Goal: Task Accomplishment & Management: Manage account settings

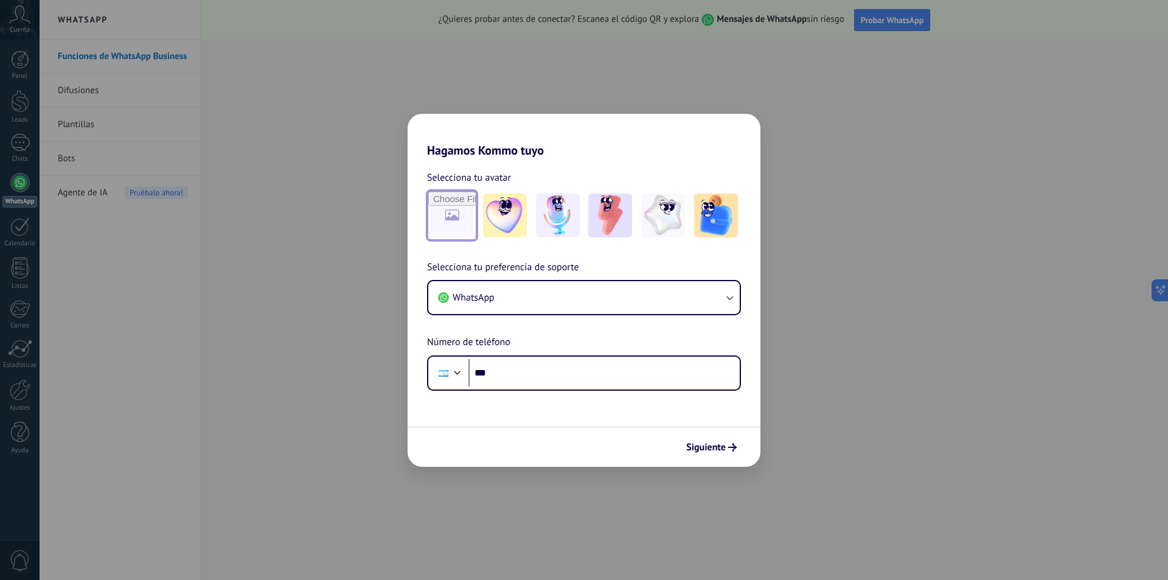
click at [439, 212] on input "file" at bounding box center [451, 215] width 47 height 47
type input "**********"
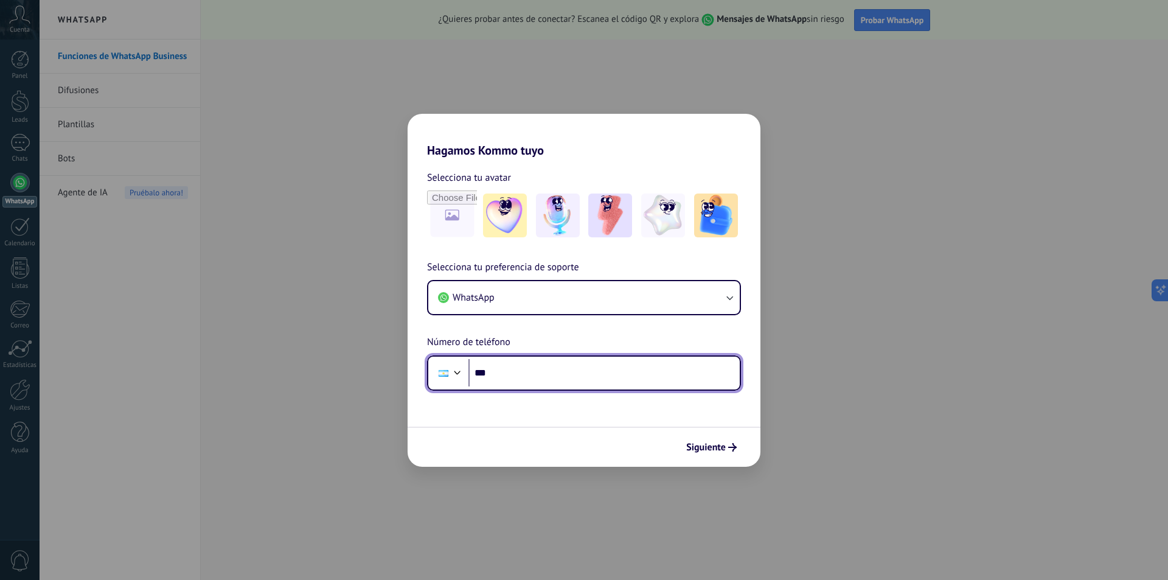
click at [590, 382] on input "***" at bounding box center [604, 373] width 271 height 28
click at [446, 371] on div at bounding box center [444, 373] width 10 height 7
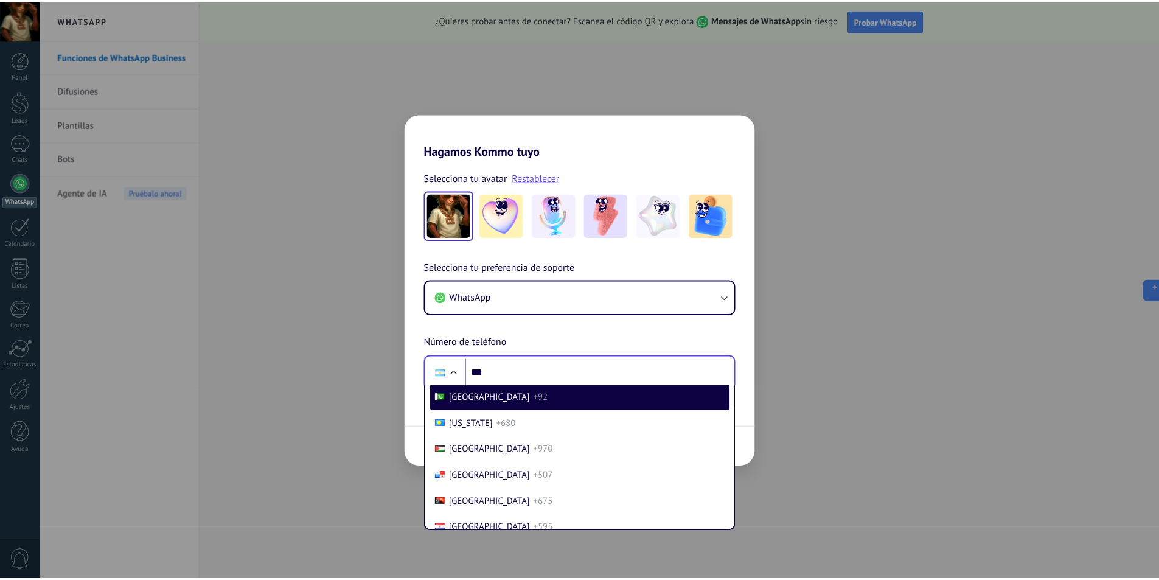
scroll to position [3778, 0]
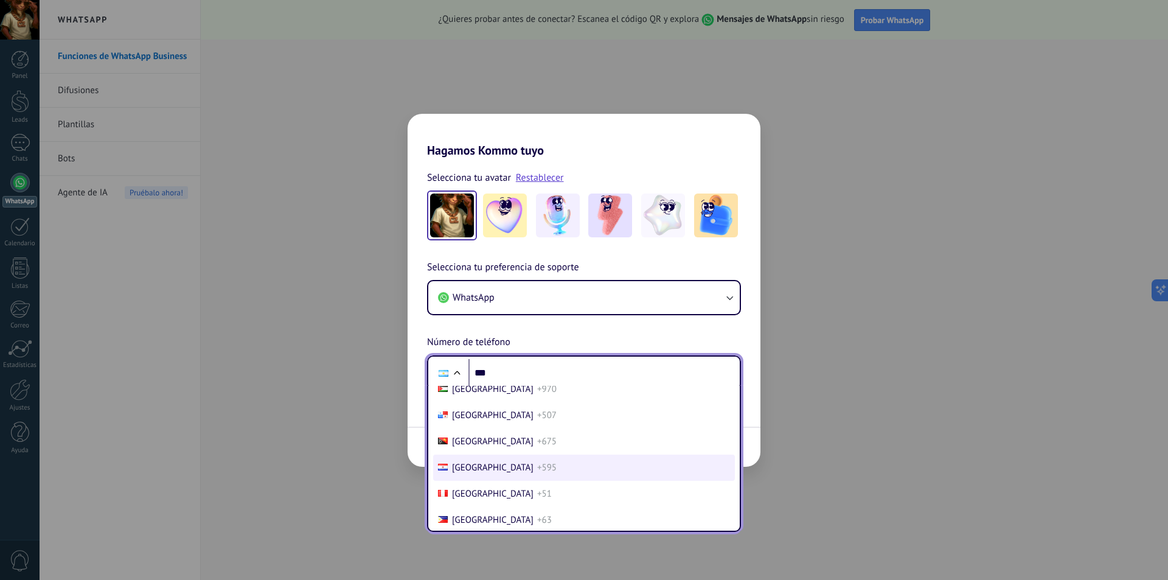
click at [565, 468] on li "Paraguay +595" at bounding box center [584, 468] width 302 height 26
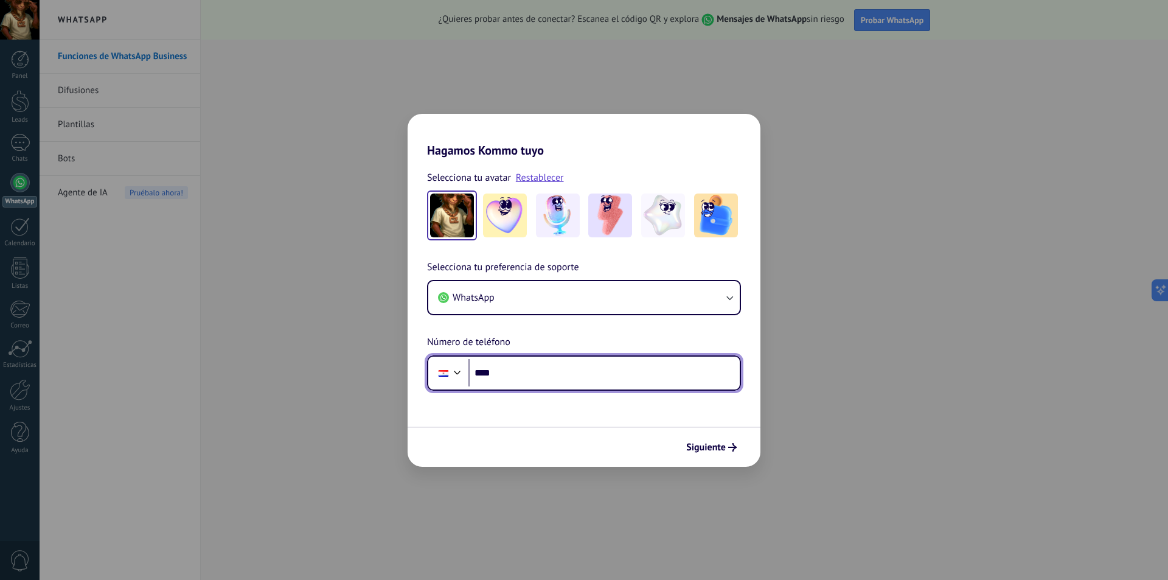
click at [548, 365] on input "***" at bounding box center [604, 373] width 271 height 28
type input "**********"
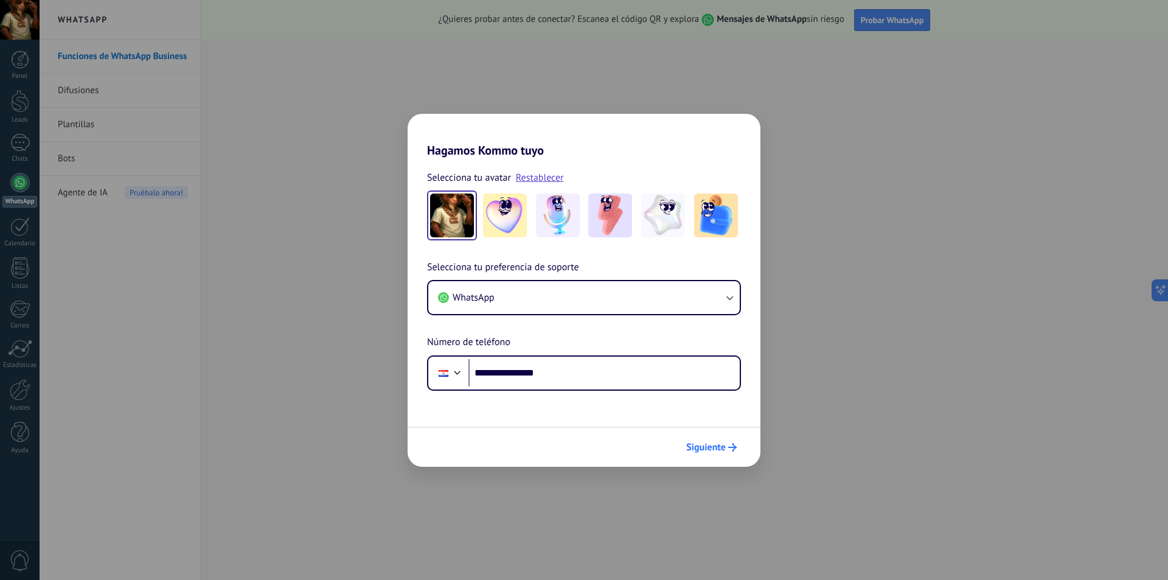
click at [714, 448] on span "Siguiente" at bounding box center [706, 447] width 40 height 9
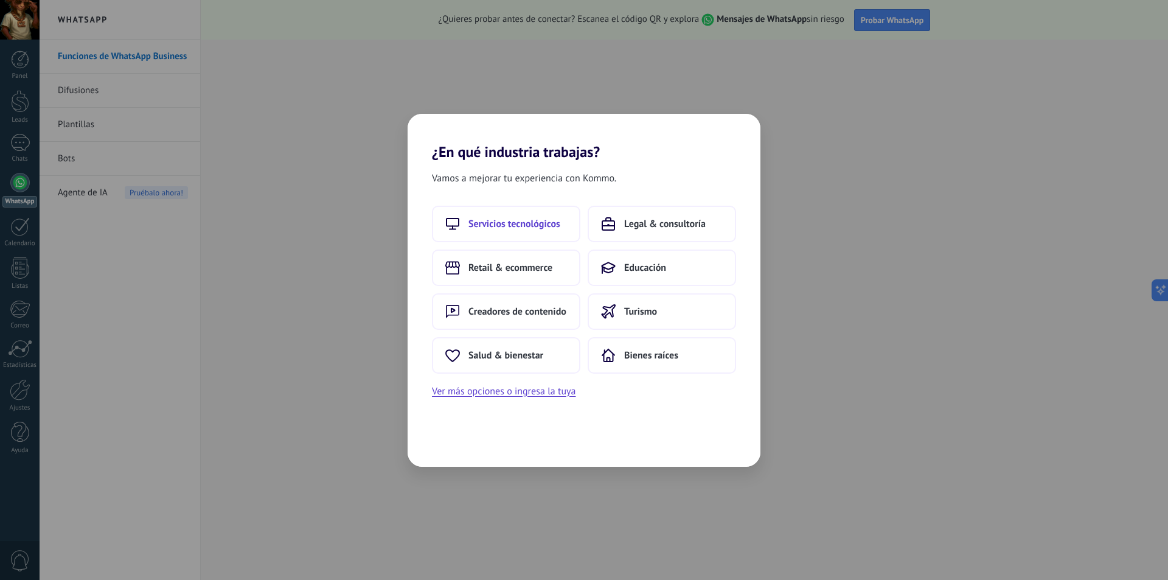
click at [525, 232] on button "Servicios tecnológicos" at bounding box center [506, 224] width 148 height 37
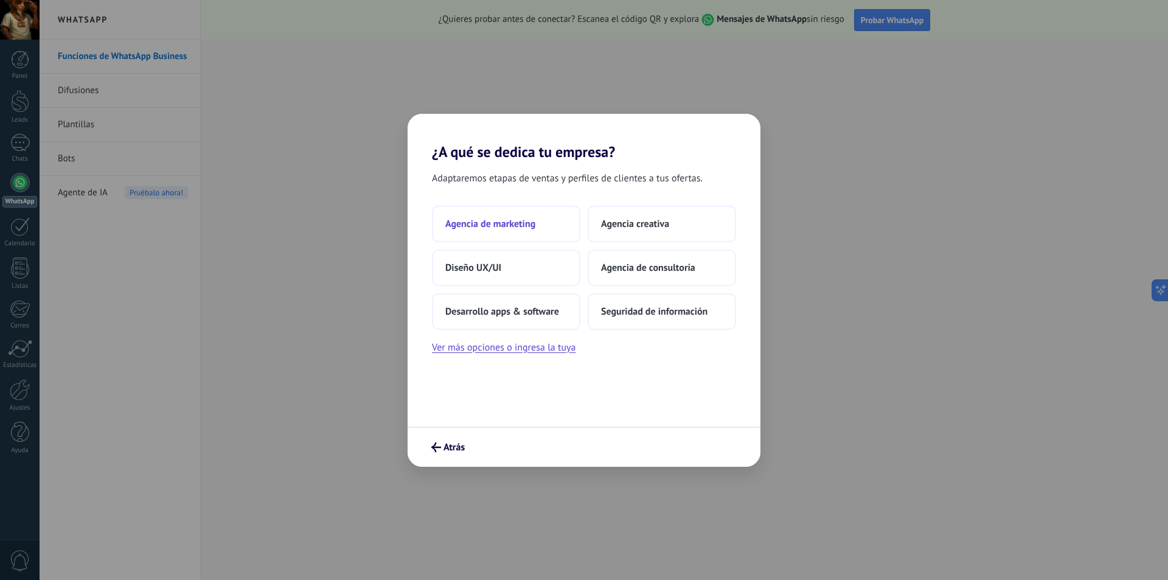
click at [533, 229] on span "Agencia de marketing" at bounding box center [490, 224] width 90 height 12
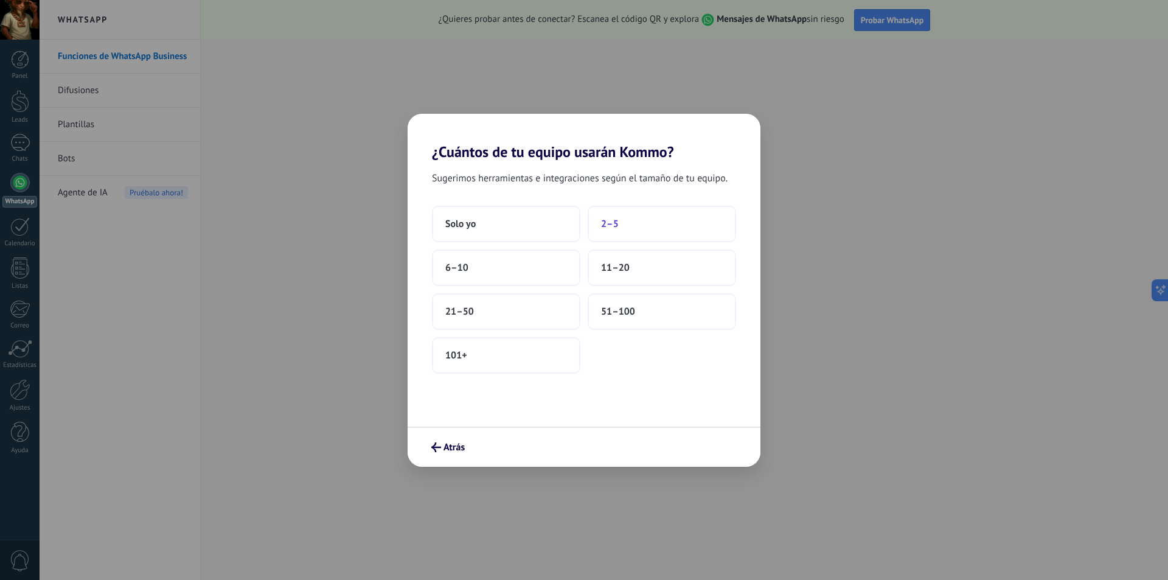
click at [672, 232] on button "2–5" at bounding box center [662, 224] width 148 height 37
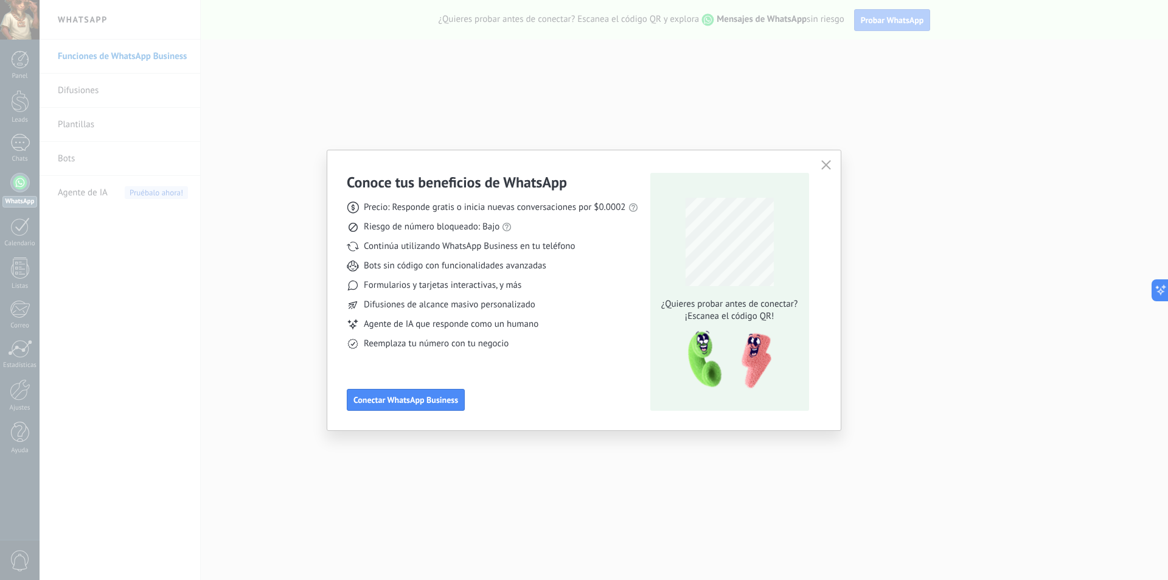
click at [830, 165] on icon "button" at bounding box center [827, 165] width 10 height 10
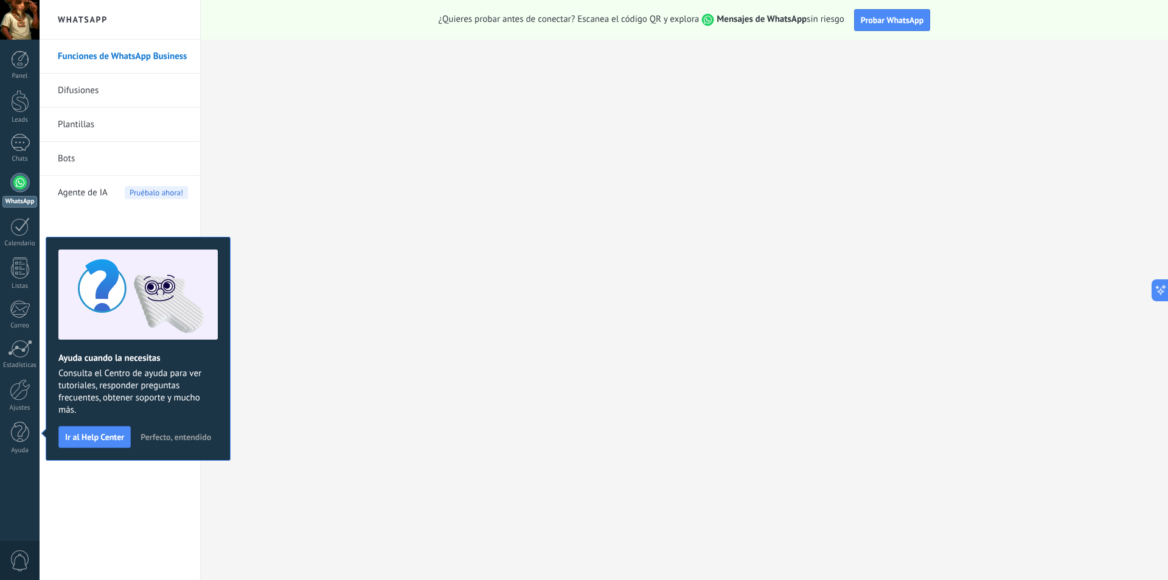
click at [190, 434] on span "Perfecto, entendido" at bounding box center [176, 437] width 71 height 9
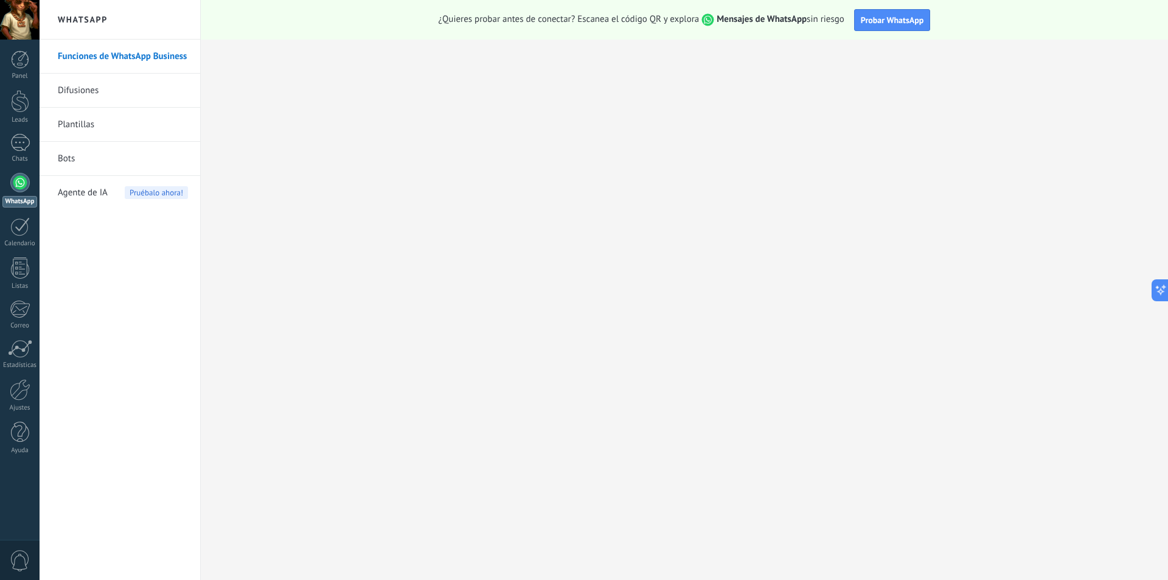
click at [33, 206] on div "WhatsApp" at bounding box center [19, 202] width 35 height 12
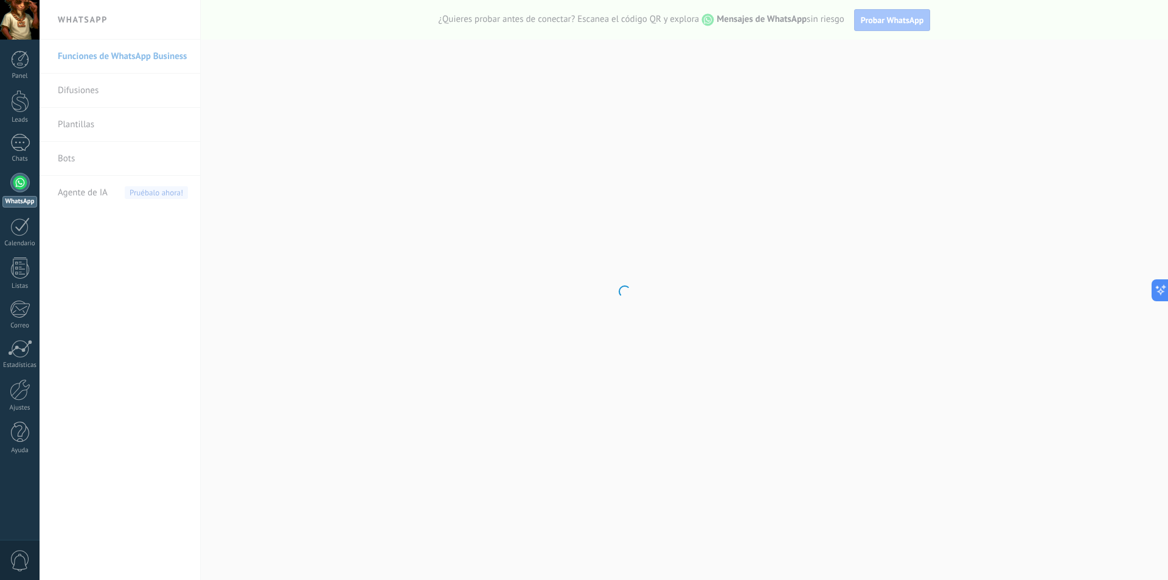
click at [31, 189] on link "WhatsApp" at bounding box center [20, 190] width 40 height 35
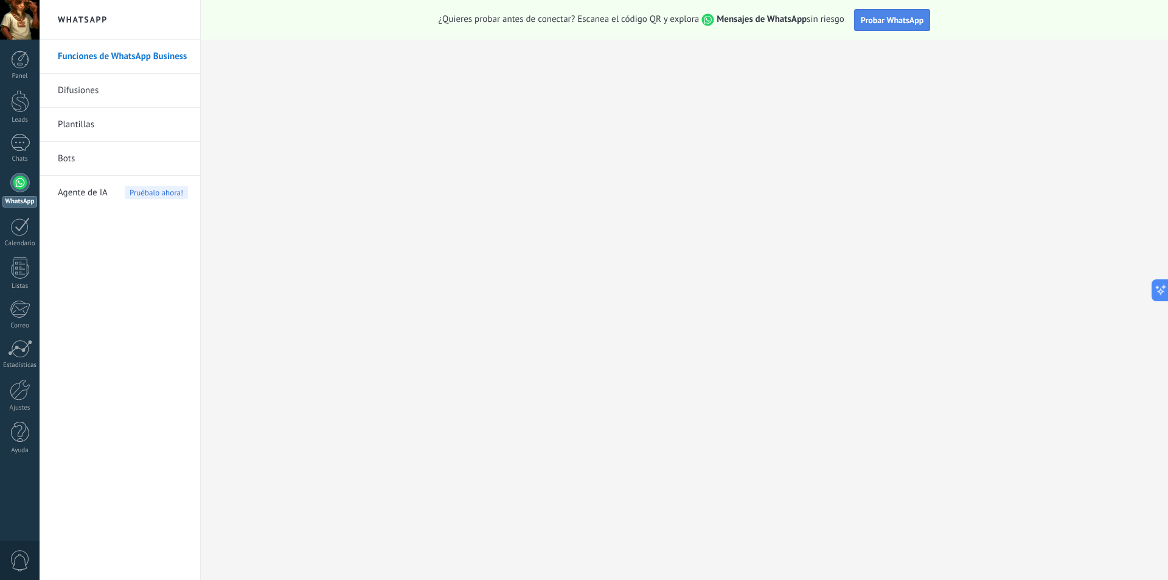
click at [893, 21] on span "Probar WhatsApp" at bounding box center [892, 20] width 63 height 11
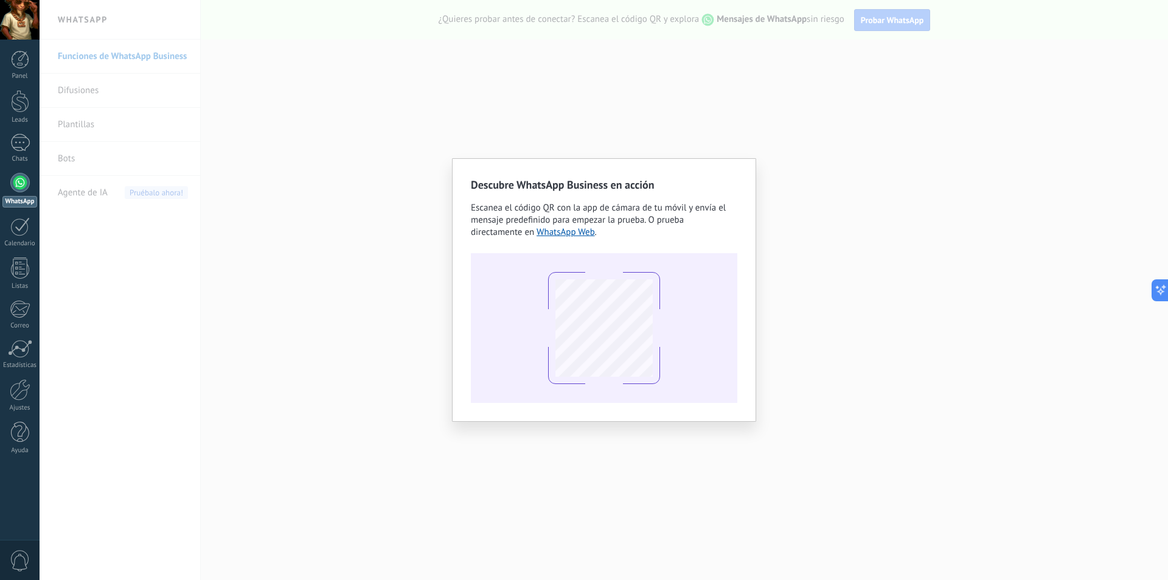
click at [375, 223] on div "Descubre WhatsApp Business en acción Escanea el código QR con la app de cámara …" at bounding box center [604, 290] width 1129 height 580
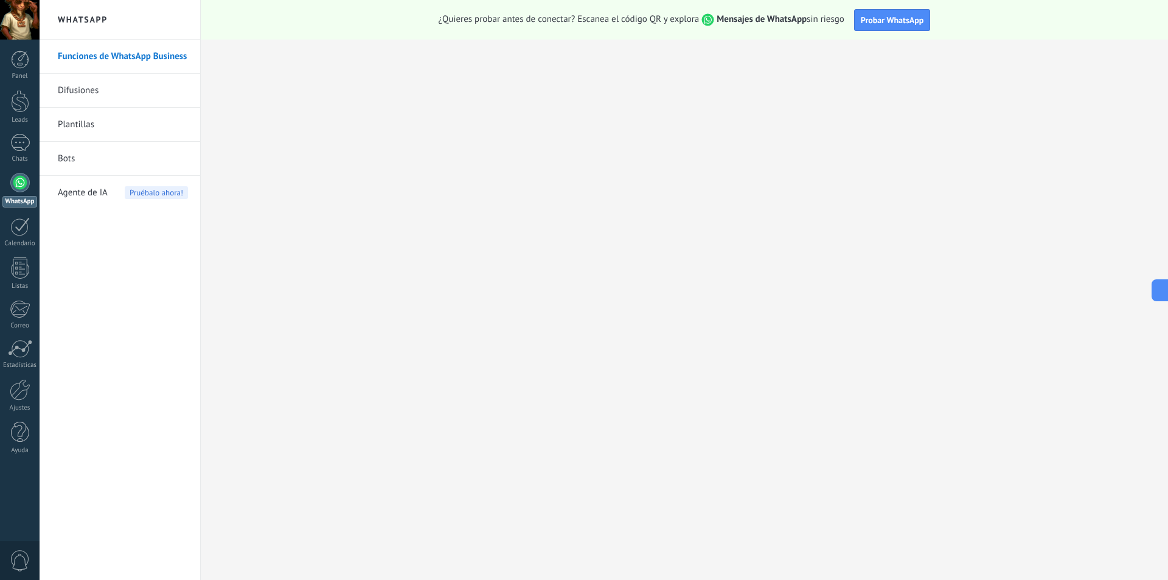
click at [123, 61] on link "Funciones de WhatsApp Business" at bounding box center [123, 57] width 130 height 34
click at [133, 88] on link "Difusiones" at bounding box center [123, 91] width 130 height 34
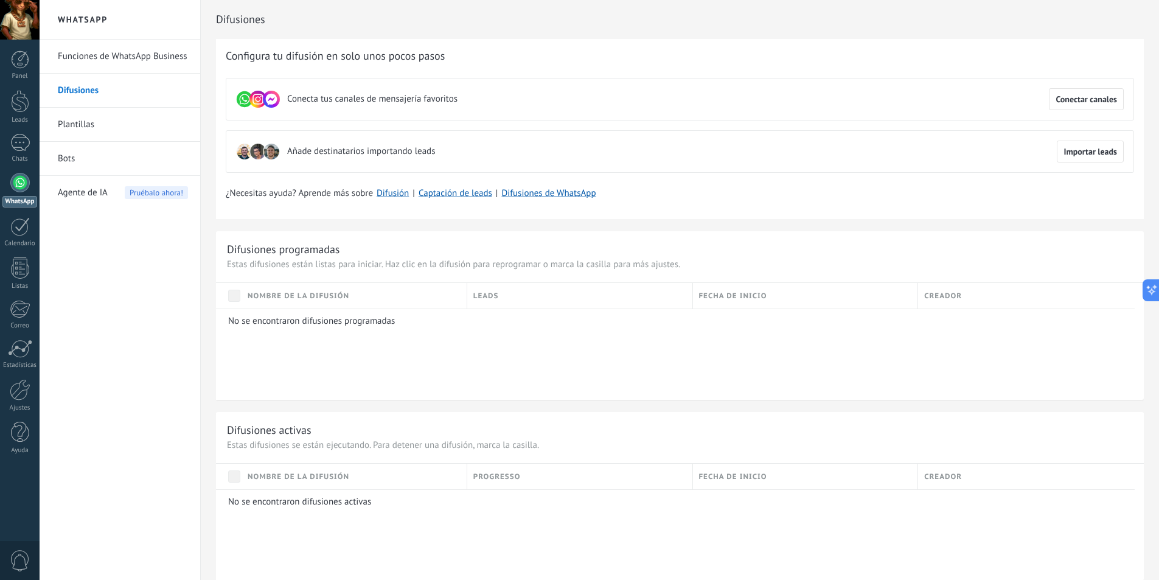
click at [169, 129] on link "Plantillas" at bounding box center [123, 125] width 130 height 34
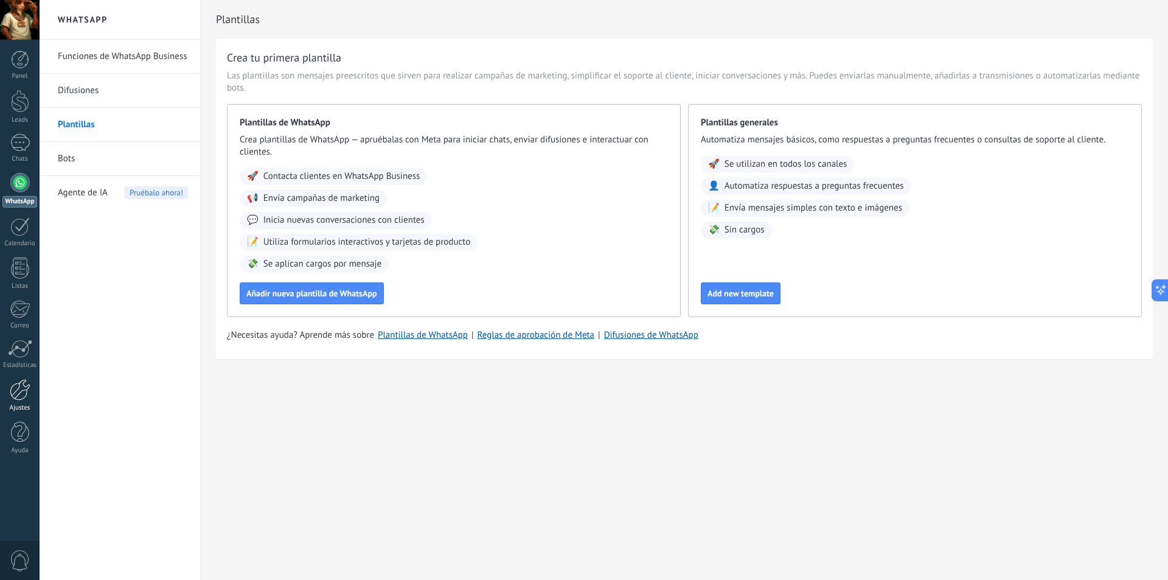
click at [17, 404] on div "Ajustes" at bounding box center [19, 408] width 35 height 8
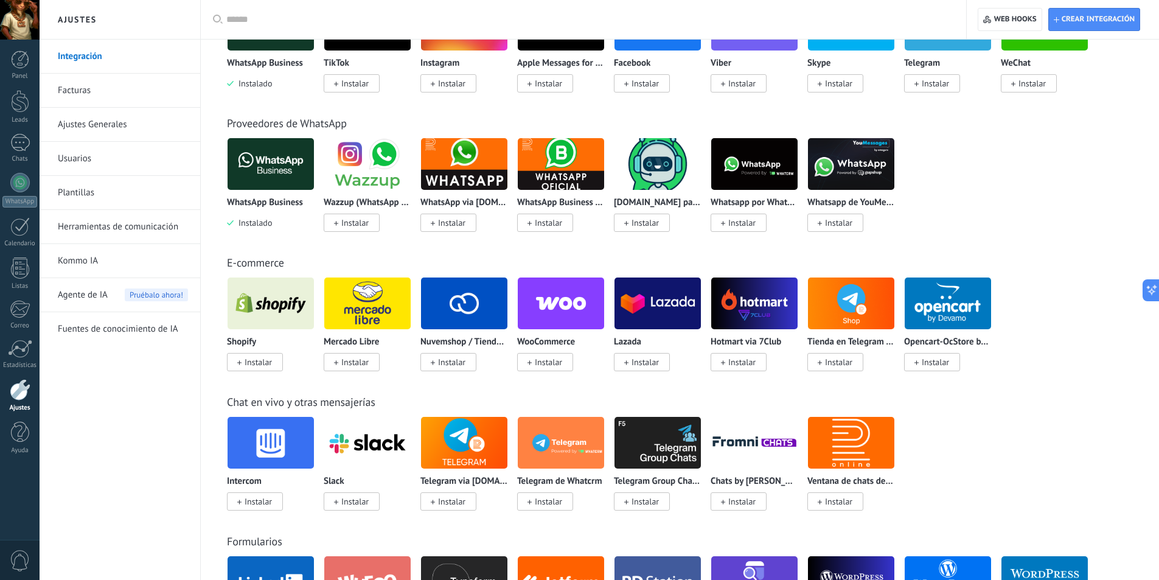
scroll to position [304, 0]
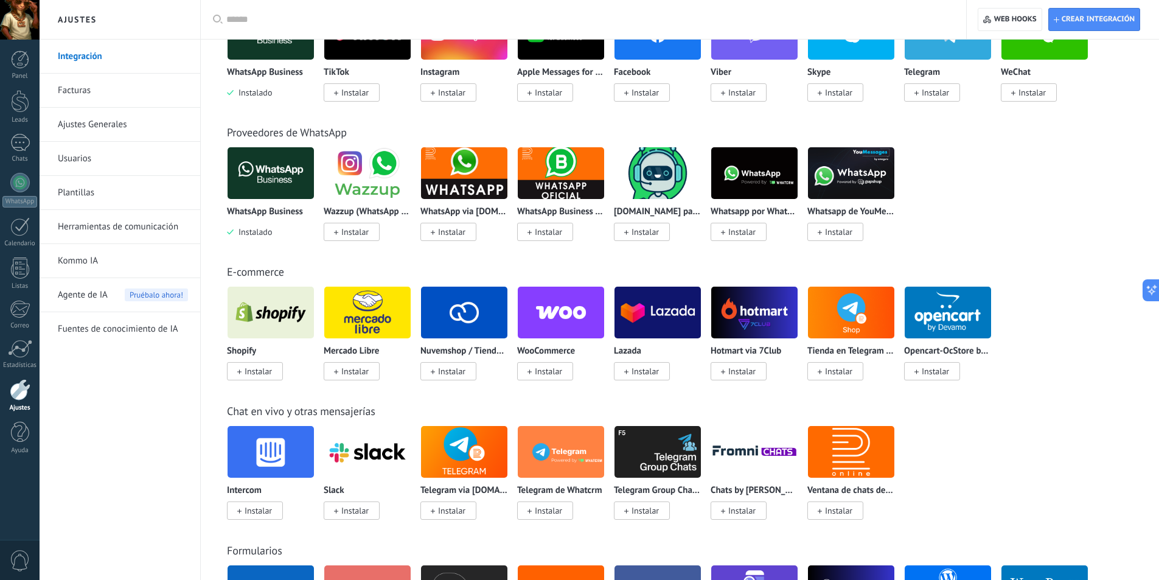
click at [470, 185] on img at bounding box center [464, 173] width 86 height 59
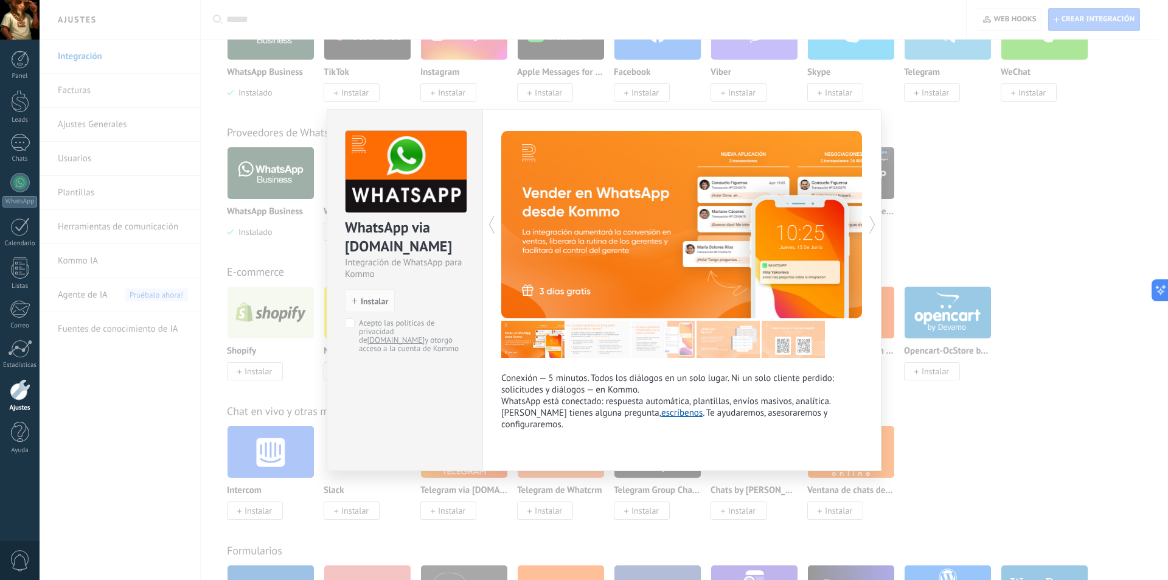
click at [1066, 138] on div "WhatsApp via Radist.Online Integración de WhatsApp para Kommo install Instalar …" at bounding box center [604, 290] width 1129 height 580
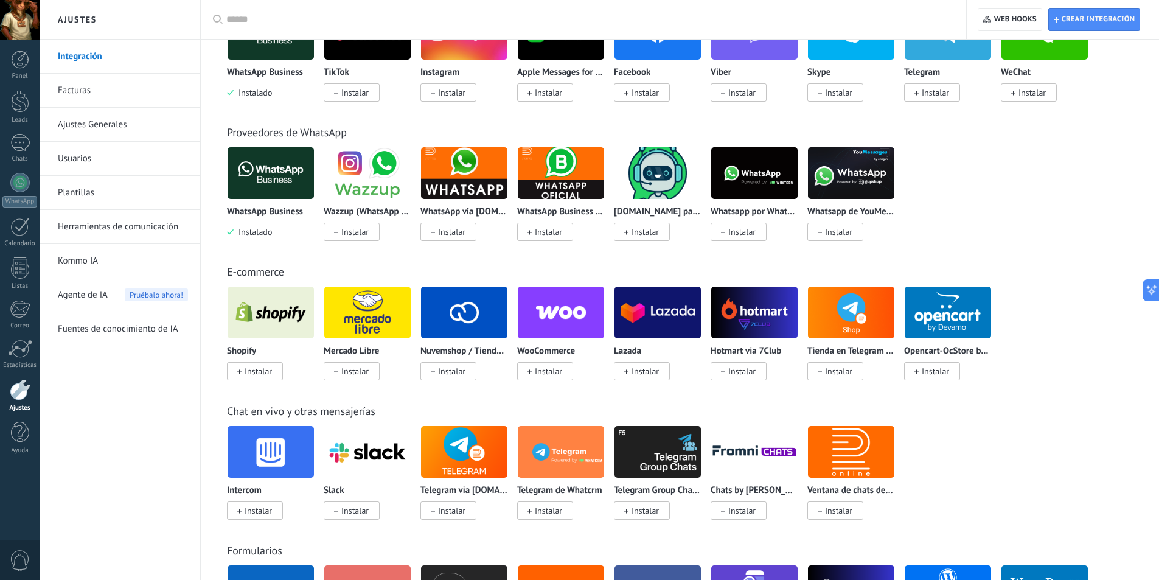
click at [471, 173] on img at bounding box center [464, 173] width 86 height 59
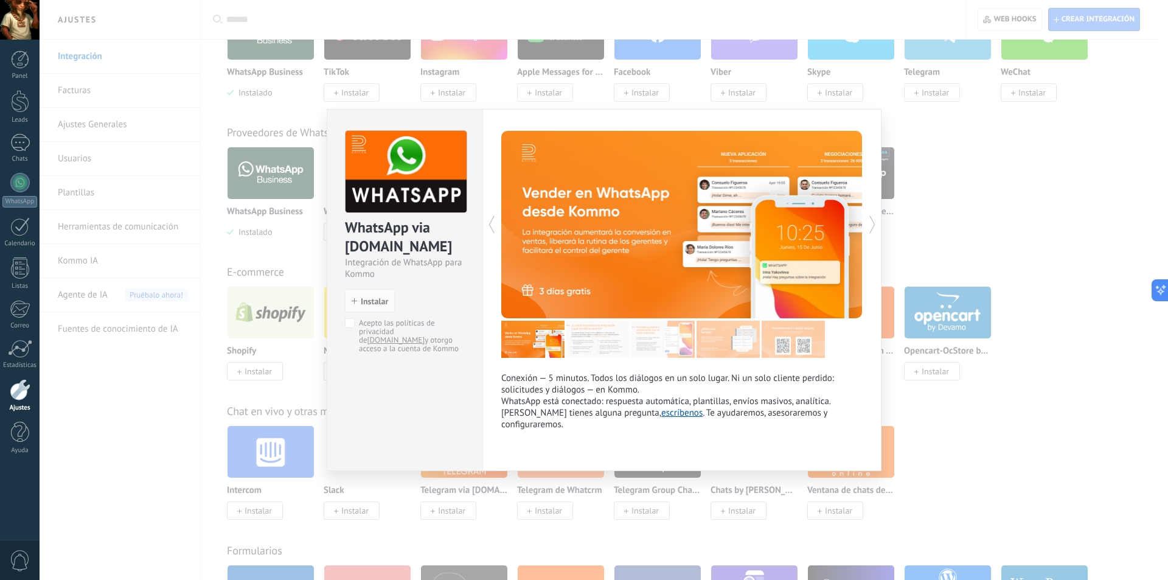
click at [472, 173] on div "WhatsApp via Radist.Online Integración de WhatsApp para Kommo install Instalar …" at bounding box center [404, 236] width 155 height 253
click at [931, 156] on div "WhatsApp via Radist.Online Integración de WhatsApp para Kommo install Instalar …" at bounding box center [604, 290] width 1129 height 580
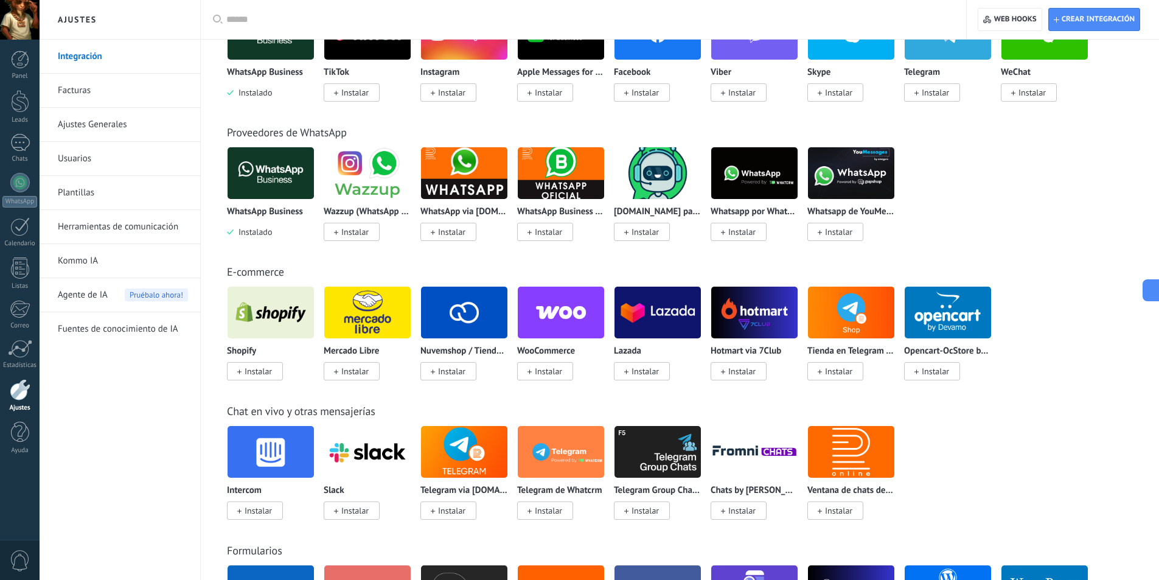
click at [690, 175] on img at bounding box center [658, 173] width 86 height 59
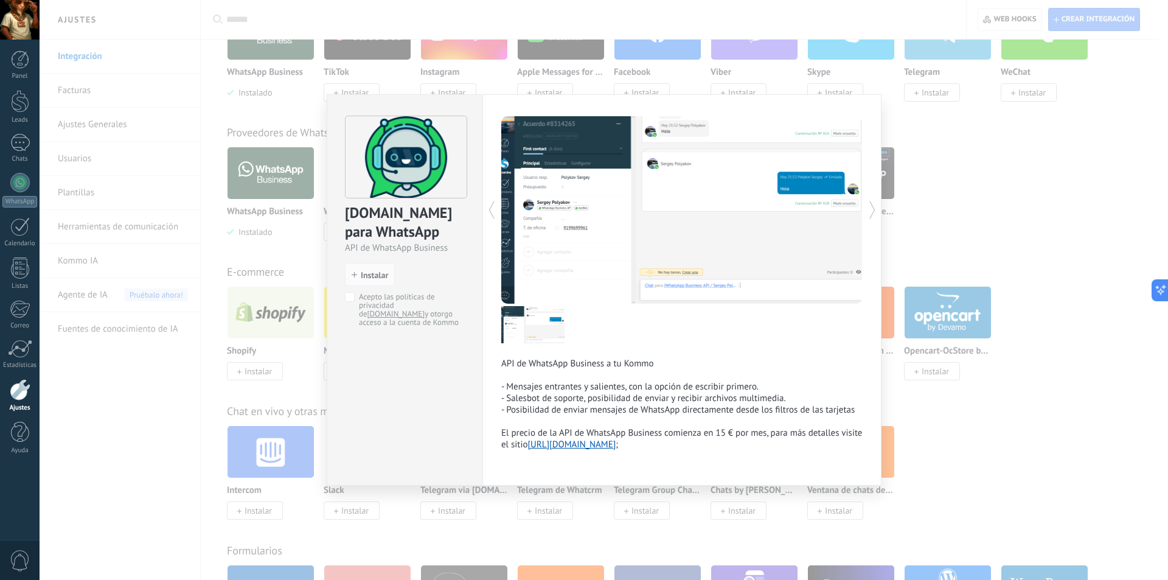
click at [927, 249] on div "ChatArchitect.com para WhatsApp API de WhatsApp Business install Instalar Acept…" at bounding box center [604, 290] width 1129 height 580
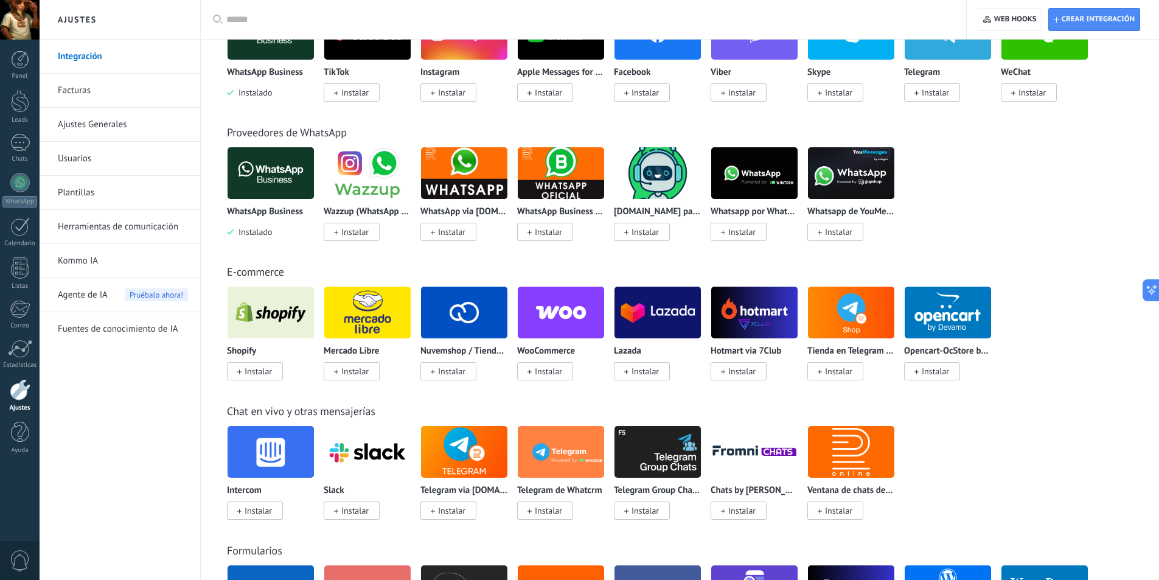
click at [731, 190] on img at bounding box center [754, 173] width 86 height 59
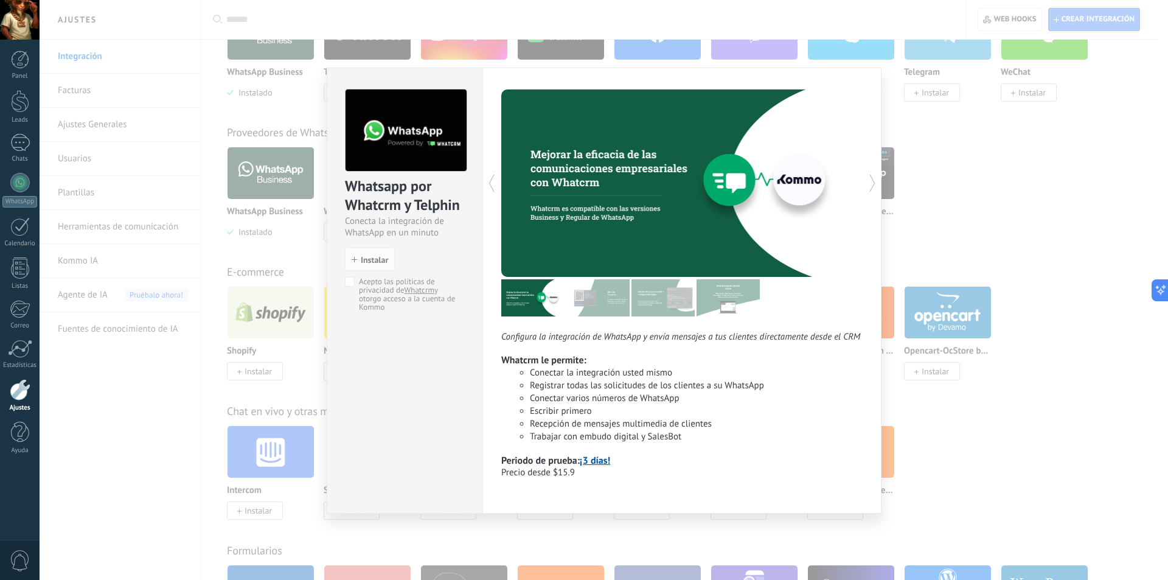
click at [1030, 199] on div "Whatsapp por Whatcrm y Telphin Conecta la integración de WhatsApp en un minuto …" at bounding box center [604, 290] width 1129 height 580
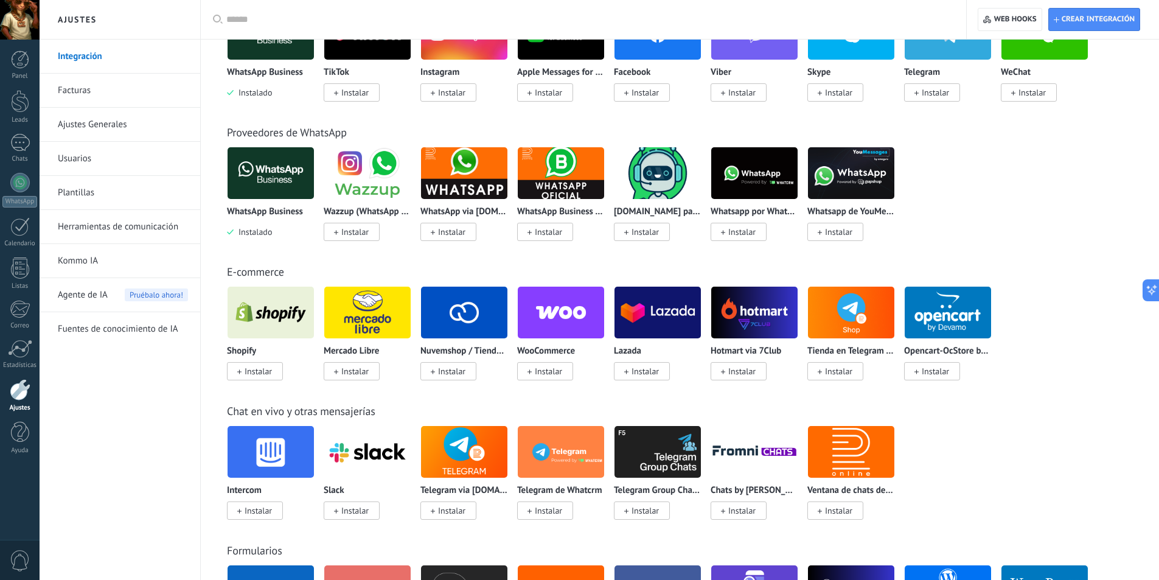
click at [877, 184] on img at bounding box center [851, 173] width 86 height 59
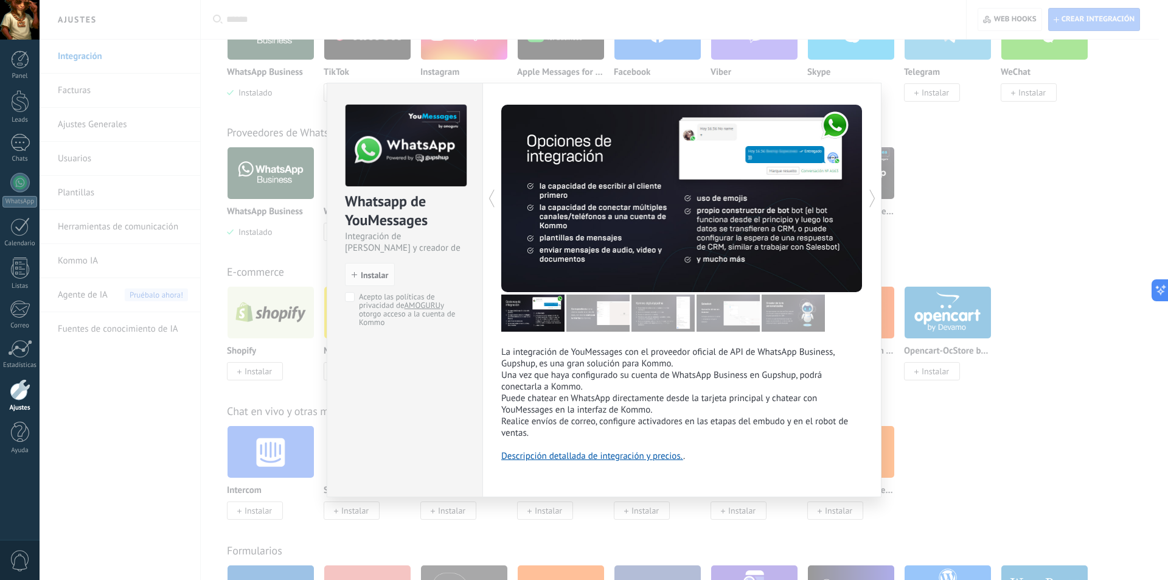
click at [1062, 192] on div "Whatsapp de YouMessages Integración de Whatsapp y creador de bots install Insta…" at bounding box center [604, 290] width 1129 height 580
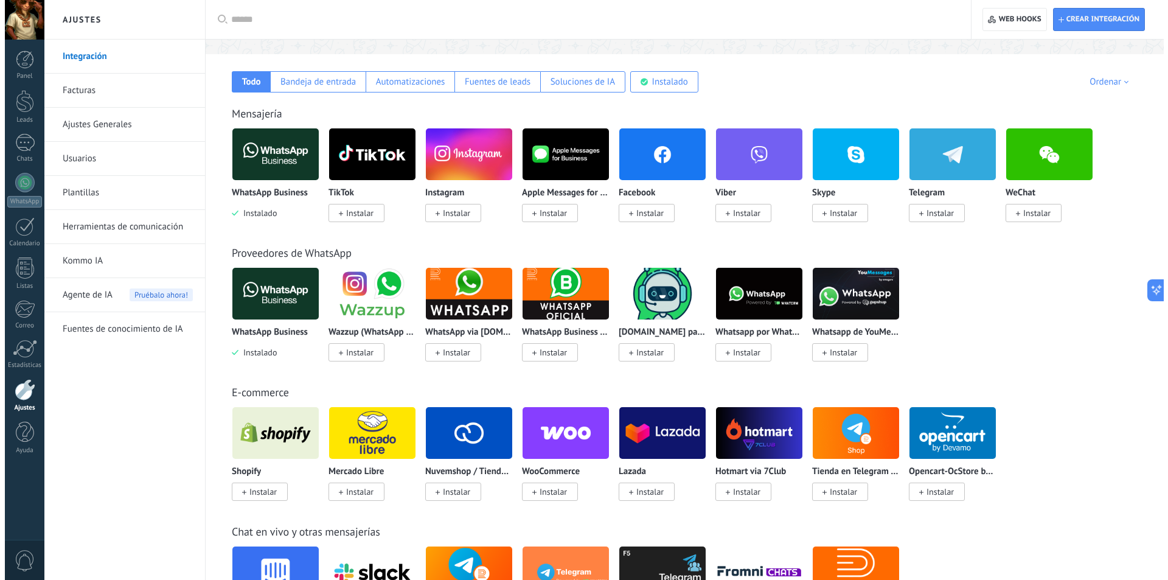
scroll to position [183, 0]
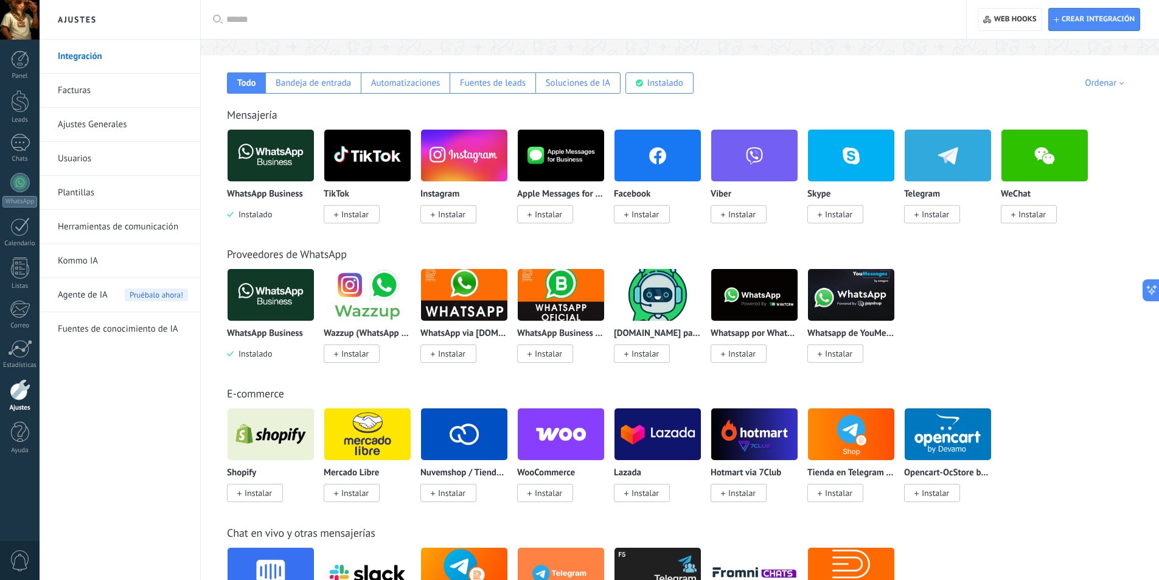
click at [279, 180] on img at bounding box center [271, 155] width 86 height 59
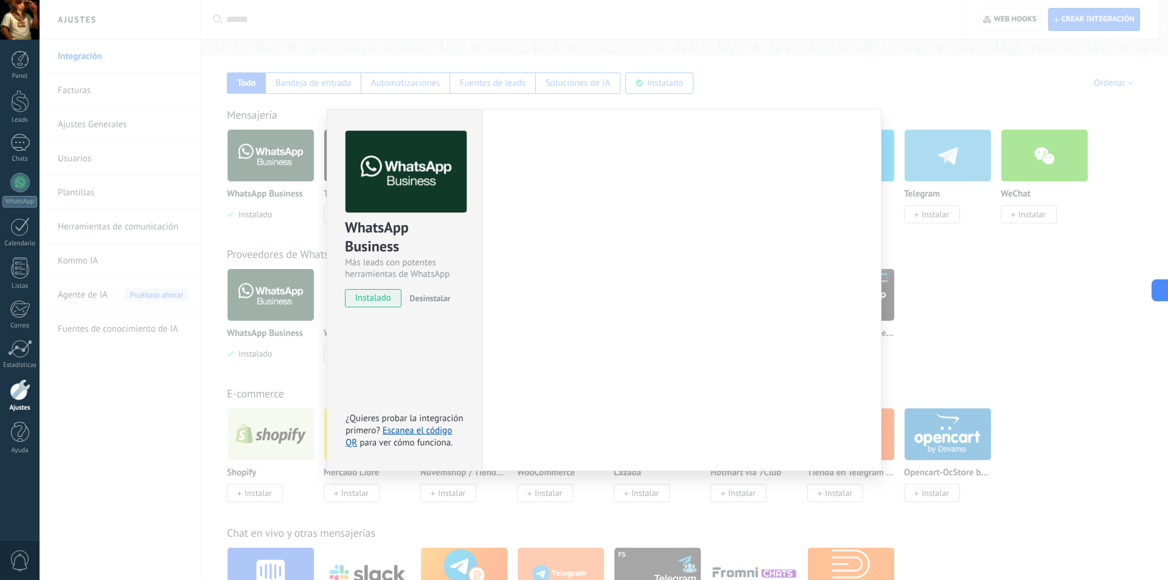
click at [295, 149] on div "WhatsApp Business Más leads con potentes herramientas de WhatsApp instalado Des…" at bounding box center [604, 290] width 1129 height 580
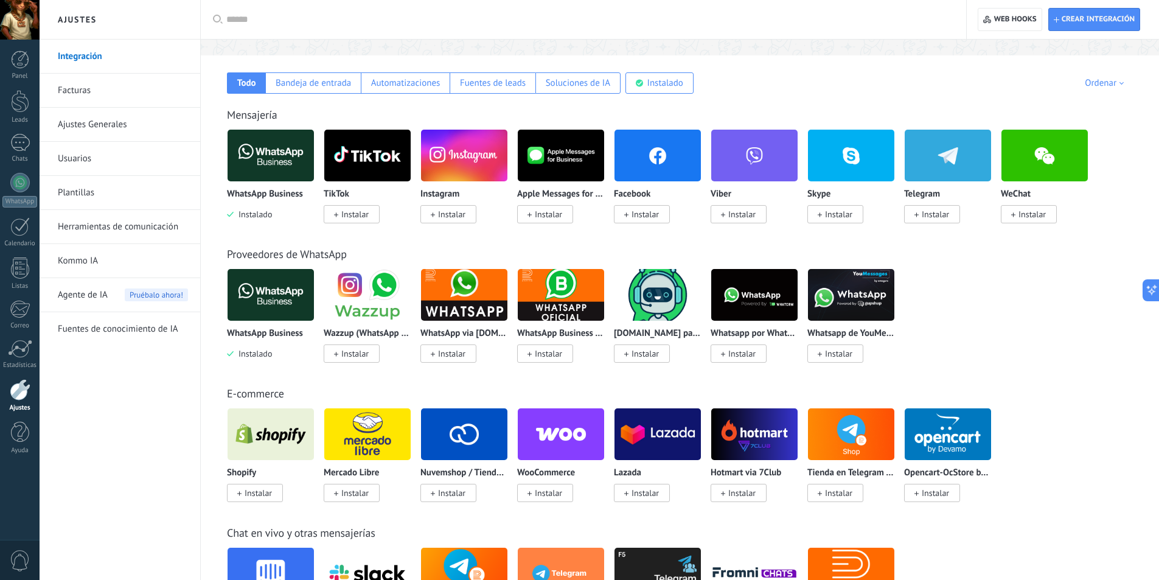
click at [288, 152] on img at bounding box center [271, 155] width 86 height 59
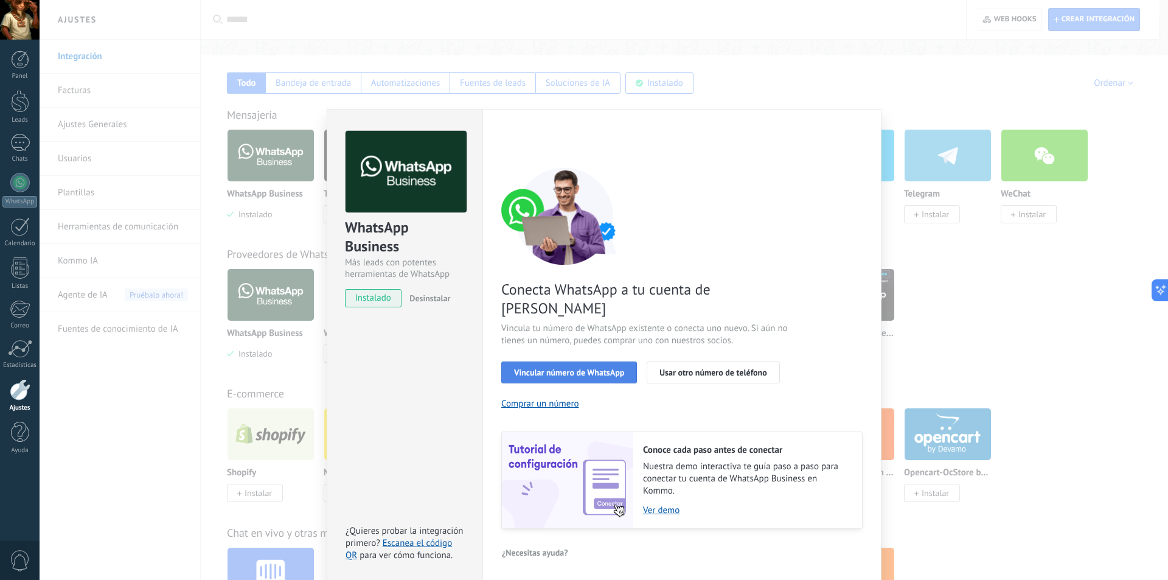
click at [601, 368] on span "Vincular número de WhatsApp" at bounding box center [569, 372] width 110 height 9
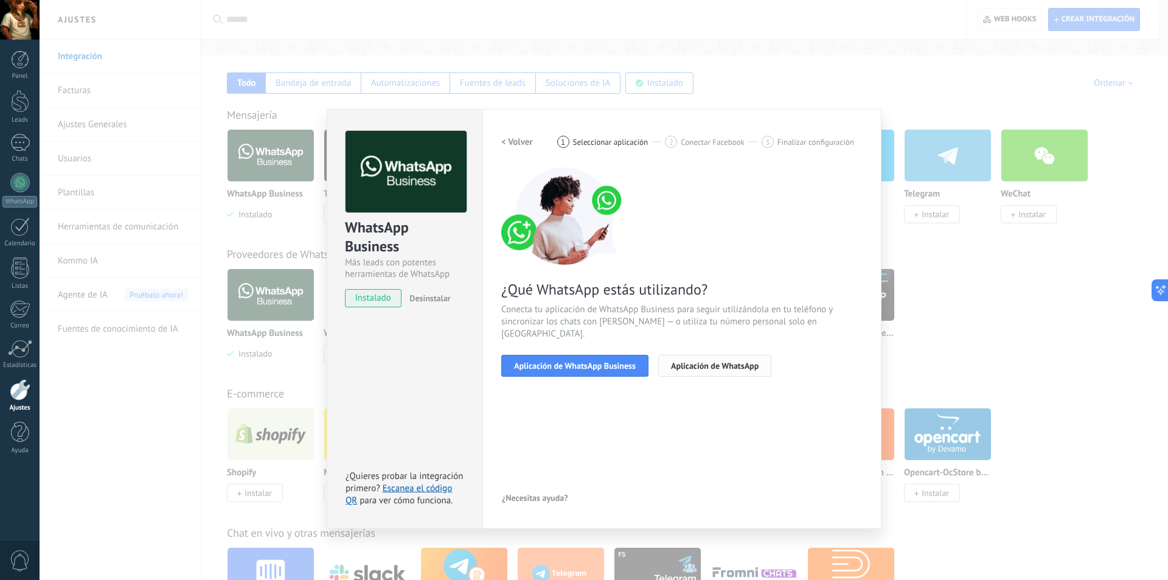
click at [678, 355] on button "Aplicación de WhatsApp" at bounding box center [714, 366] width 113 height 22
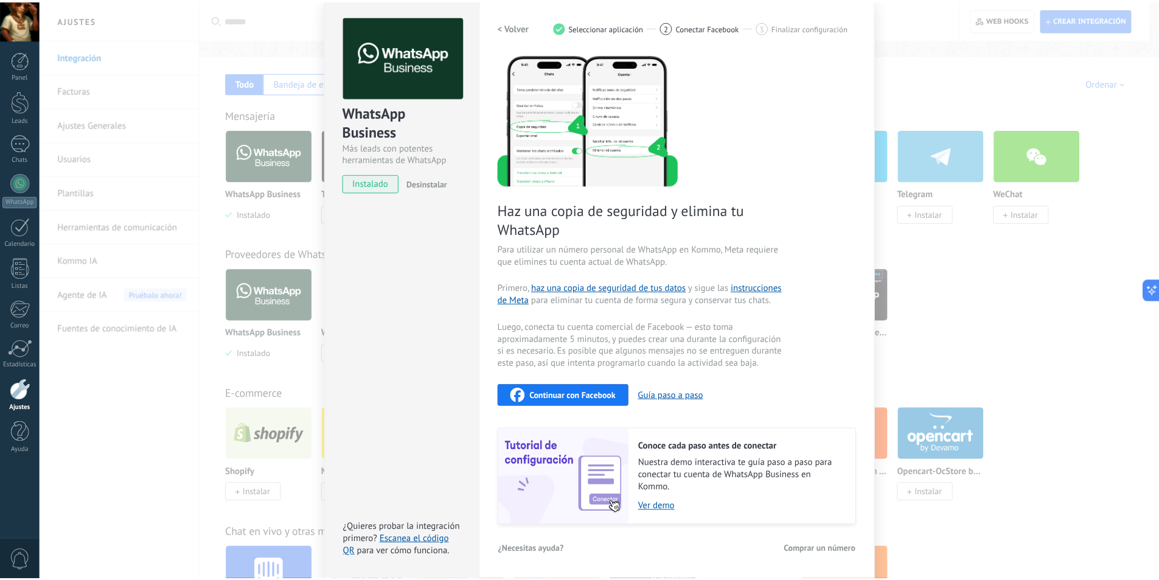
scroll to position [0, 0]
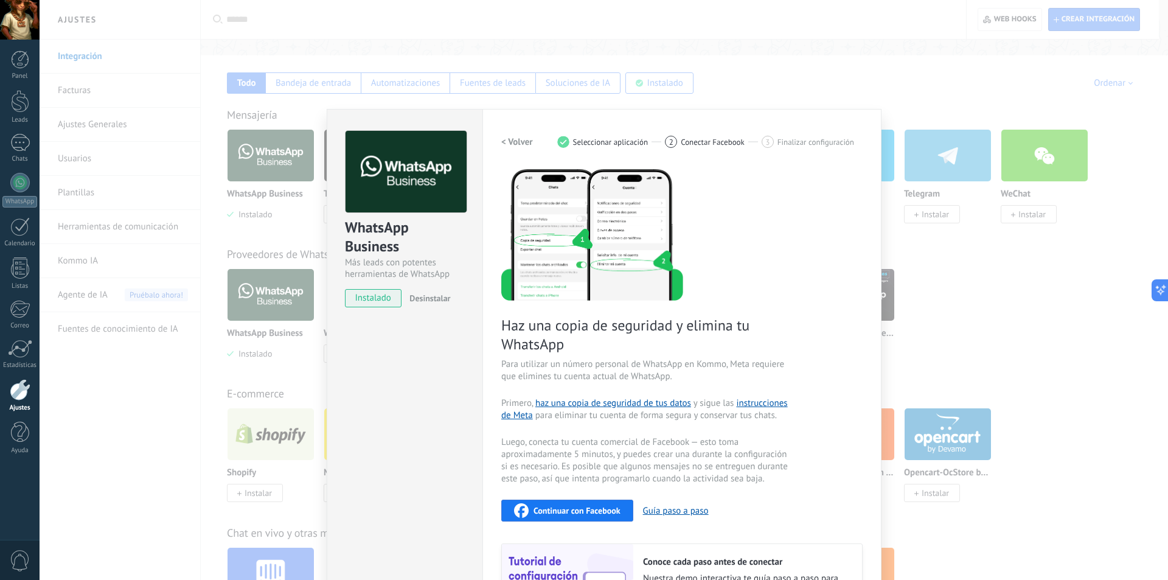
click at [957, 119] on div "WhatsApp Business Más leads con potentes herramientas de WhatsApp instalado Des…" at bounding box center [604, 290] width 1129 height 580
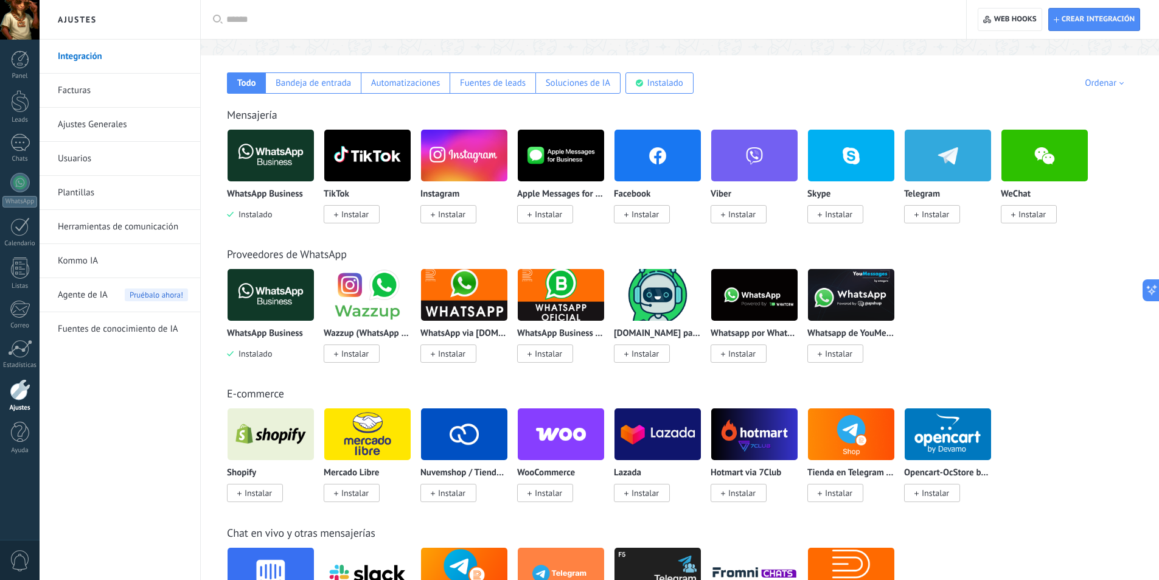
click at [255, 313] on img at bounding box center [271, 294] width 86 height 59
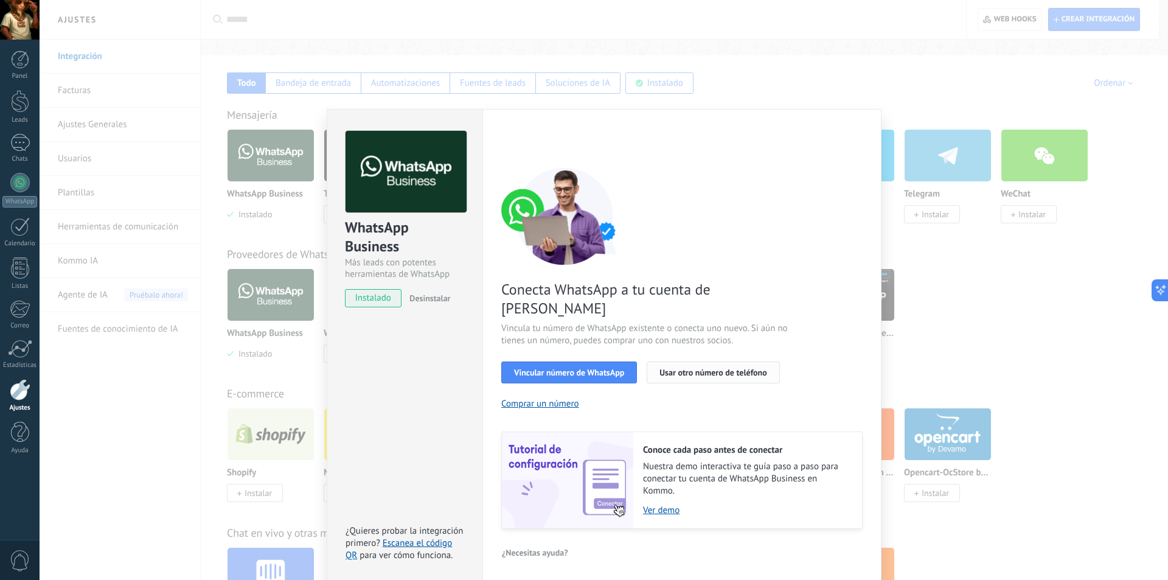
click at [681, 368] on span "Usar otro número de teléfono" at bounding box center [713, 372] width 107 height 9
click at [966, 260] on div "WhatsApp Business Más leads con potentes herramientas de WhatsApp instalado Des…" at bounding box center [604, 290] width 1129 height 580
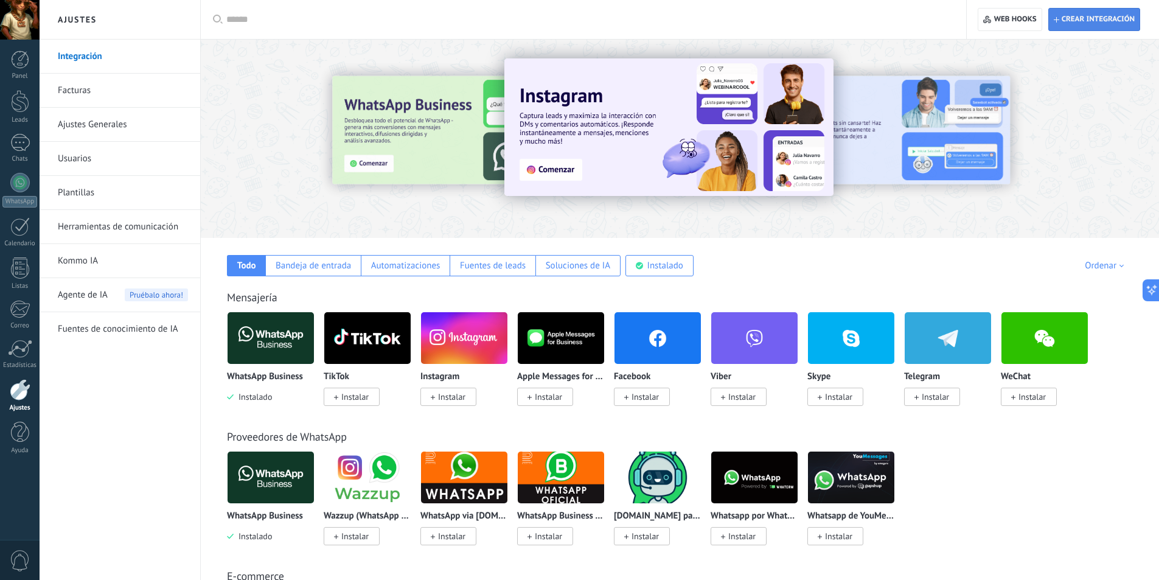
click at [1090, 18] on span "Crear integración" at bounding box center [1098, 20] width 73 height 10
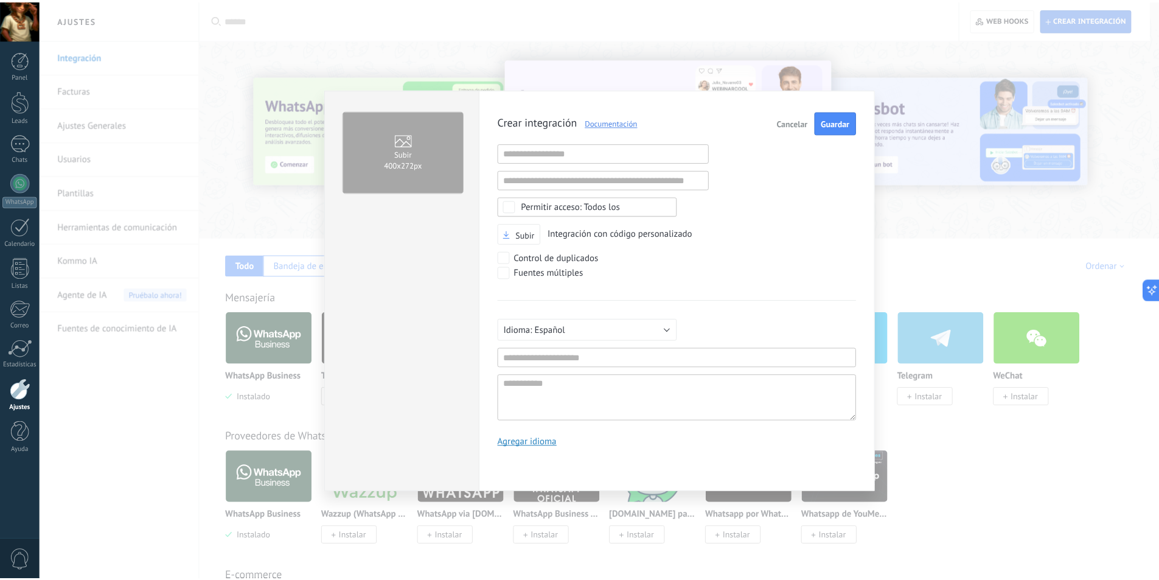
scroll to position [12, 0]
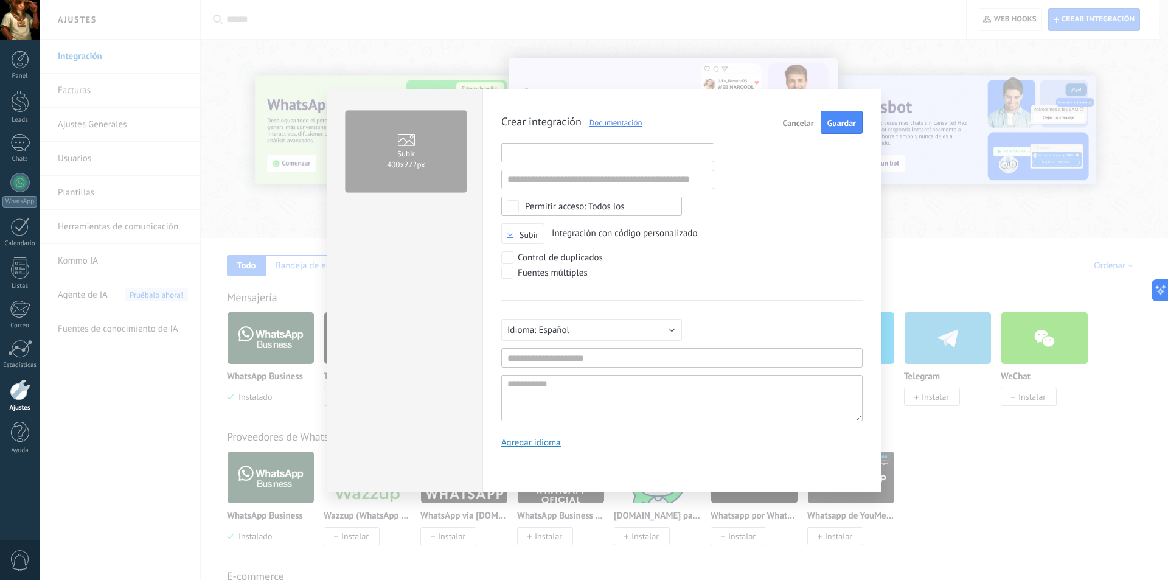
click at [551, 152] on input "text" at bounding box center [607, 152] width 213 height 19
click at [553, 165] on div "Crear integración Documentación Cancelar Guardar URL inválida URL inválida Ning…" at bounding box center [681, 284] width 361 height 346
click at [559, 178] on input "text" at bounding box center [607, 179] width 213 height 19
click at [573, 195] on div "Crear integración Documentación Cancelar Guardar URL inválida URL inválida Ning…" at bounding box center [681, 284] width 361 height 346
click at [577, 204] on div "Todos los" at bounding box center [575, 206] width 100 height 9
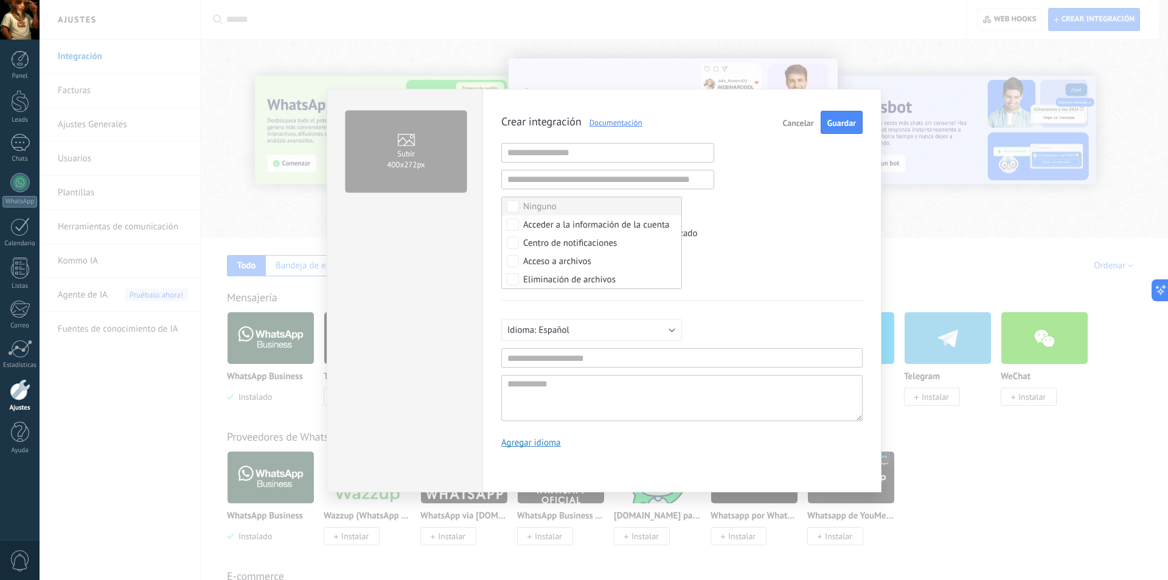
click at [577, 204] on label "Ninguno" at bounding box center [592, 206] width 180 height 18
click at [1074, 130] on div "Subir 400х272px Crear integración Documentación Cancelar Guardar URL inválida U…" at bounding box center [604, 290] width 1129 height 580
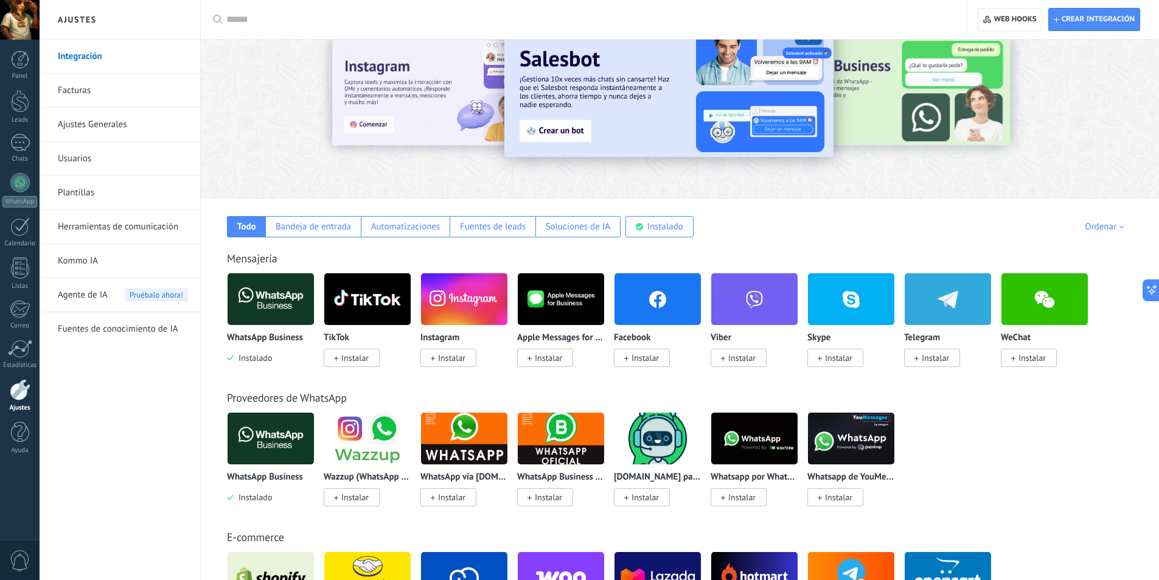
scroll to position [61, 0]
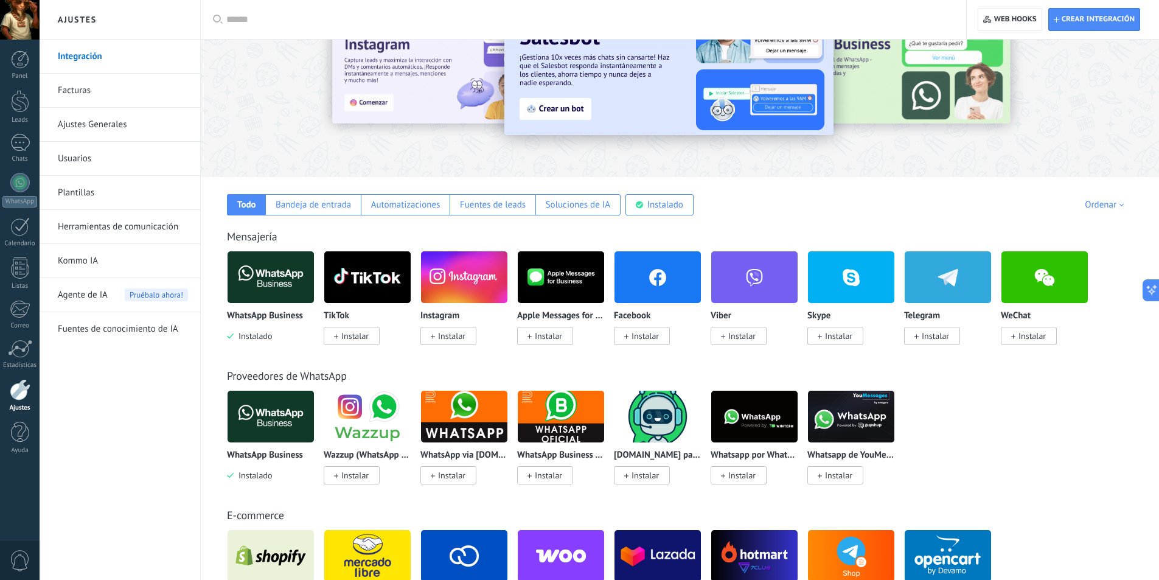
click at [298, 397] on img at bounding box center [271, 416] width 86 height 59
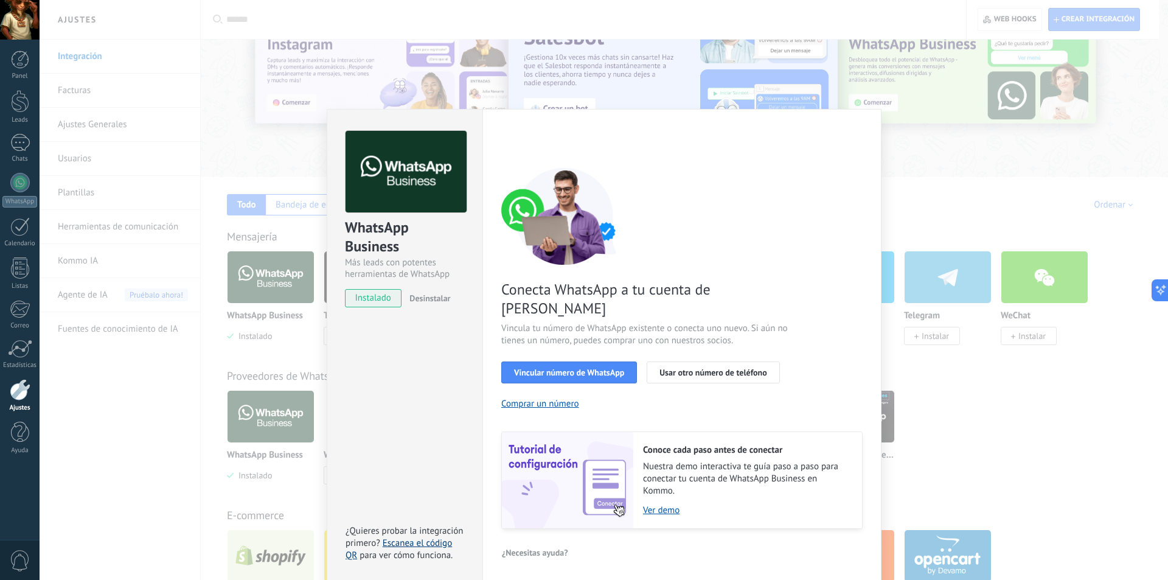
click at [417, 537] on link "Escanea el código QR" at bounding box center [399, 549] width 106 height 24
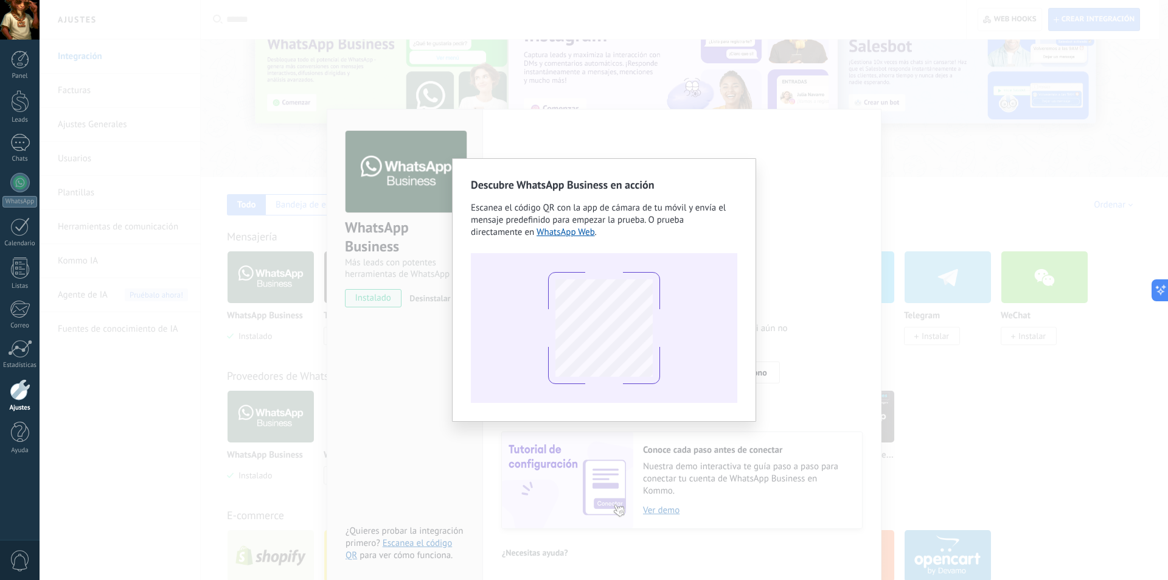
click at [753, 131] on div "Descubre WhatsApp Business en acción Escanea el código QR con la app de cámara …" at bounding box center [604, 290] width 1129 height 580
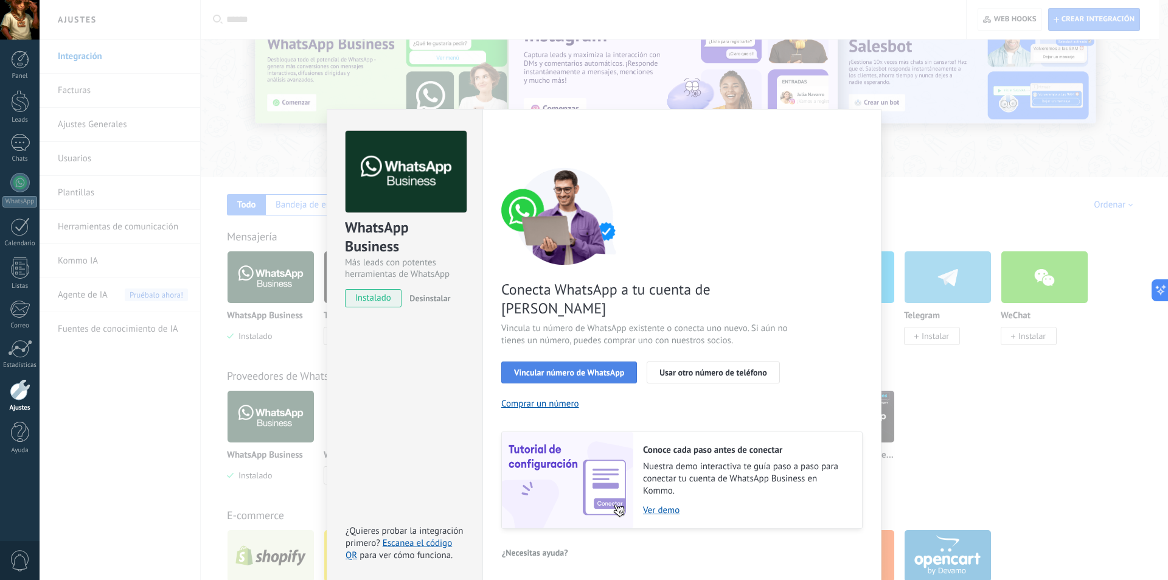
click at [626, 361] on button "Vincular número de WhatsApp" at bounding box center [569, 372] width 136 height 22
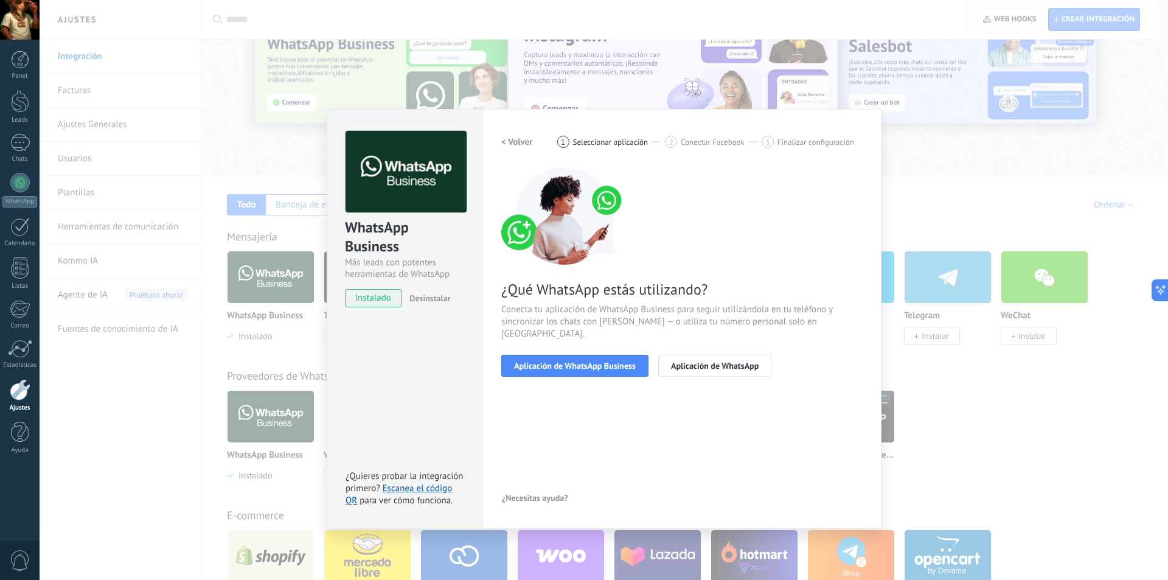
drag, startPoint x: 626, startPoint y: 346, endPoint x: 554, endPoint y: 316, distance: 77.2
click at [554, 316] on span "Conecta tu aplicación de WhatsApp Business para seguir utilizándola en tu teléf…" at bounding box center [681, 322] width 361 height 37
click at [625, 355] on button "Aplicación de WhatsApp Business" at bounding box center [574, 366] width 147 height 22
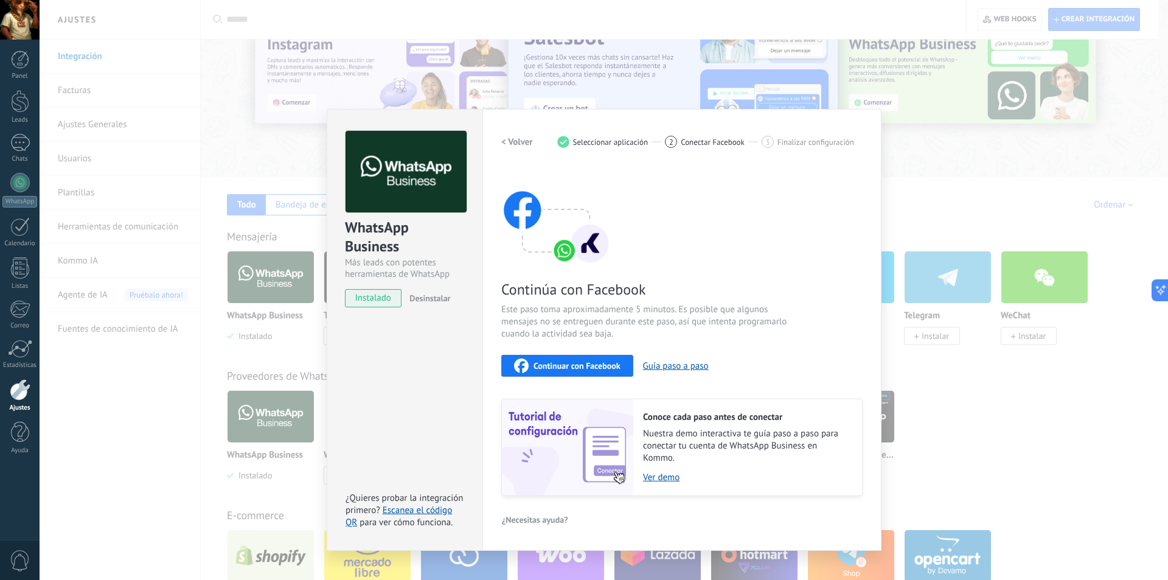
click at [700, 145] on span "Conectar Facebook" at bounding box center [713, 142] width 64 height 9
click at [657, 367] on button "Guía paso a paso" at bounding box center [676, 366] width 66 height 12
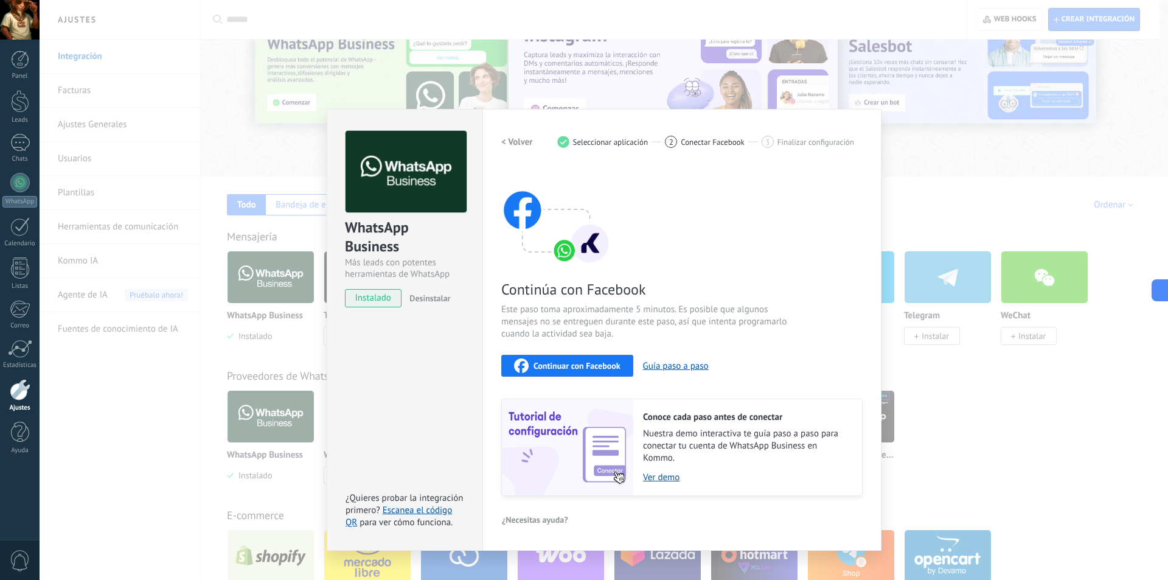
click at [993, 109] on div "WhatsApp Business Más leads con potentes herramientas de WhatsApp instalado Des…" at bounding box center [604, 290] width 1129 height 580
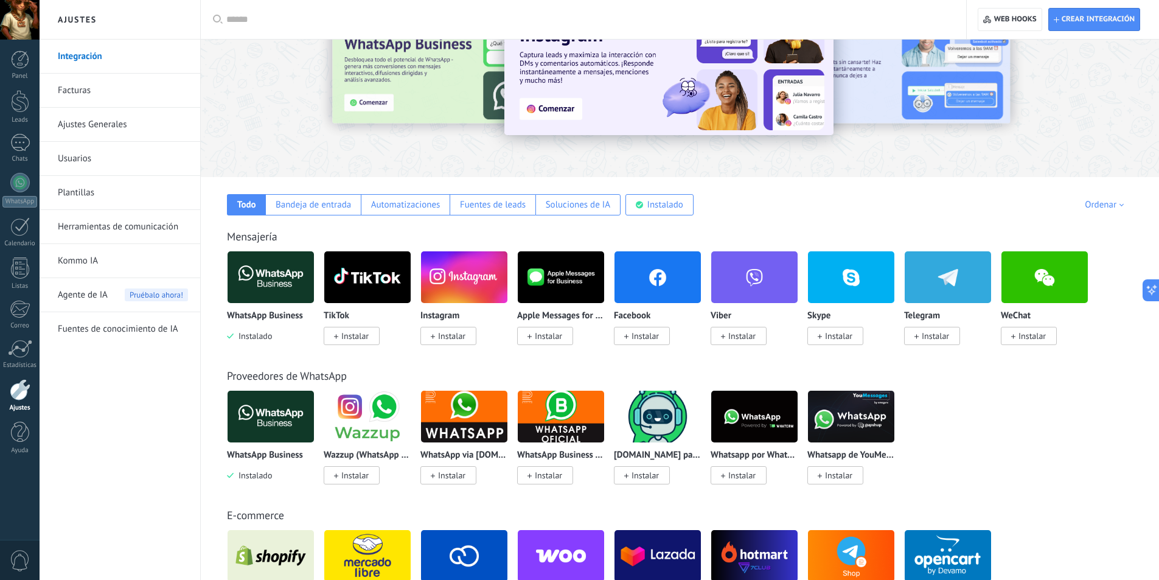
scroll to position [0, 0]
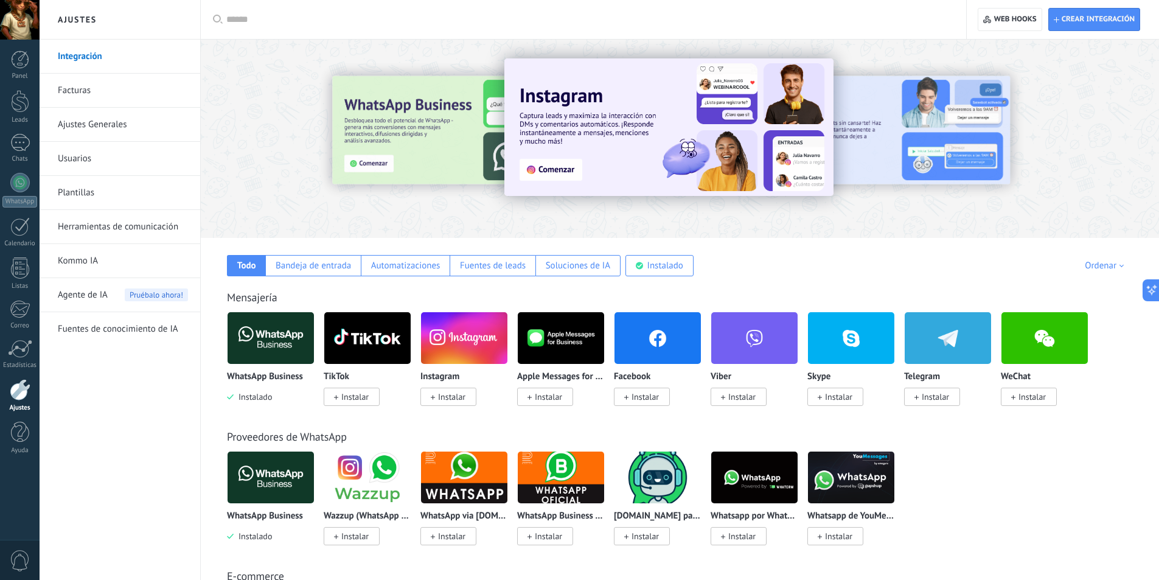
click at [306, 23] on input "text" at bounding box center [587, 19] width 723 height 13
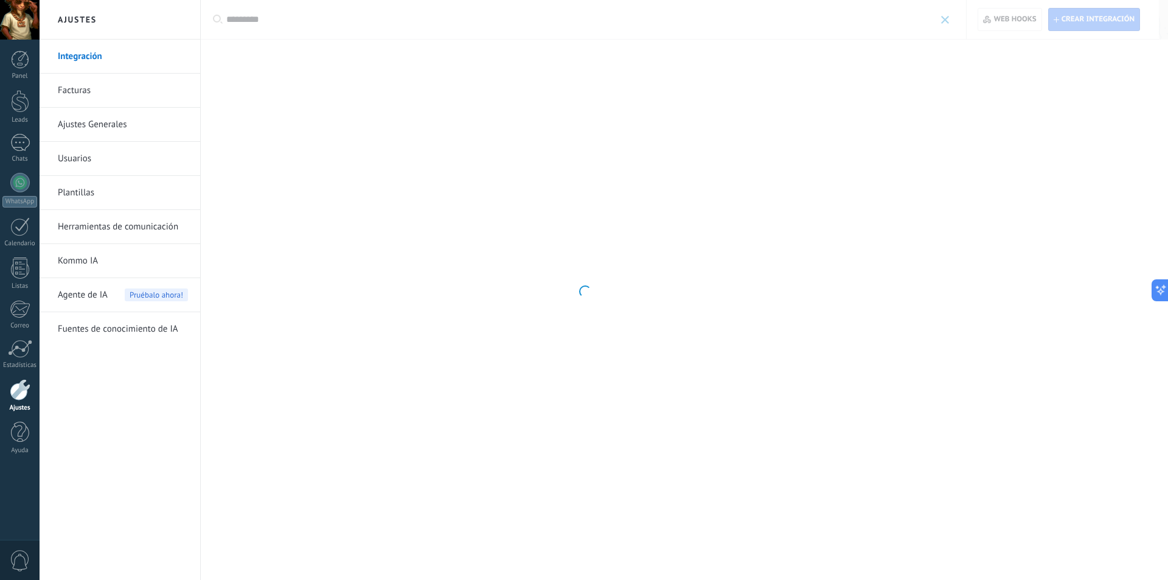
type input "********"
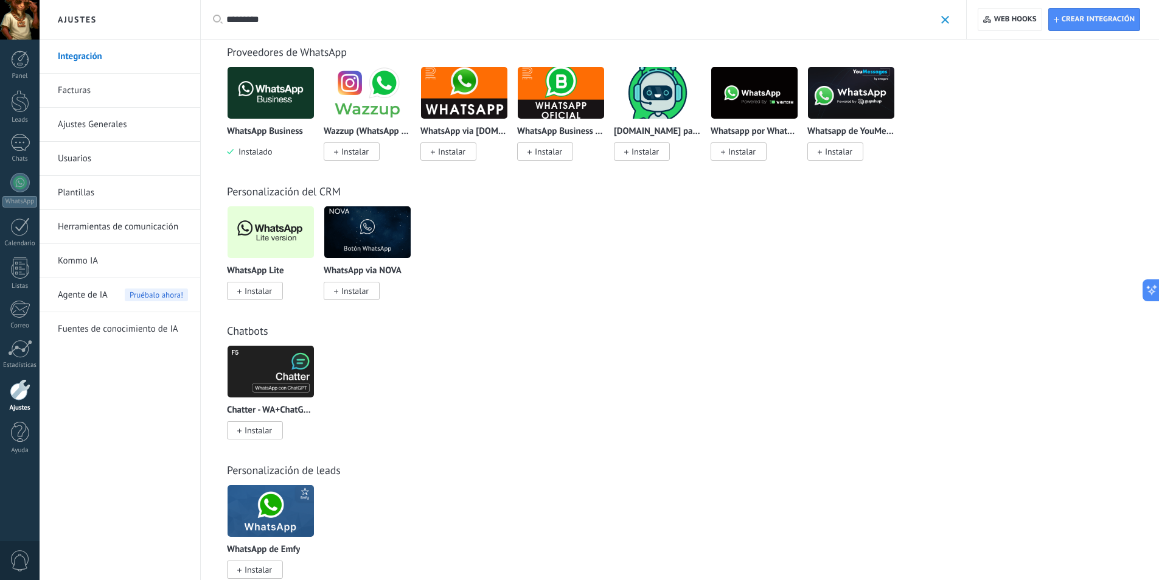
scroll to position [183, 0]
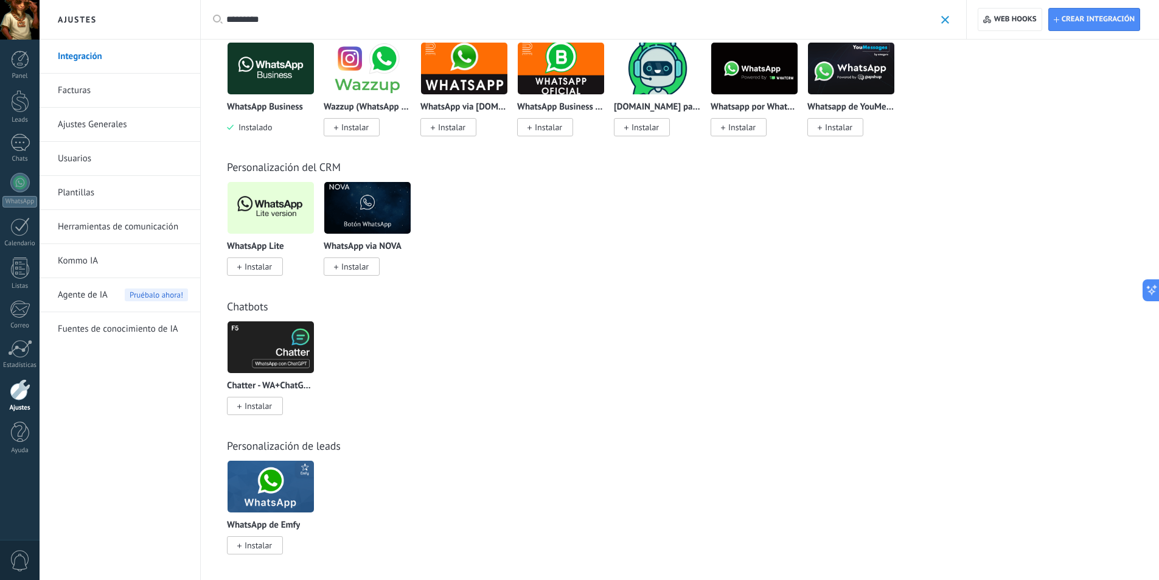
click at [270, 267] on span "Instalar" at bounding box center [258, 266] width 27 height 11
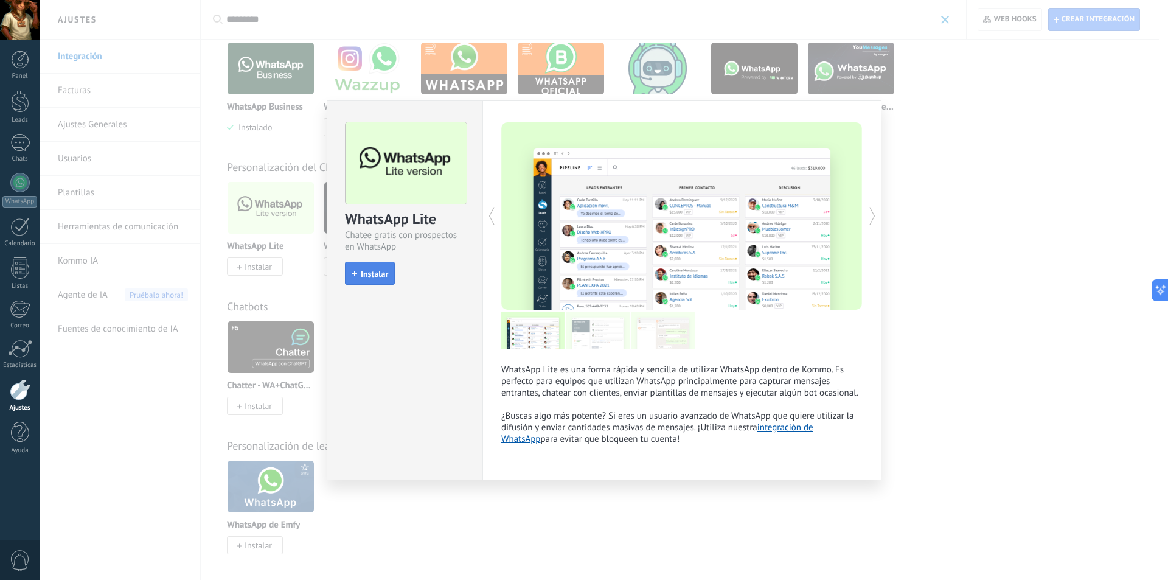
click at [371, 278] on span "Instalar" at bounding box center [374, 274] width 27 height 9
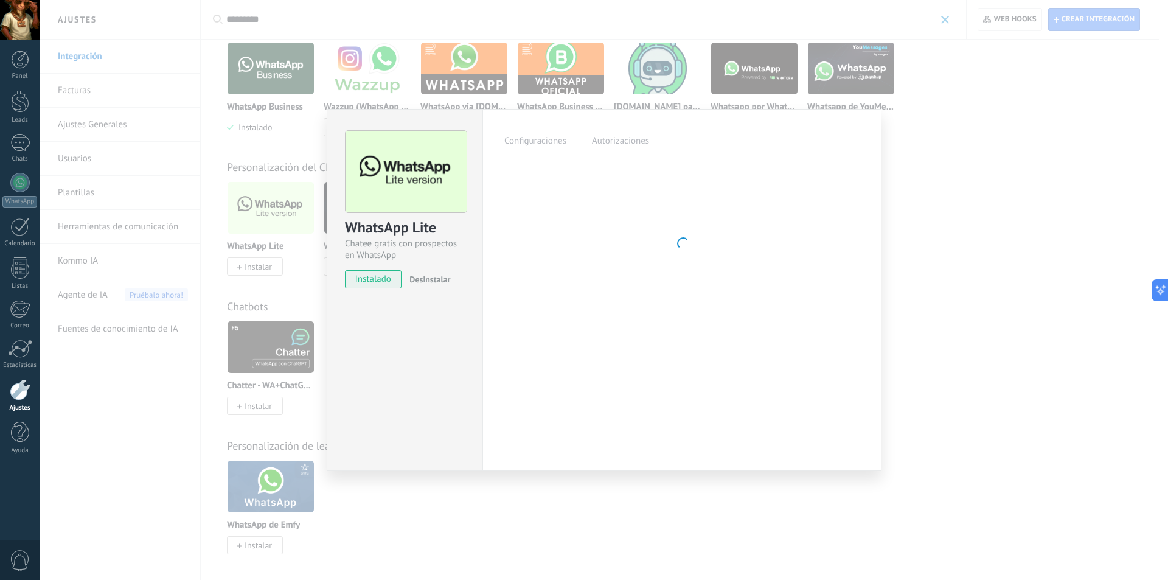
drag, startPoint x: 302, startPoint y: 125, endPoint x: 284, endPoint y: 136, distance: 22.1
click at [284, 136] on div "WhatsApp Lite Chatee gratis con prospectos en WhatsApp instalado Desinstalar Co…" at bounding box center [604, 290] width 1129 height 580
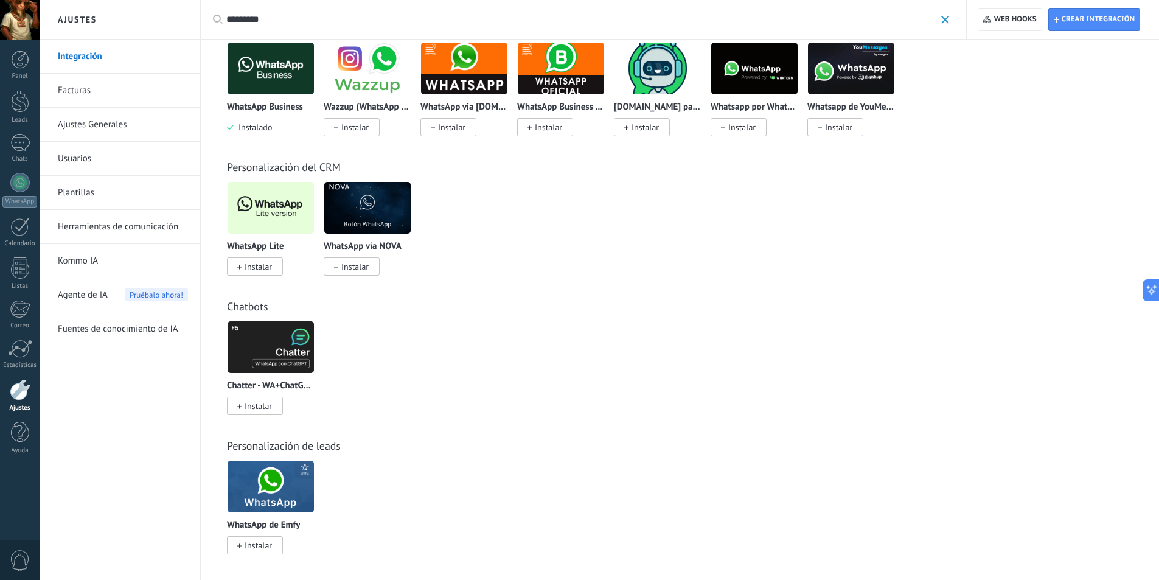
click at [270, 267] on span "Instalar" at bounding box center [258, 266] width 27 height 11
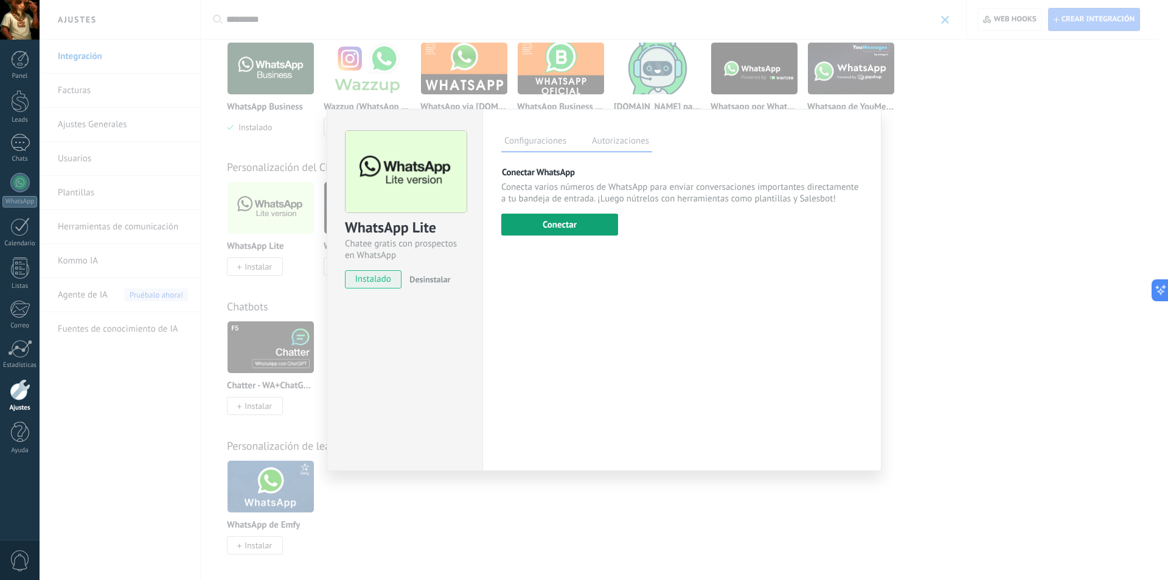
click at [526, 223] on button "Conectar" at bounding box center [559, 225] width 117 height 22
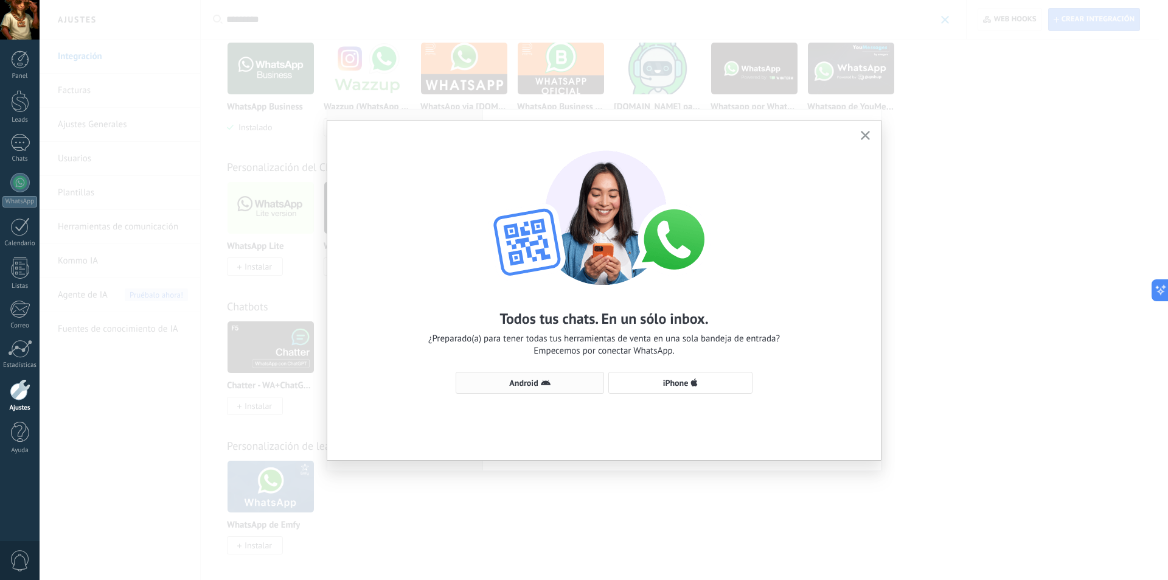
click at [568, 379] on span "Android" at bounding box center [529, 383] width 135 height 10
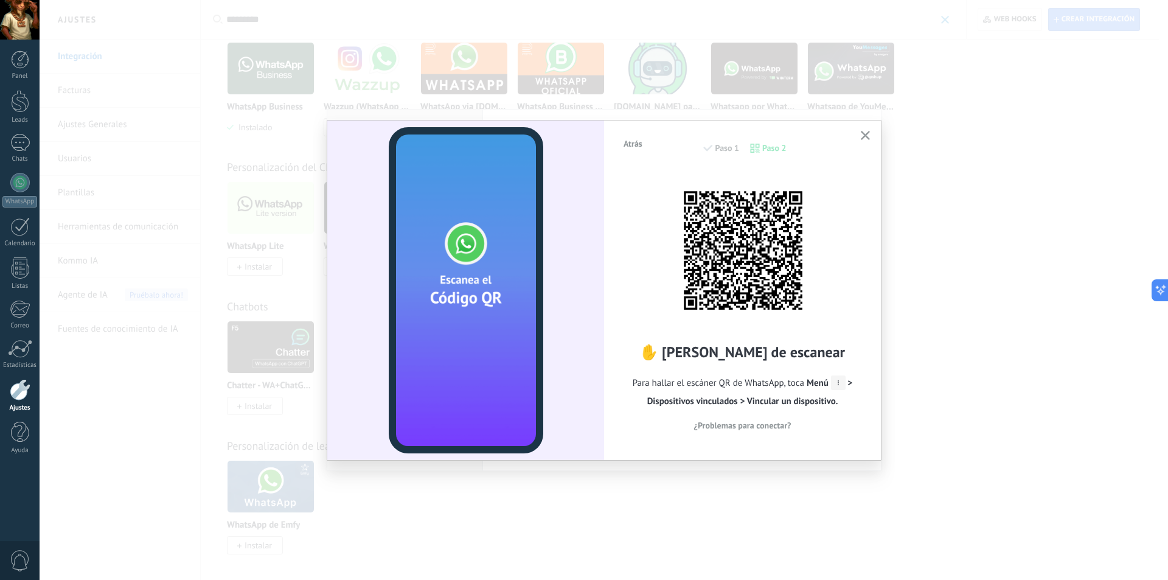
click at [839, 376] on icon at bounding box center [838, 382] width 15 height 15
click at [834, 378] on icon at bounding box center [838, 382] width 15 height 15
click at [864, 137] on use "button" at bounding box center [865, 135] width 9 height 9
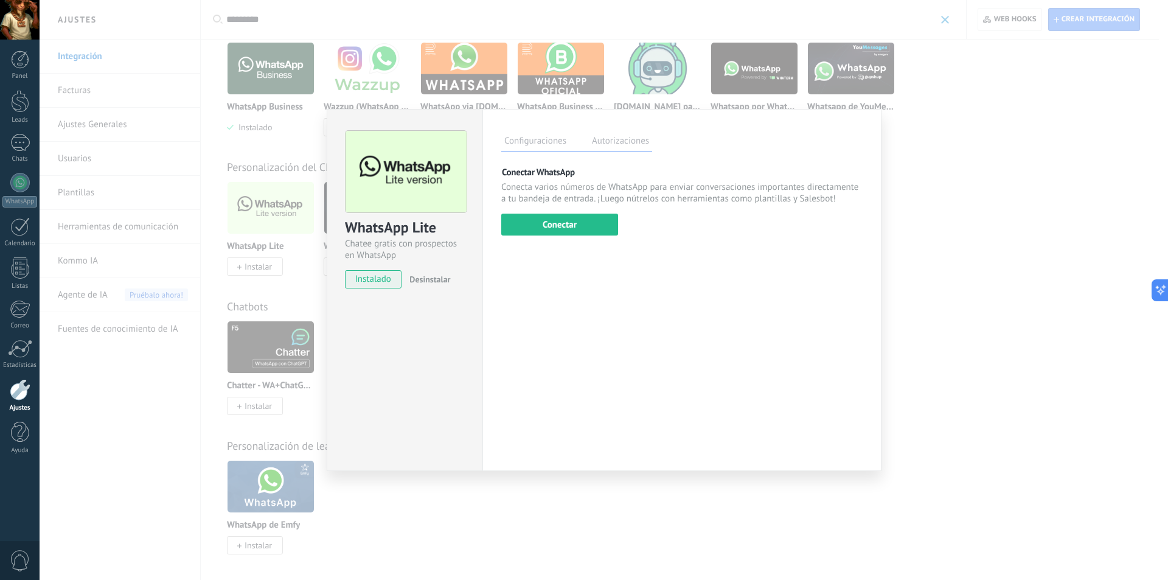
click at [1002, 162] on div "WhatsApp Lite Chatee gratis con prospectos en WhatsApp instalado Desinstalar Co…" at bounding box center [604, 290] width 1129 height 580
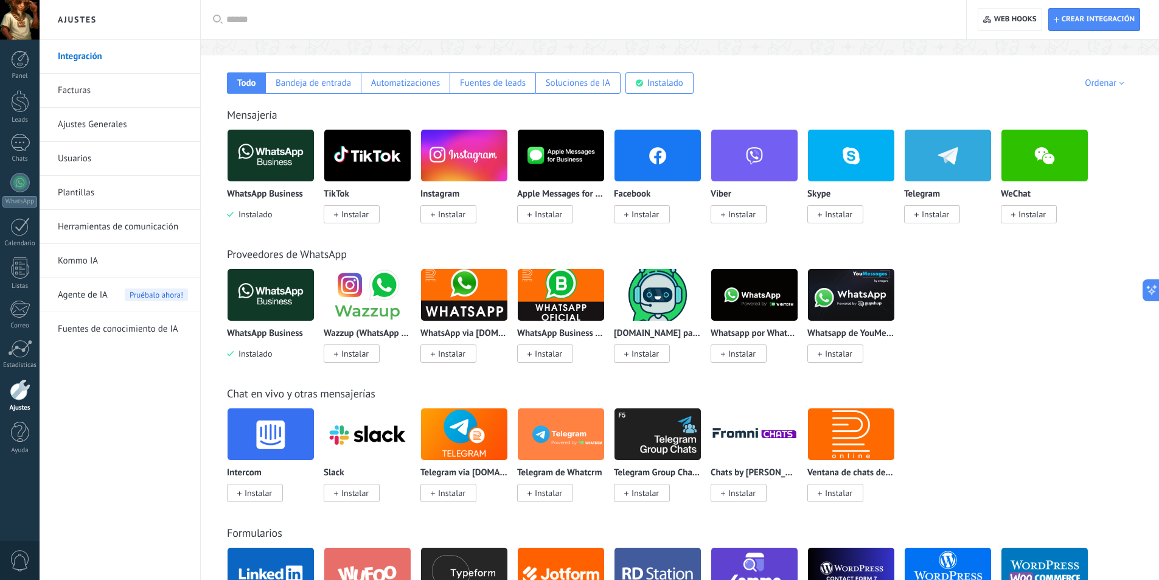
click at [268, 15] on input "text" at bounding box center [587, 19] width 723 height 13
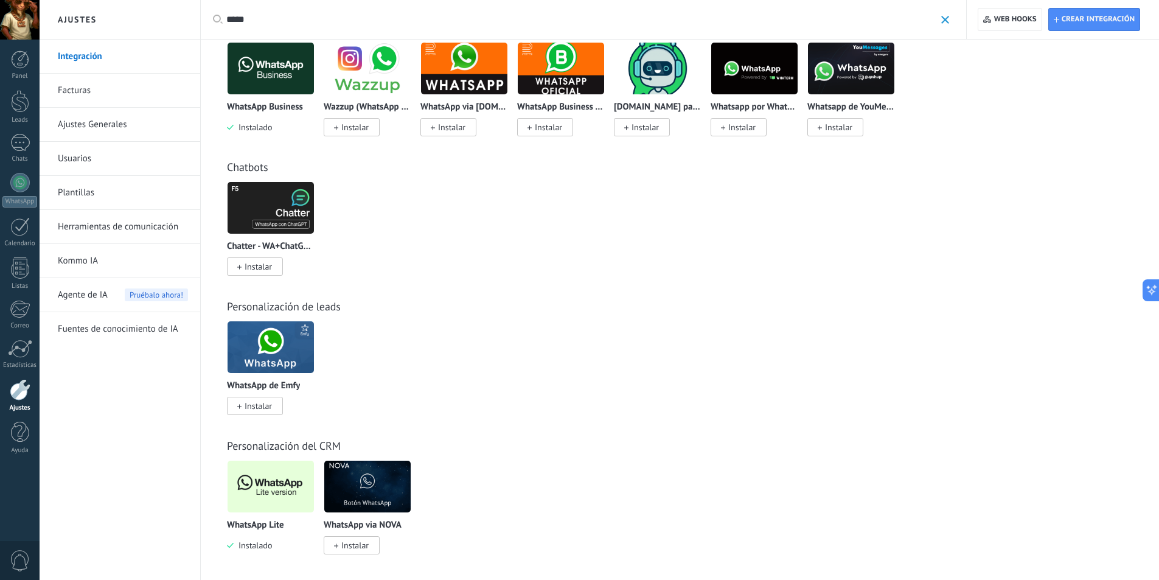
scroll to position [187, 0]
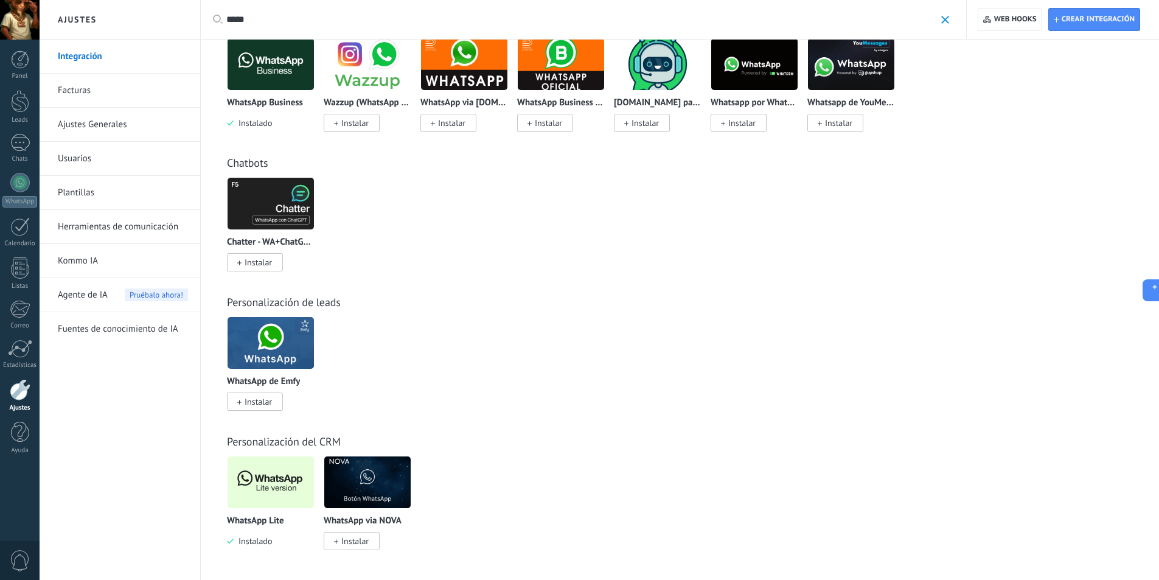
type input "*****"
click at [388, 489] on img at bounding box center [367, 482] width 86 height 59
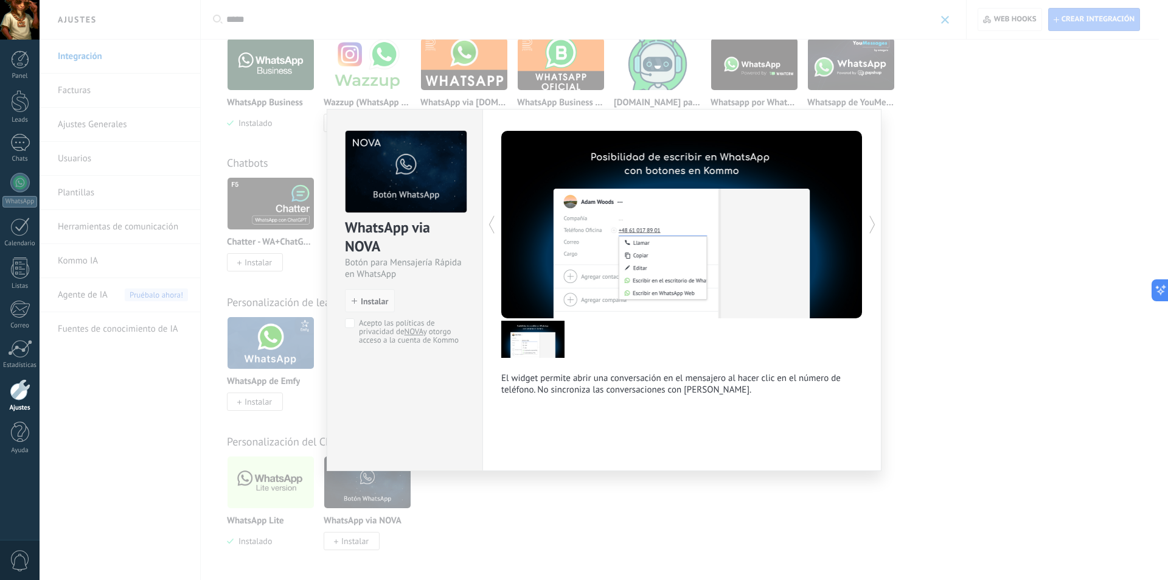
click at [380, 303] on span "Instalar" at bounding box center [374, 301] width 27 height 9
click at [366, 299] on span "Instalar" at bounding box center [374, 301] width 27 height 9
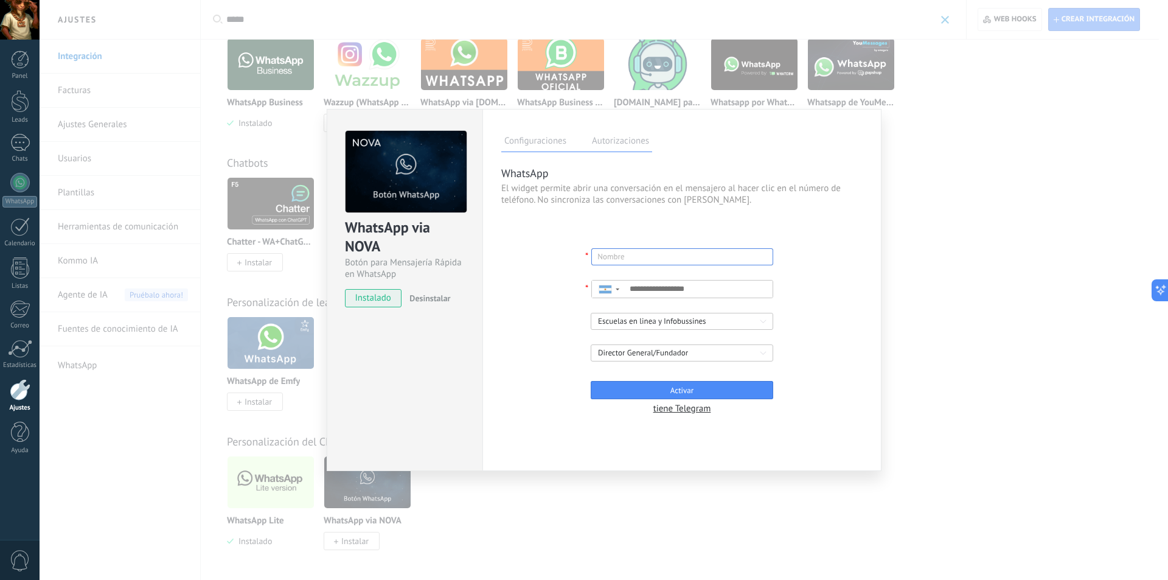
click at [629, 251] on input "text" at bounding box center [683, 256] width 170 height 17
click at [301, 243] on div "WhatsApp via NOVA Botón para Mensajería Rápida en WhatsApp instalado Desinstala…" at bounding box center [604, 290] width 1129 height 580
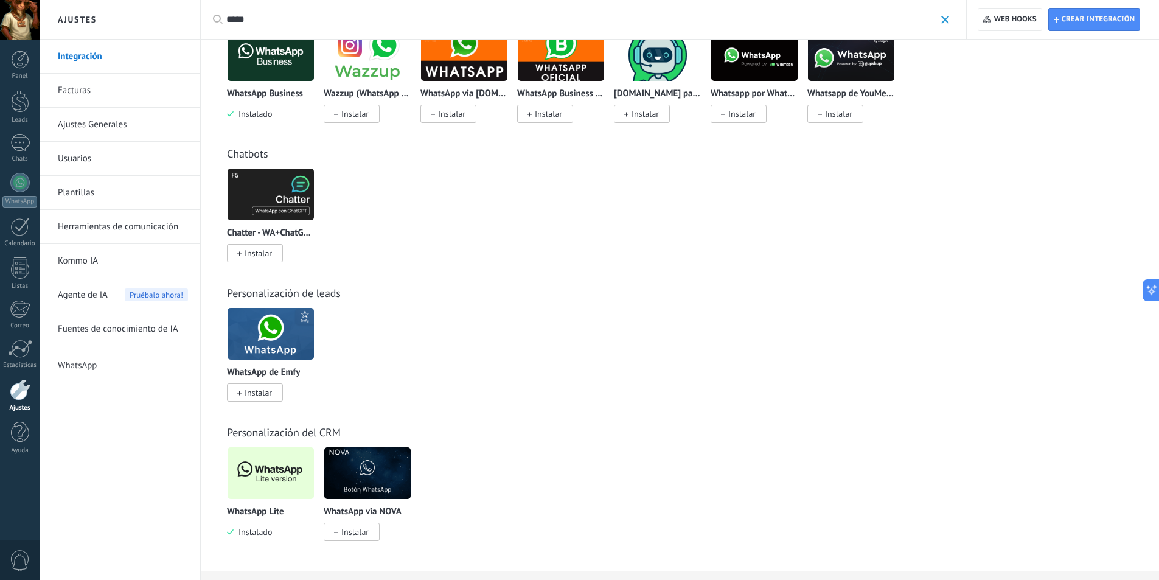
scroll to position [198, 0]
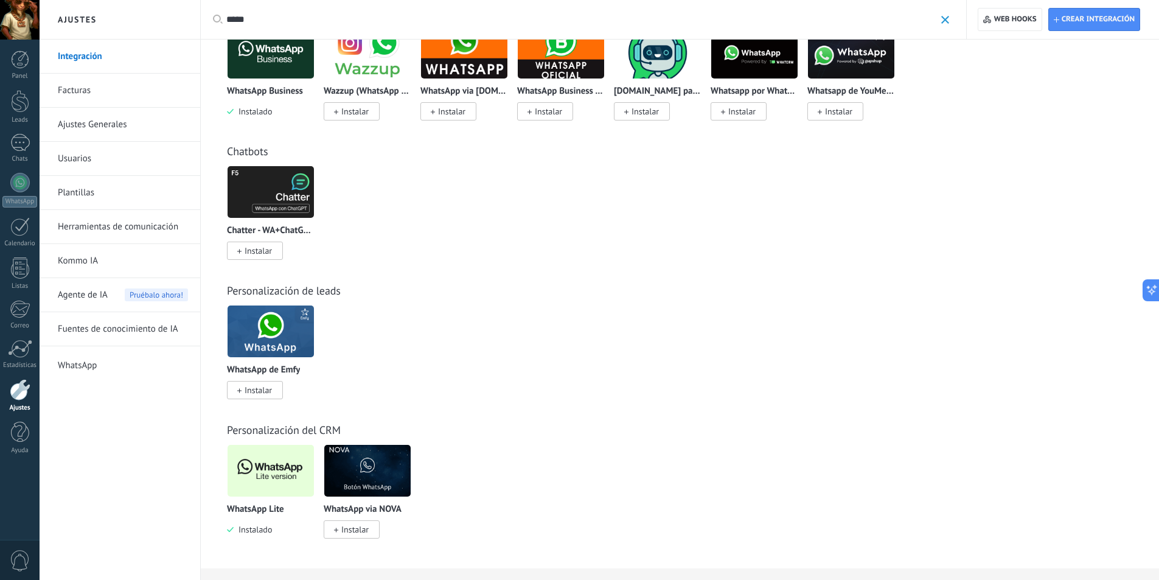
click at [284, 332] on img at bounding box center [271, 331] width 86 height 59
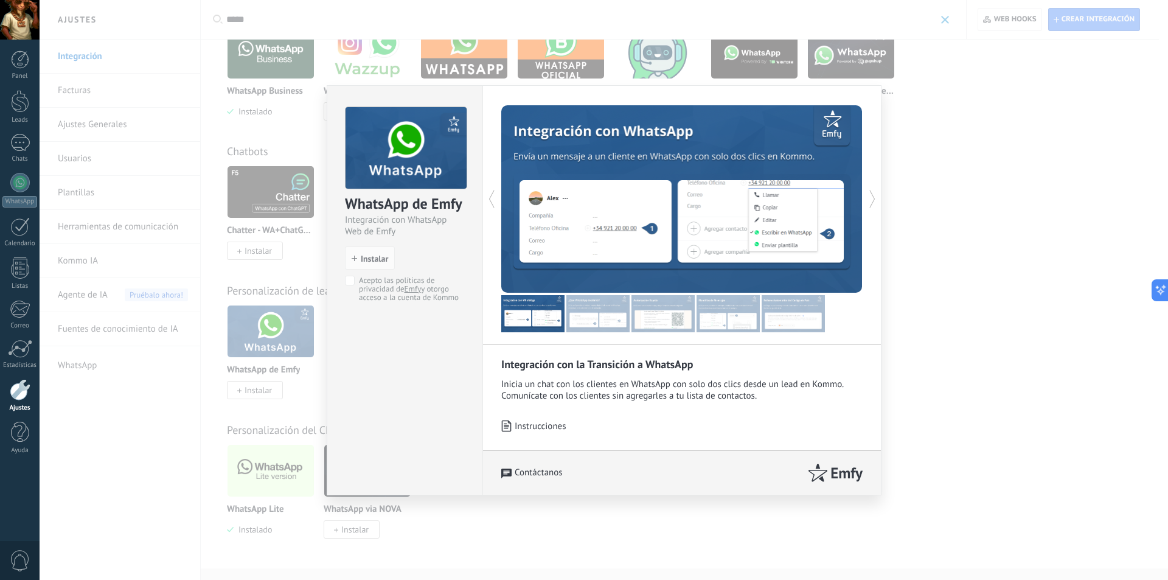
click at [1033, 108] on div "WhatsApp de Emfy Integración con WhatsApp Web de Emfy install Instalar Acepto l…" at bounding box center [604, 290] width 1129 height 580
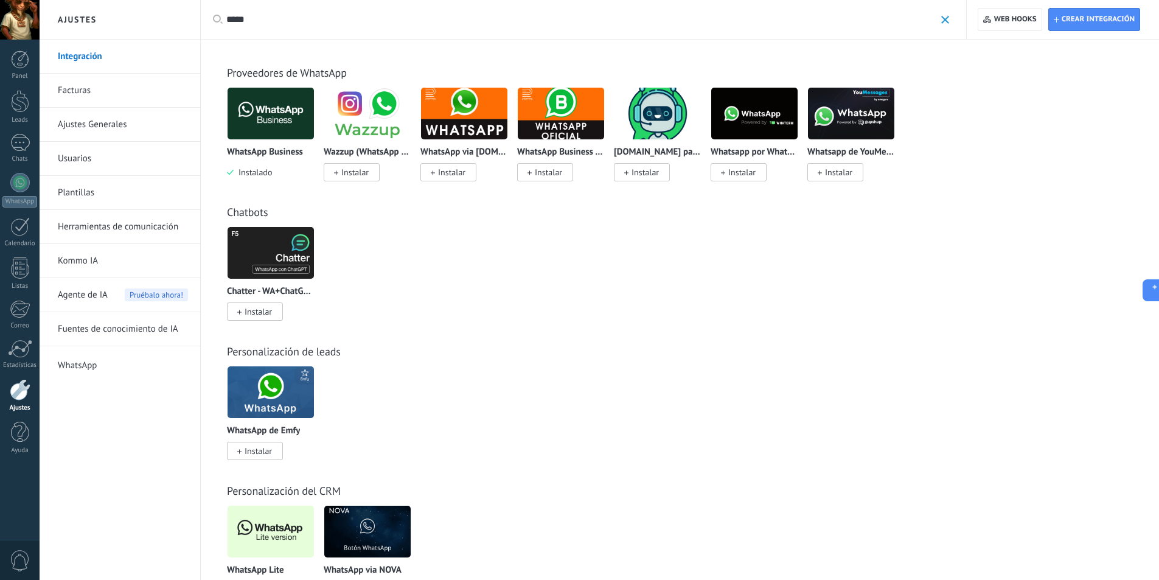
scroll to position [77, 0]
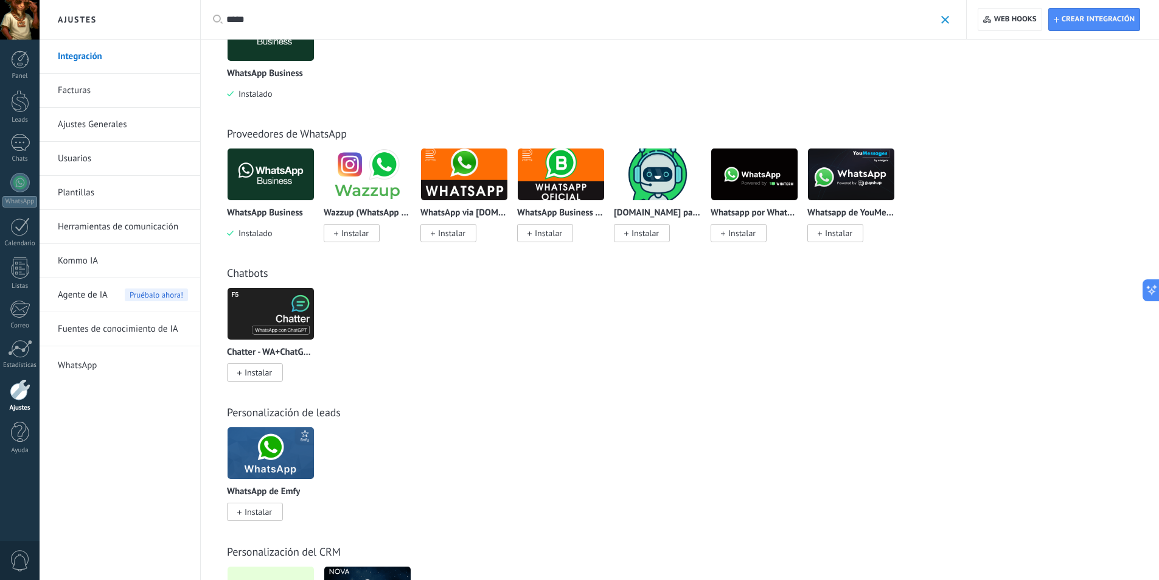
click at [263, 315] on img at bounding box center [271, 313] width 86 height 59
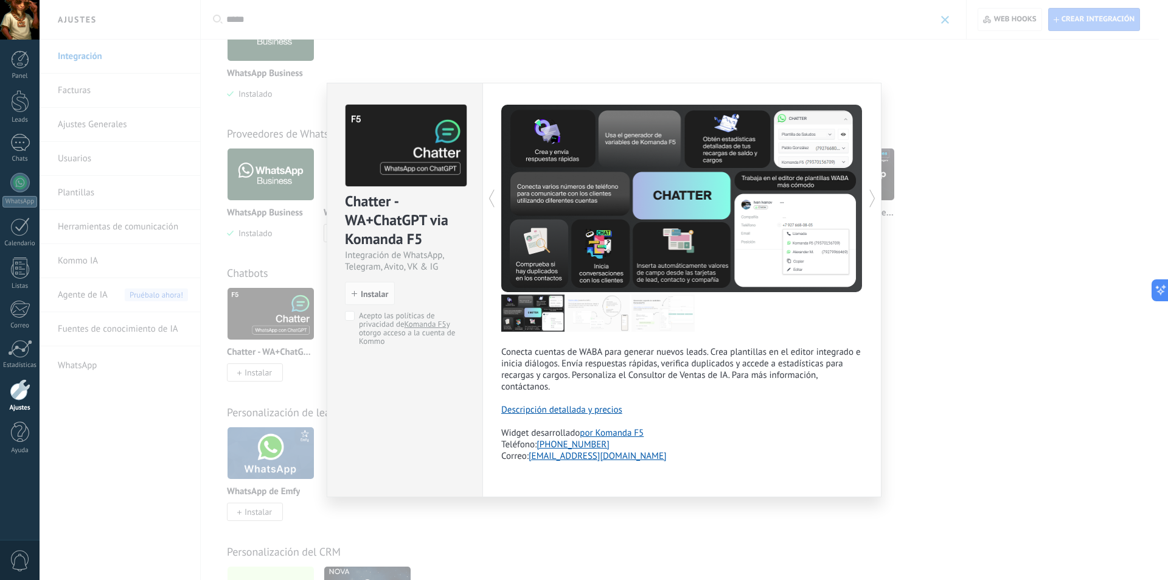
click at [575, 78] on div "Chatter - WA+ChatGPT via Komanda F5 Integración de WhatsApp, Telegram, [PERSON_…" at bounding box center [604, 290] width 1129 height 580
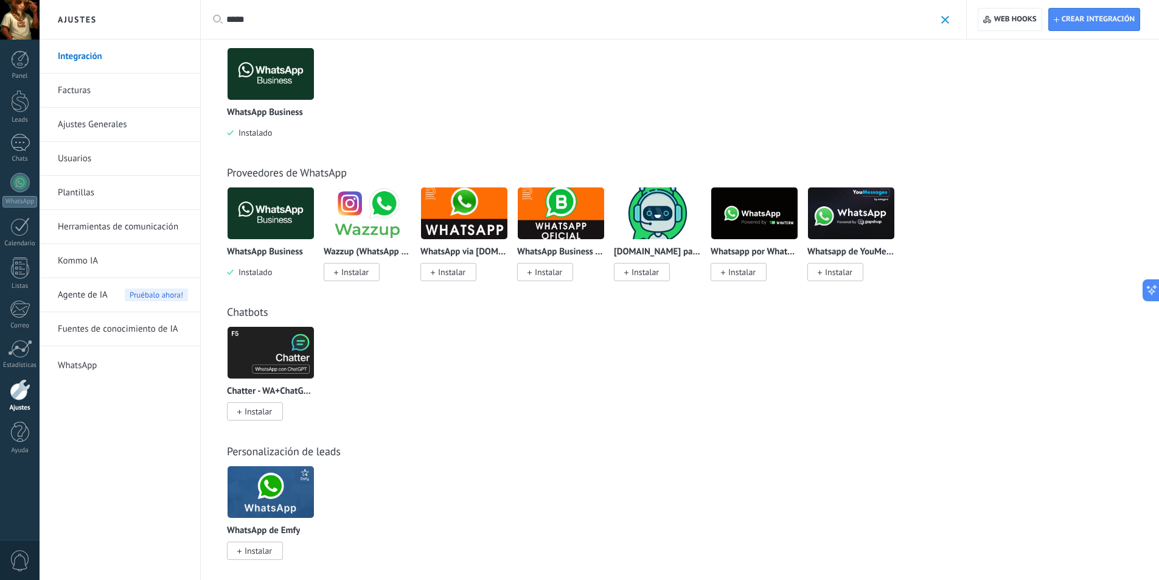
scroll to position [16, 0]
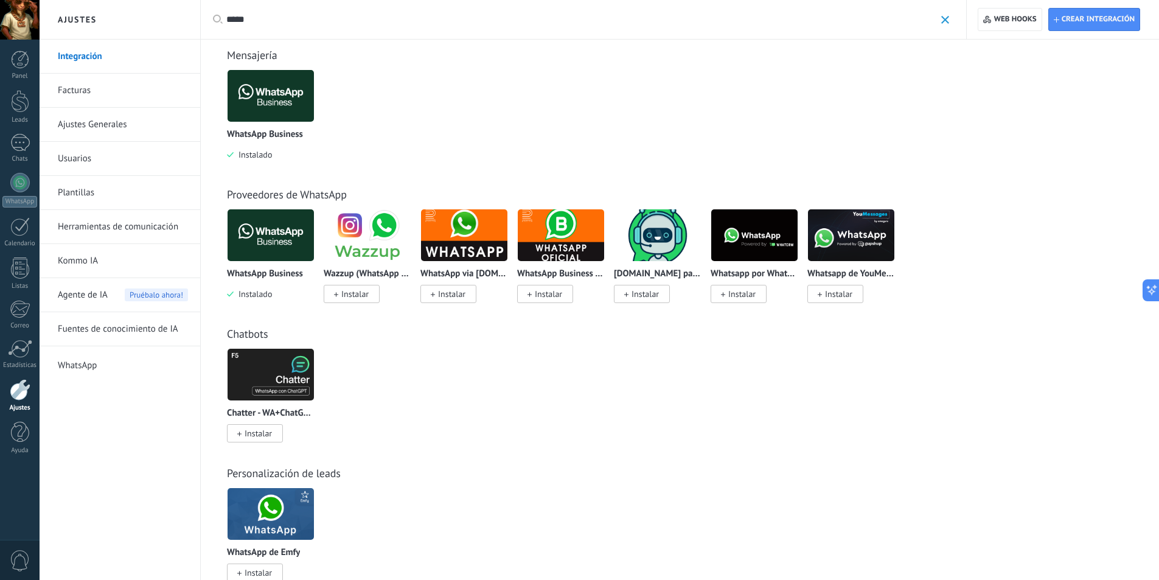
click at [822, 226] on img at bounding box center [851, 235] width 86 height 59
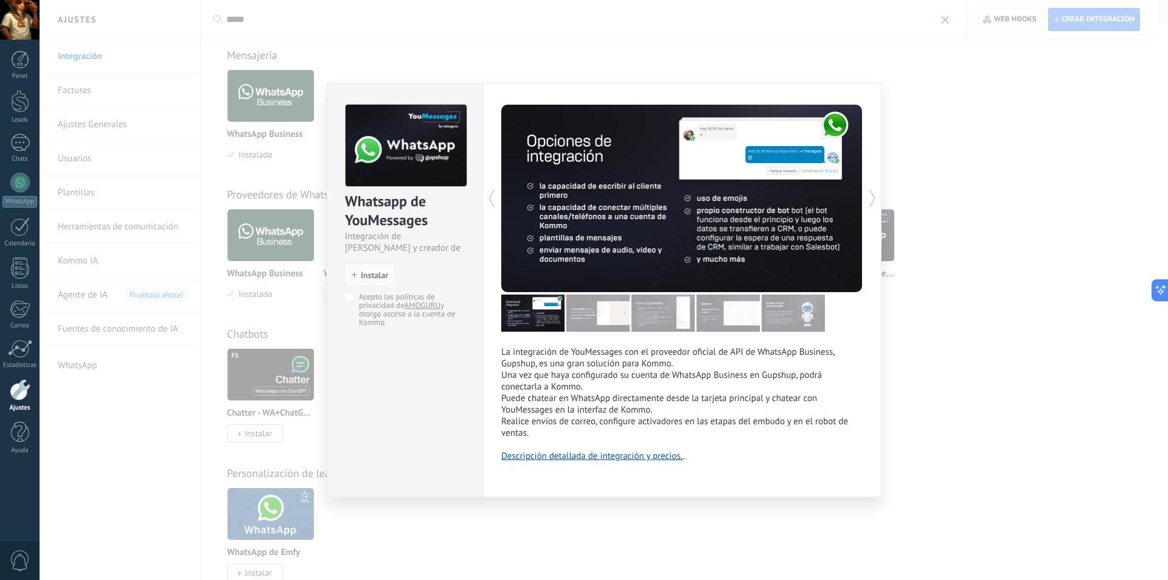
click at [965, 136] on div "Whatsapp de YouMessages Integración de Whatsapp y creador de bots install Insta…" at bounding box center [604, 290] width 1129 height 580
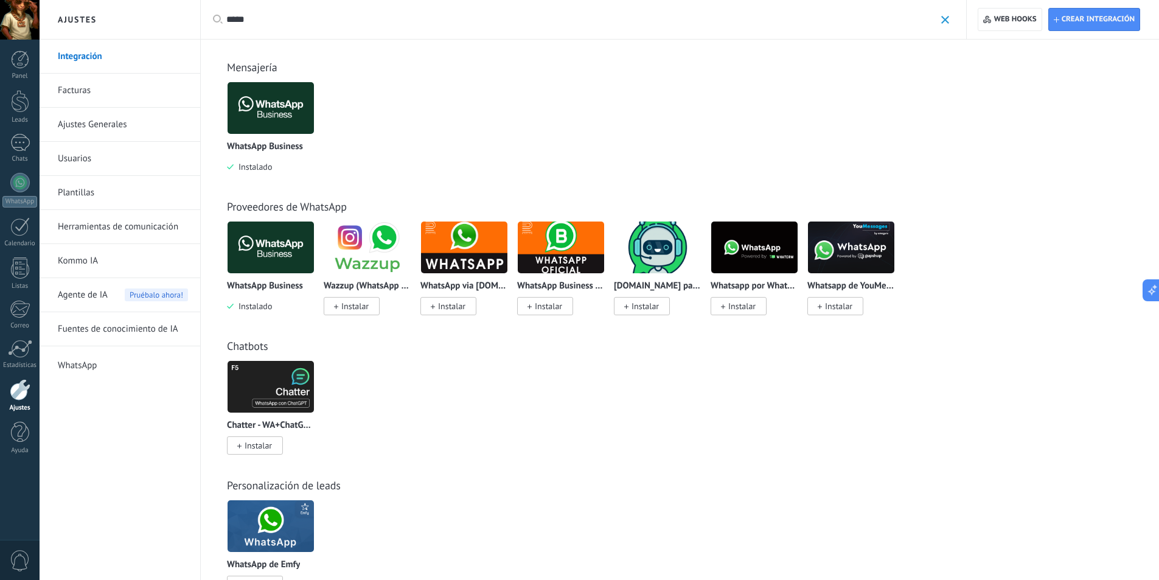
scroll to position [0, 0]
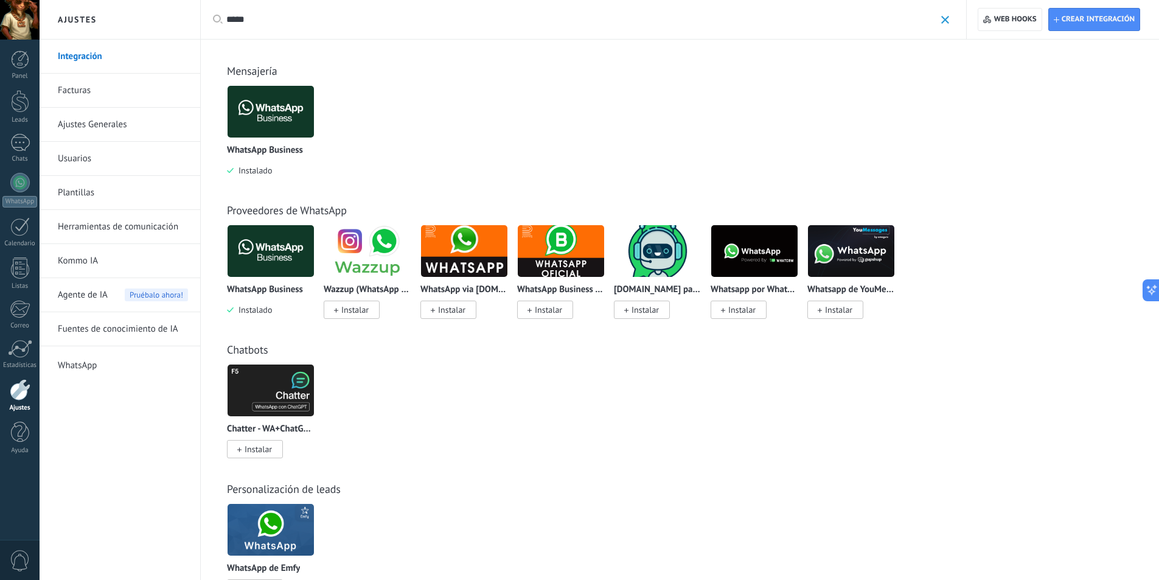
click at [256, 120] on img at bounding box center [271, 111] width 86 height 59
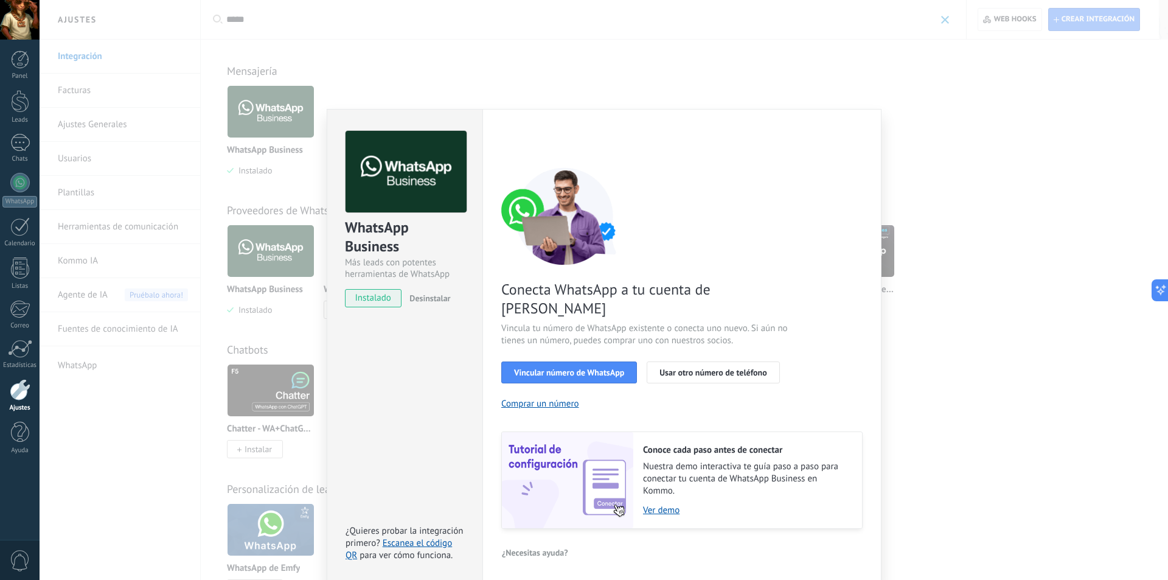
click at [1025, 103] on div "WhatsApp Business Más leads con potentes herramientas de WhatsApp instalado Des…" at bounding box center [604, 290] width 1129 height 580
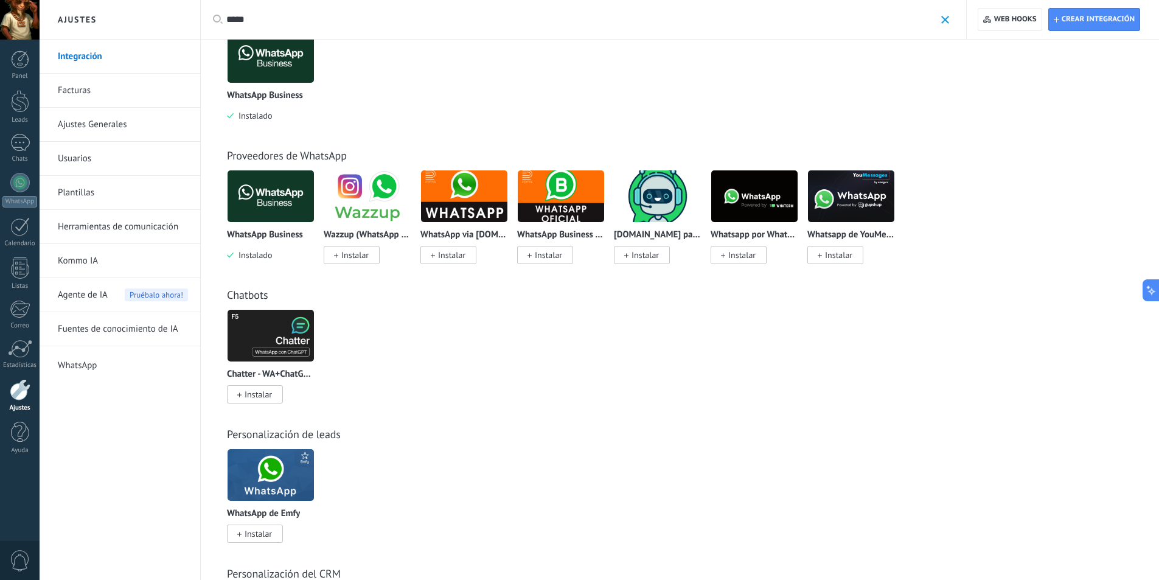
scroll to position [198, 0]
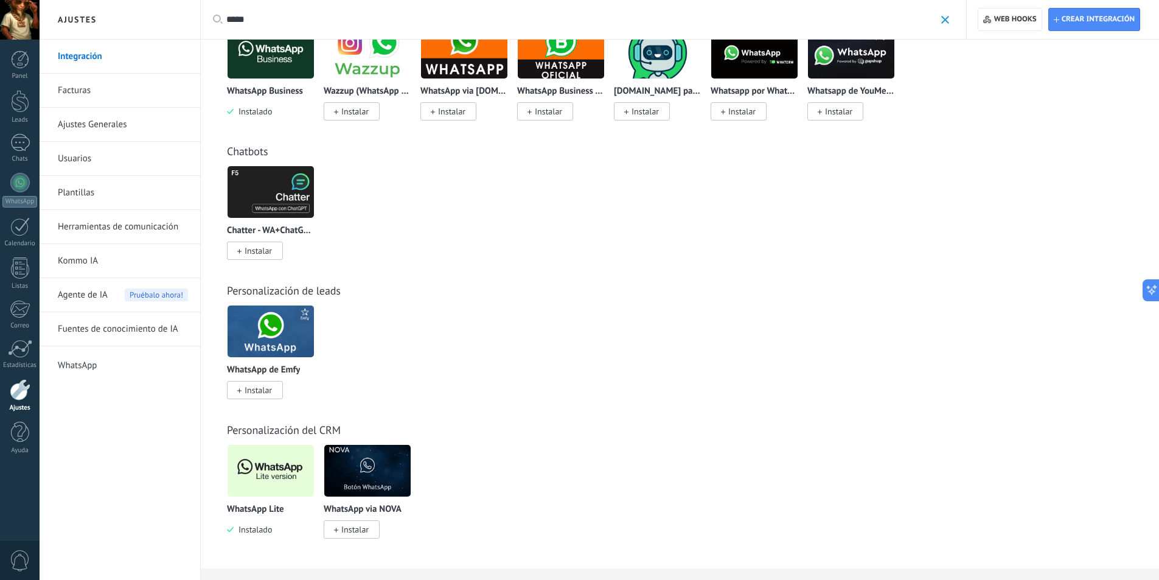
click at [269, 458] on img at bounding box center [271, 470] width 86 height 59
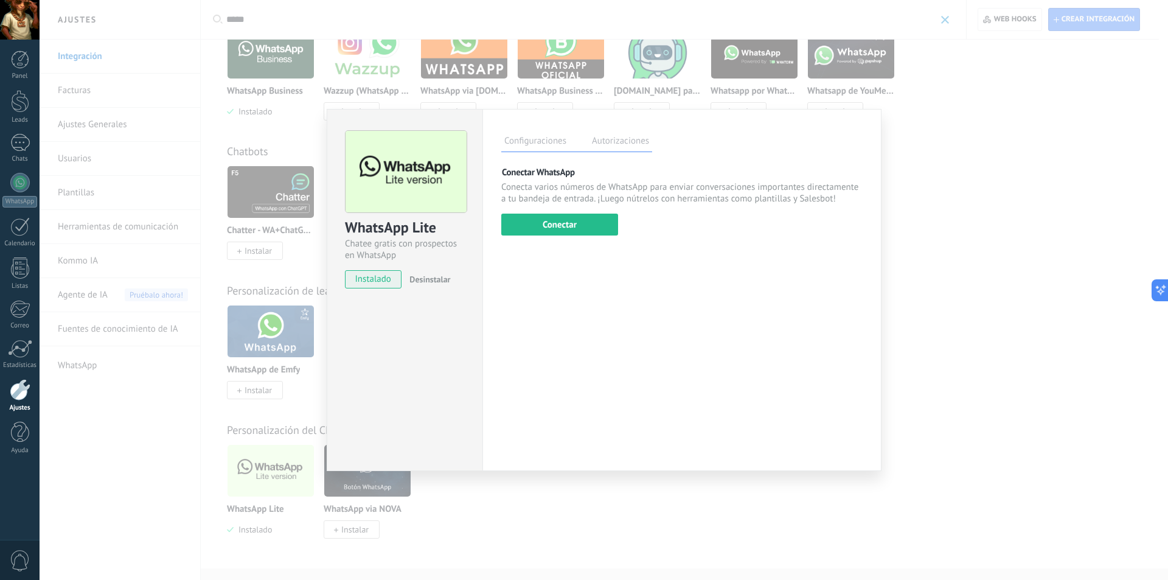
click at [622, 144] on label "Autorizaciones" at bounding box center [620, 143] width 63 height 18
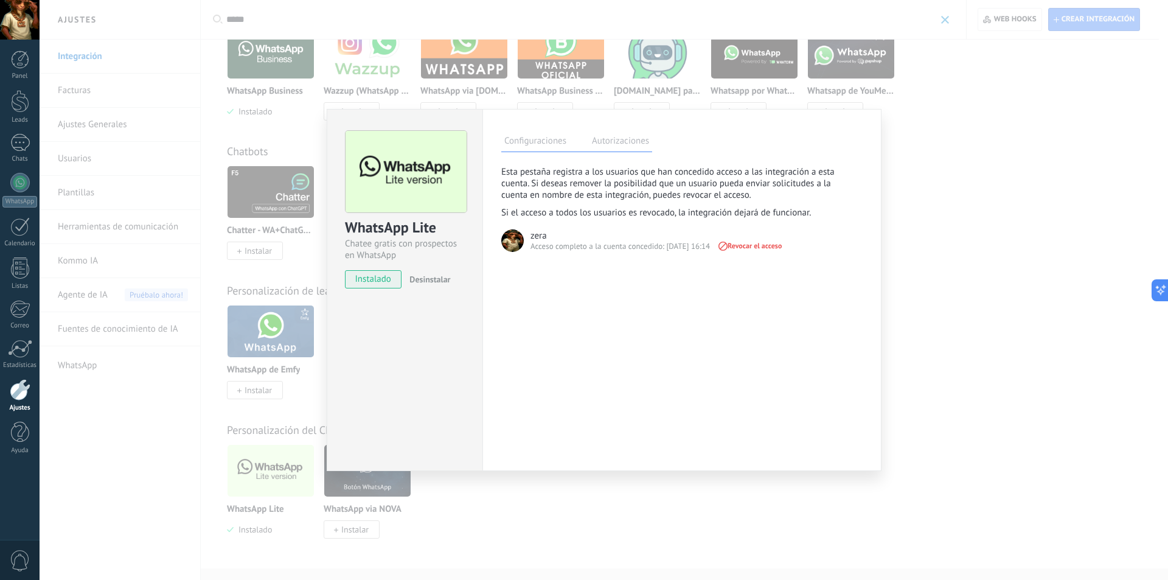
click at [551, 150] on label "Configuraciones" at bounding box center [535, 143] width 68 height 18
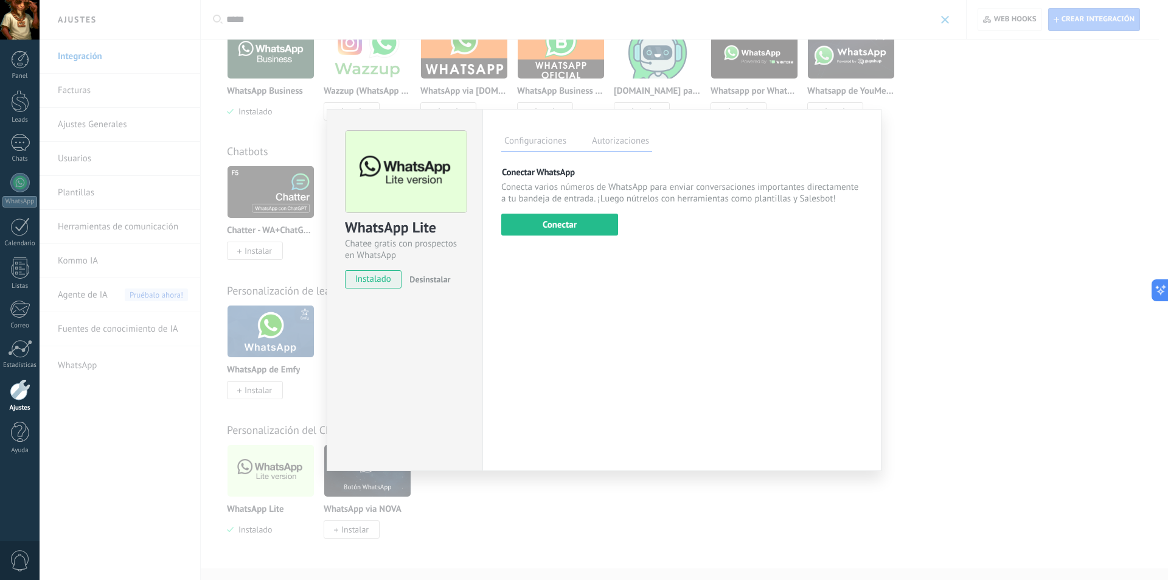
click at [975, 206] on div "WhatsApp Lite Chatee gratis con prospectos en WhatsApp instalado Desinstalar Co…" at bounding box center [604, 290] width 1129 height 580
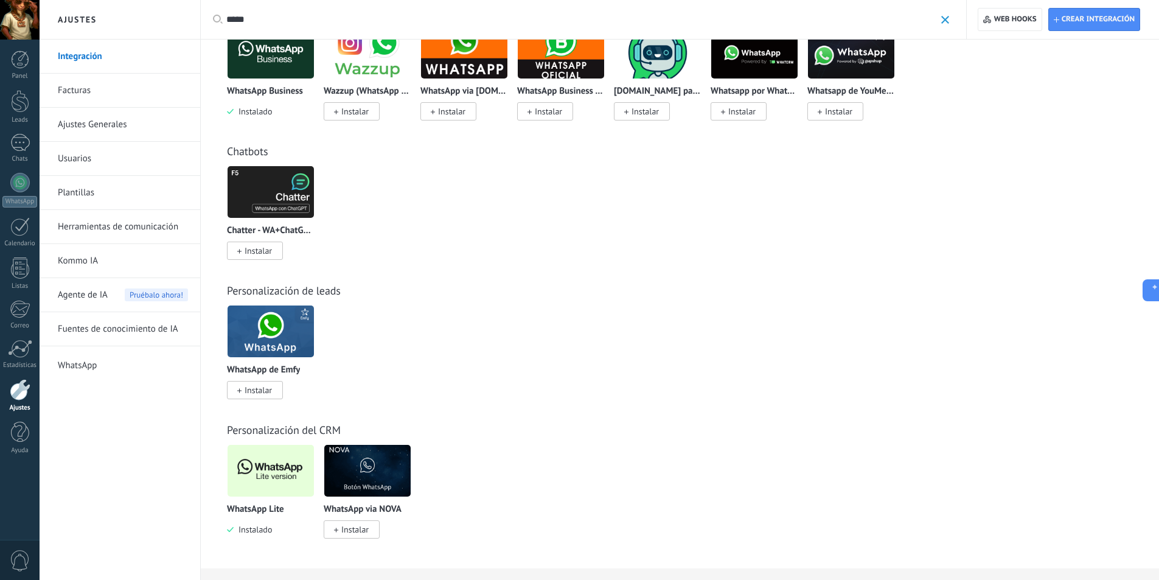
click at [546, 336] on div "WhatsApp de Emfy Instalar Otros leads de Emfy Instalar Fechas de Lead by Emfy I…" at bounding box center [686, 359] width 919 height 109
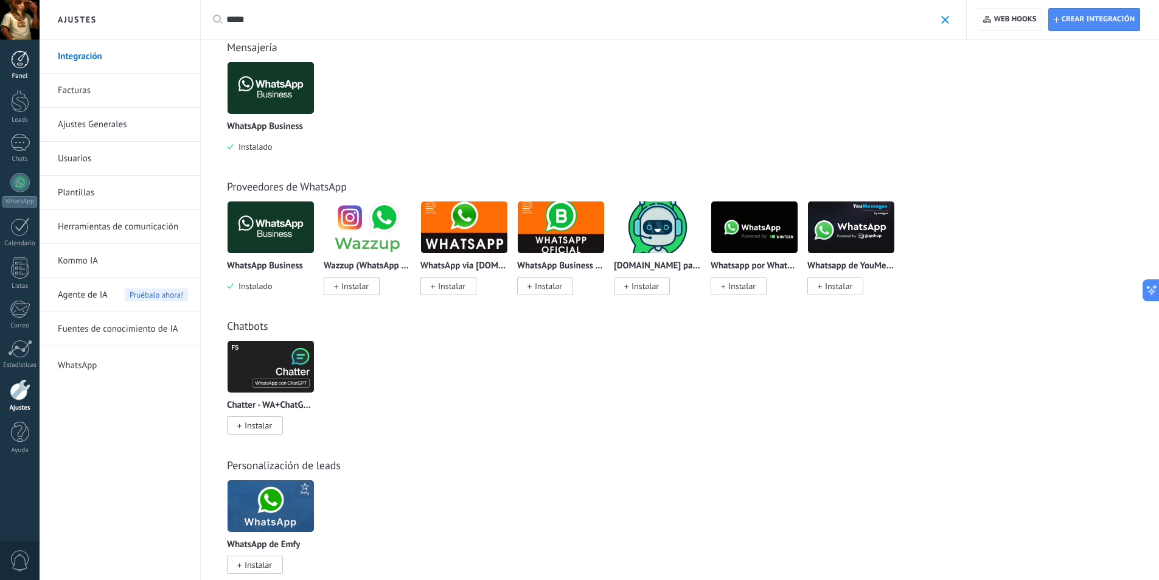
scroll to position [0, 0]
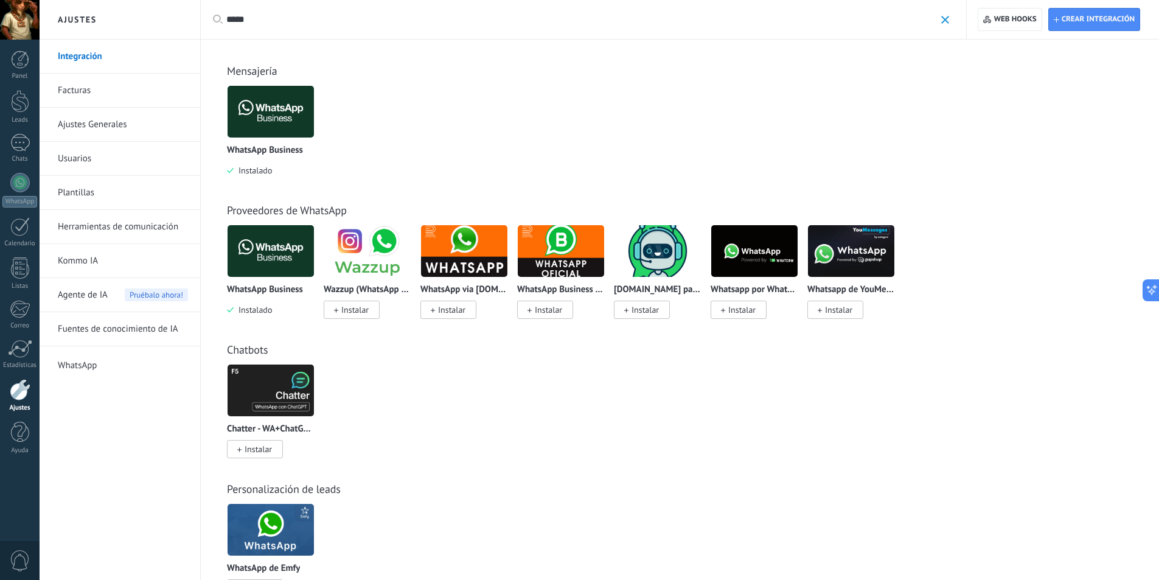
click at [682, 119] on div "WhatsApp Business Instalado TikTok Instalar Instagram Instalar Apple Messages f…" at bounding box center [686, 139] width 919 height 109
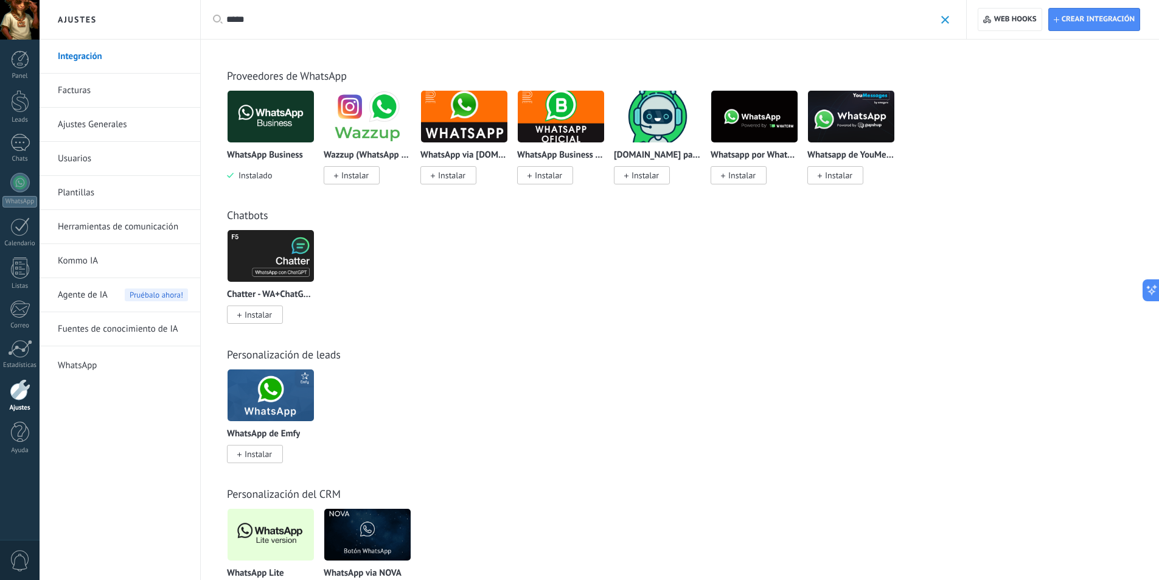
scroll to position [198, 0]
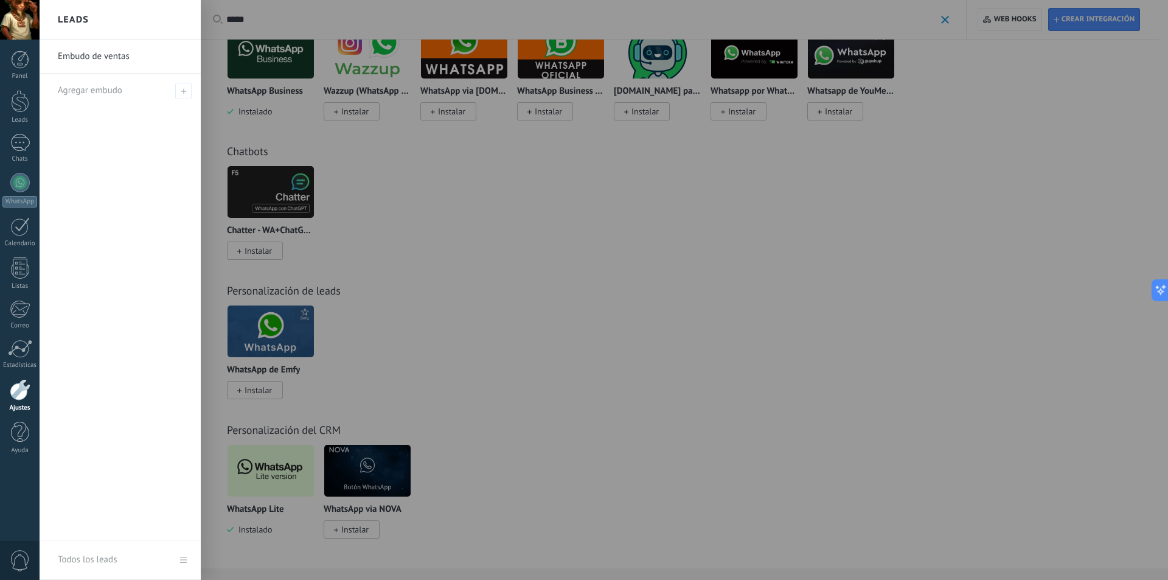
click at [714, 232] on div at bounding box center [624, 290] width 1168 height 580
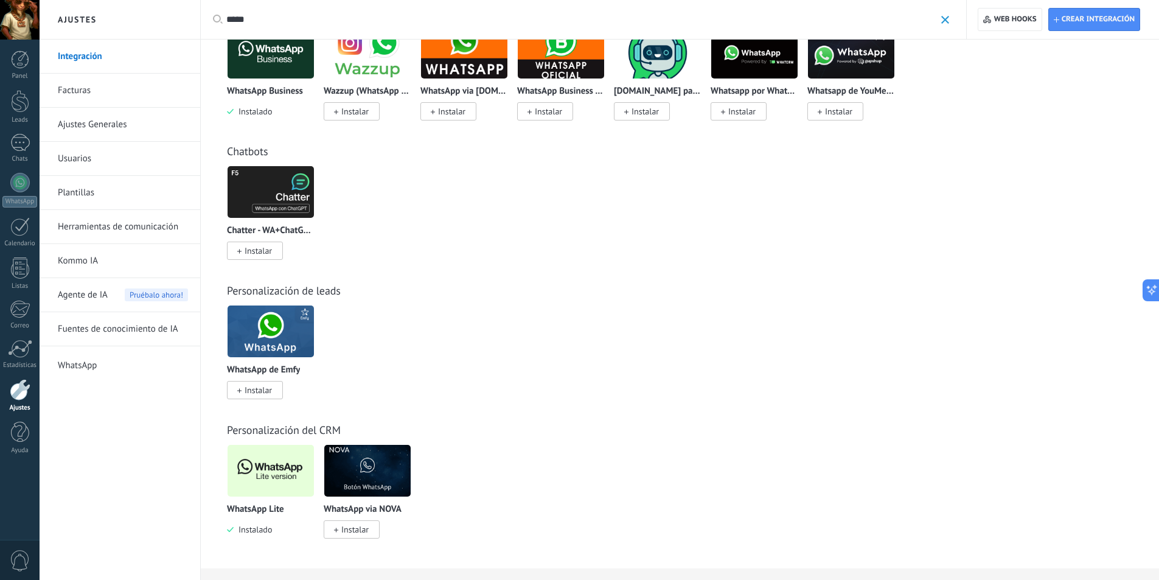
click at [693, 262] on div "Personalización de leads WhatsApp de Emfy Instalar Otros leads de Emfy Instalar…" at bounding box center [680, 328] width 934 height 139
click at [276, 486] on img at bounding box center [271, 470] width 86 height 59
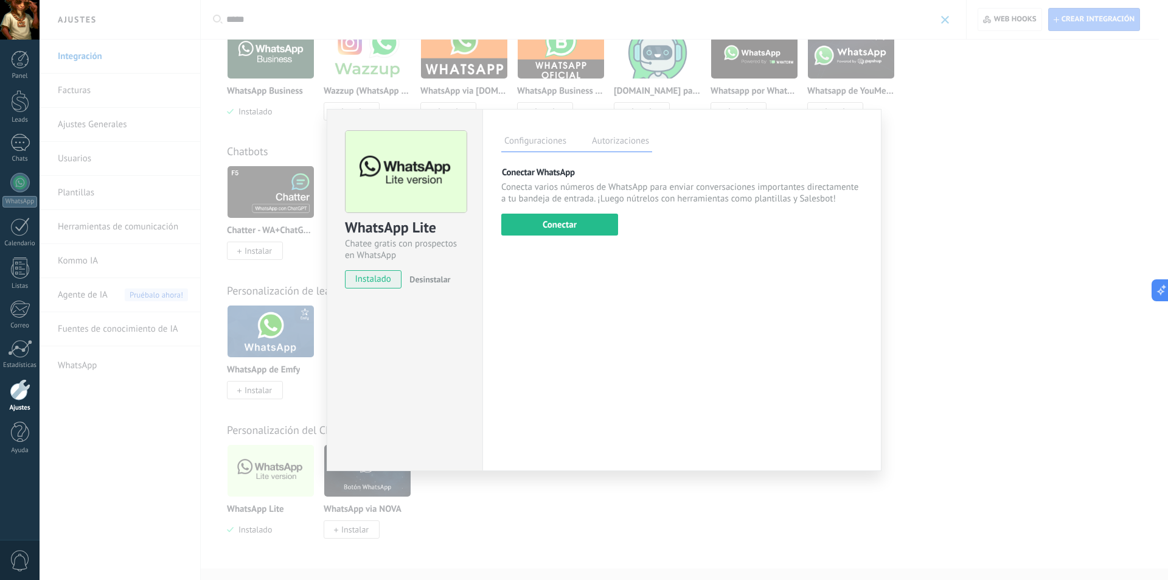
click at [178, 79] on div "WhatsApp Lite Chatee gratis con prospectos en WhatsApp instalado Desinstalar Co…" at bounding box center [604, 290] width 1129 height 580
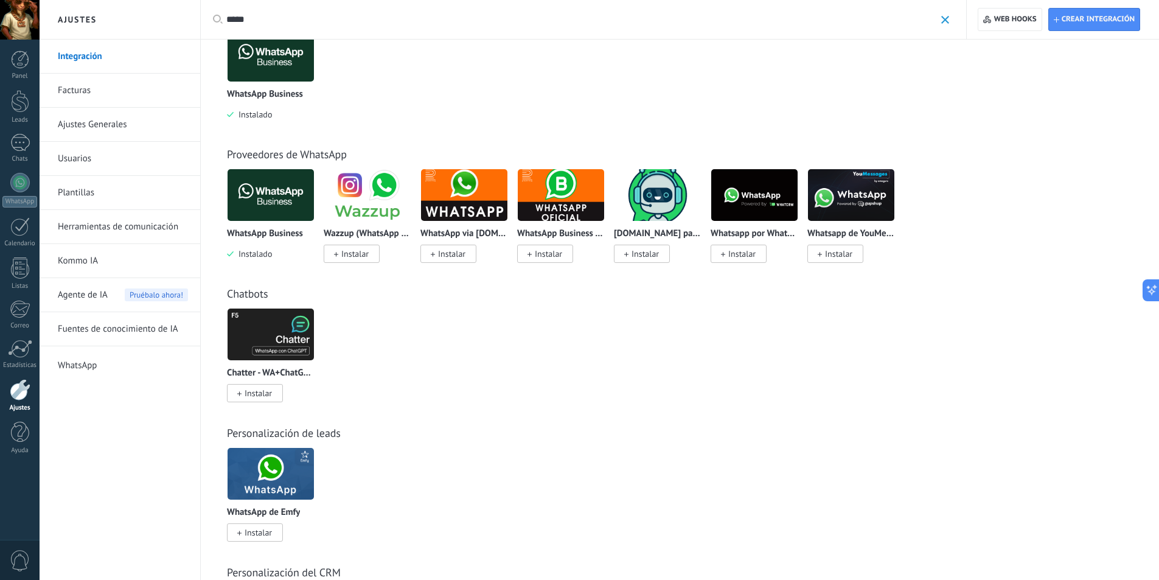
scroll to position [0, 0]
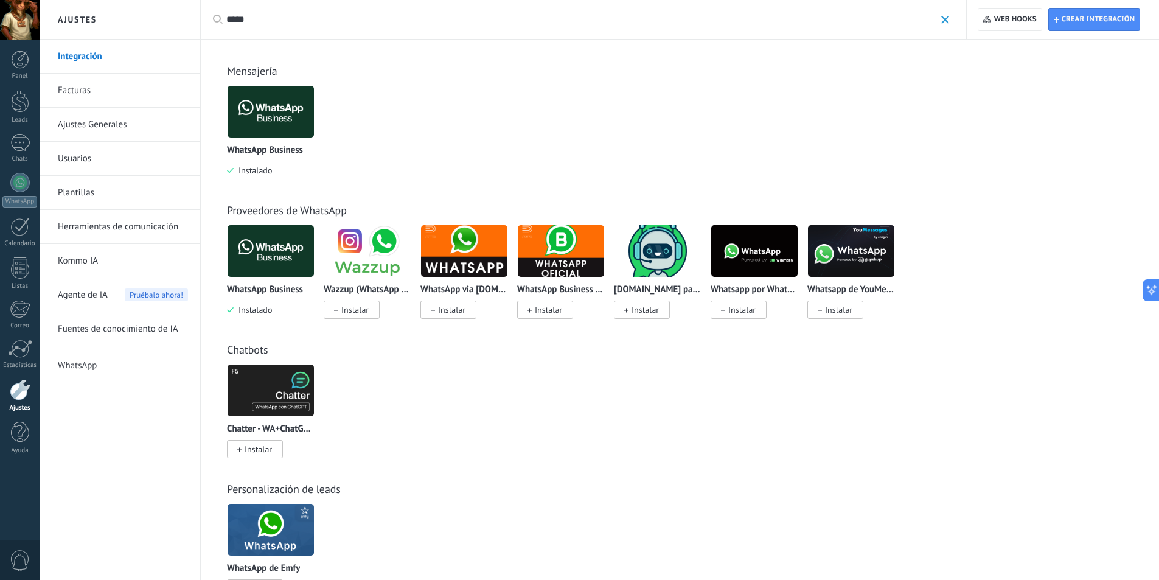
click at [11, 21] on div at bounding box center [20, 20] width 40 height 40
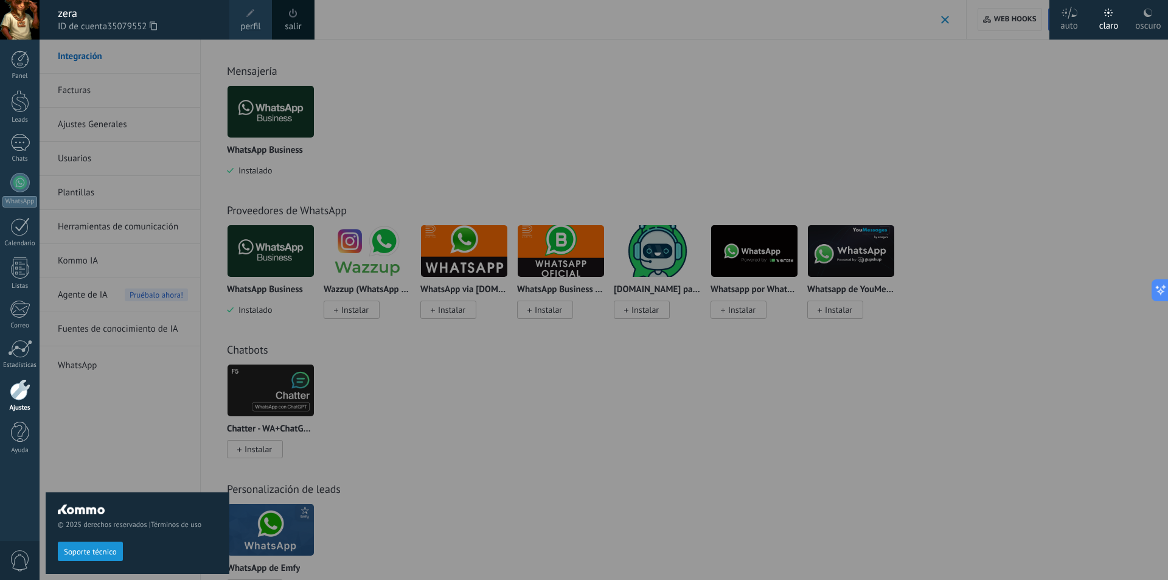
click at [302, 26] on div "salir" at bounding box center [293, 20] width 43 height 40
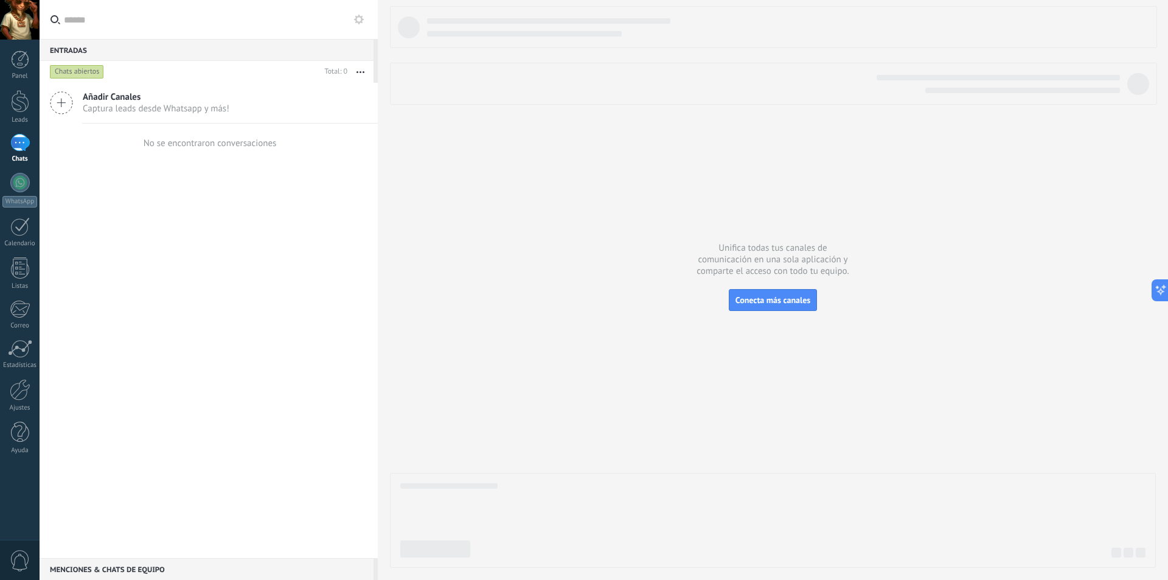
click at [68, 103] on icon at bounding box center [61, 102] width 23 height 23
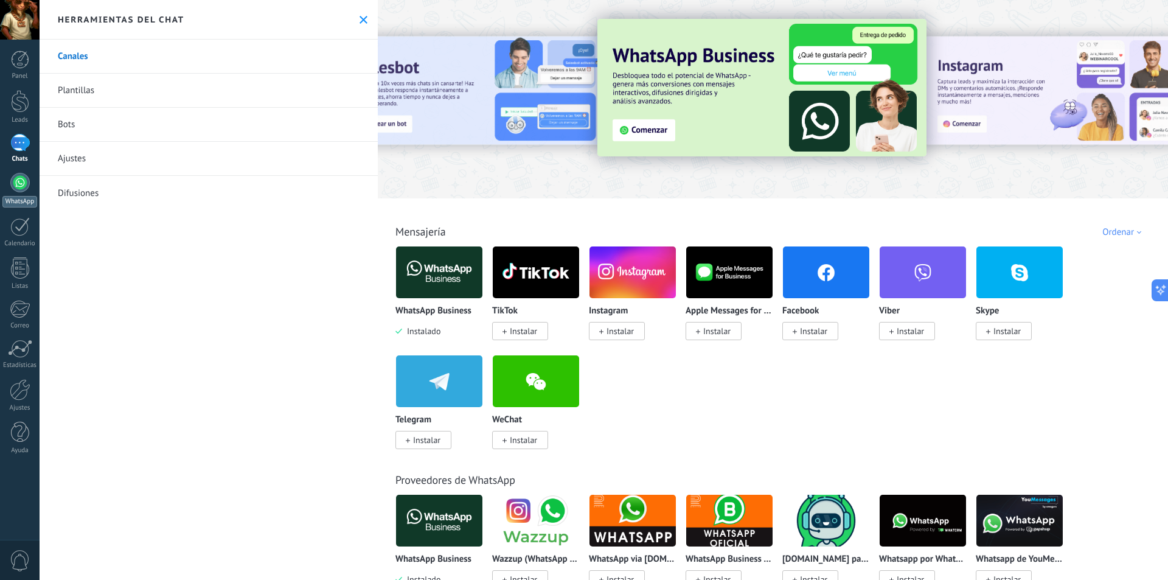
click at [18, 191] on div at bounding box center [19, 182] width 19 height 19
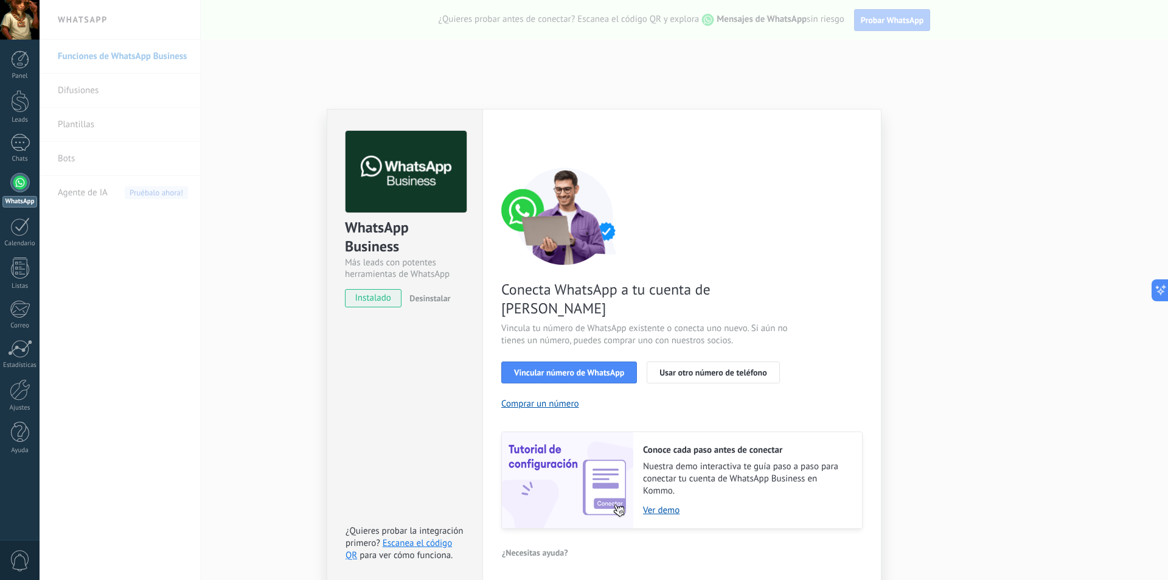
click at [905, 76] on div "WhatsApp Business Más leads con potentes herramientas de WhatsApp instalado Des…" at bounding box center [604, 290] width 1129 height 580
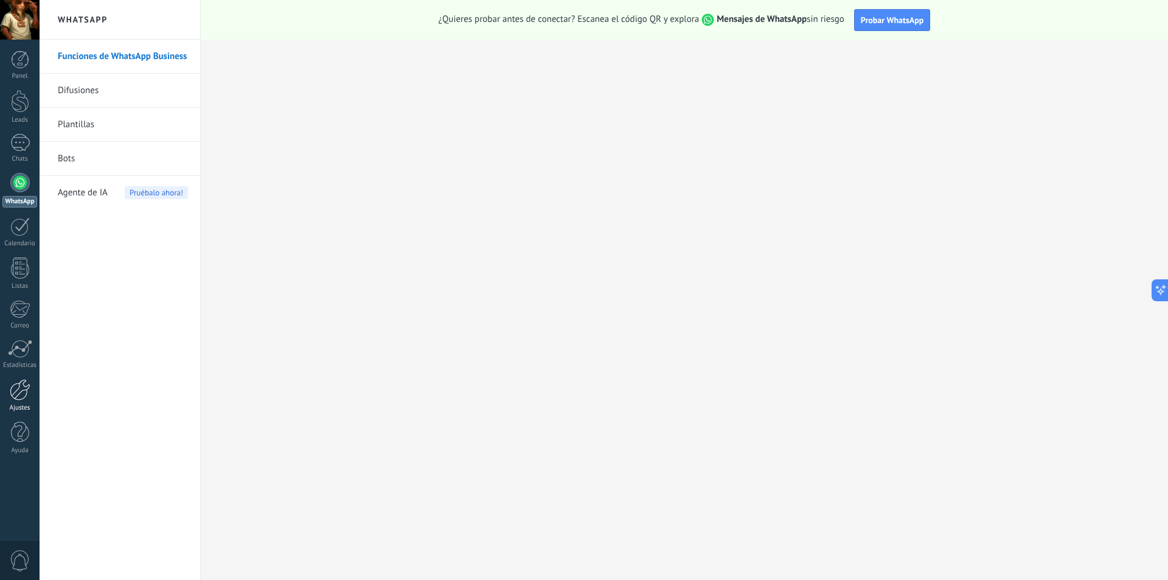
click at [29, 401] on link "Ajustes" at bounding box center [20, 395] width 40 height 33
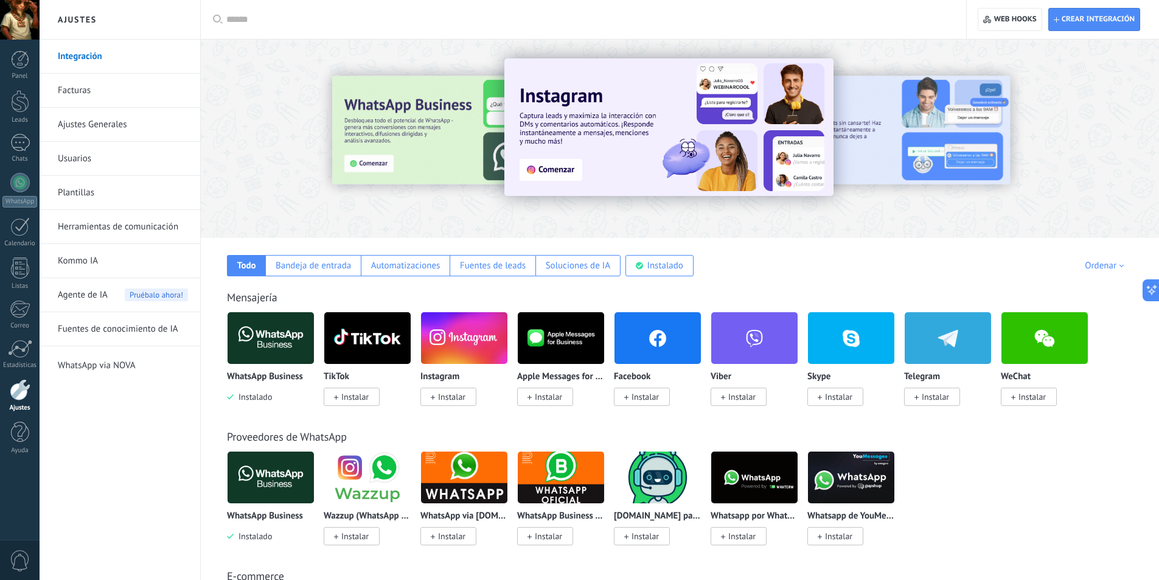
click at [361, 19] on input "text" at bounding box center [587, 19] width 723 height 13
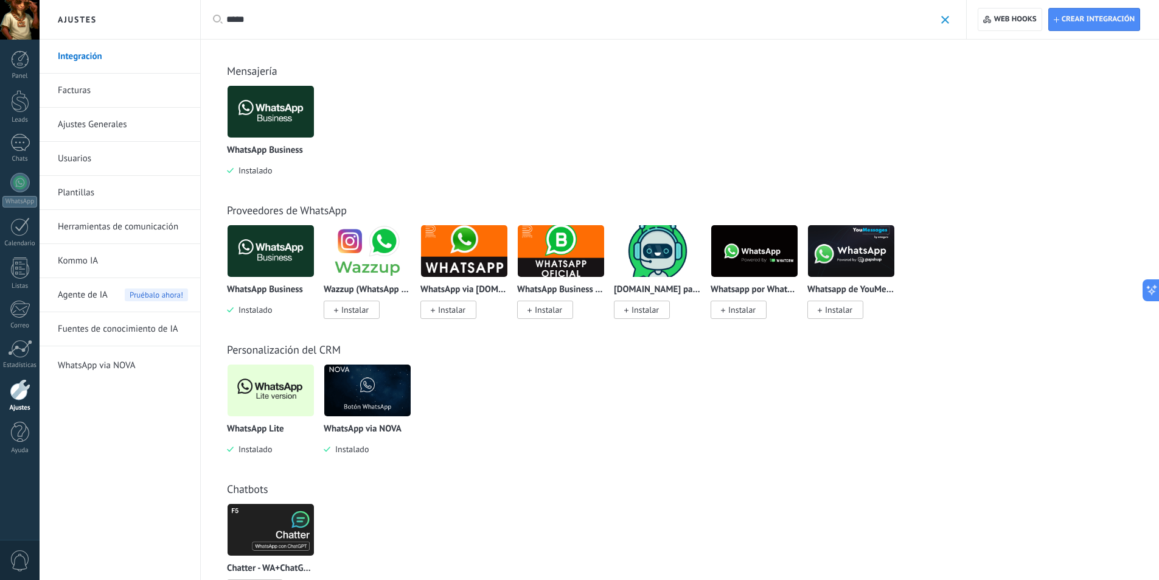
type input "*****"
click at [25, 403] on link "Ajustes" at bounding box center [20, 395] width 40 height 33
click at [403, 29] on div "*****" at bounding box center [587, 19] width 723 height 39
click at [388, 8] on div "*****" at bounding box center [587, 19] width 723 height 39
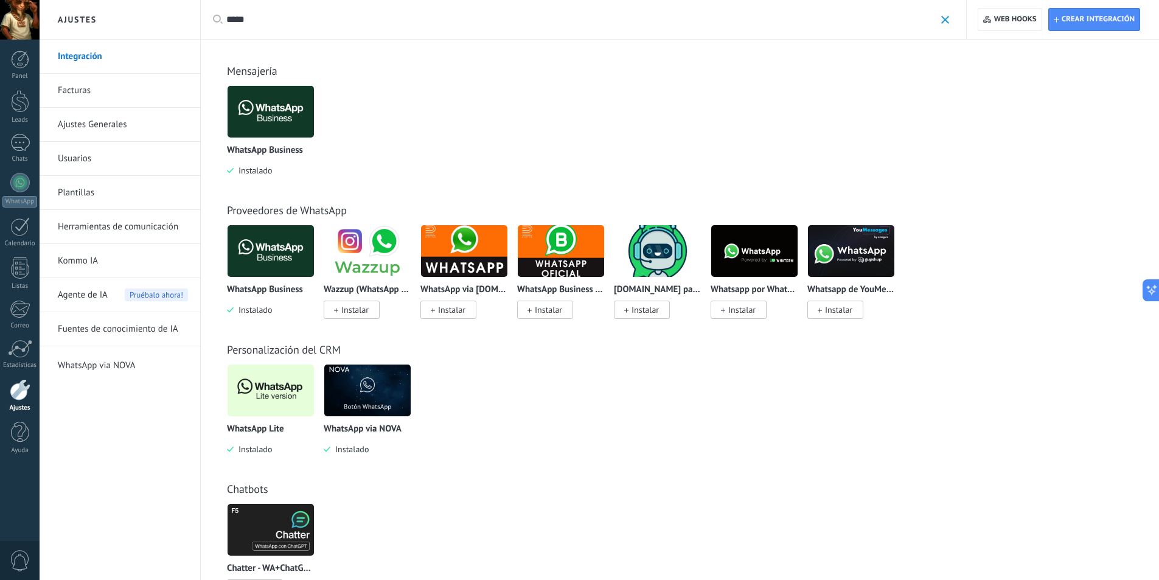
click at [392, 17] on input "*****" at bounding box center [580, 19] width 709 height 13
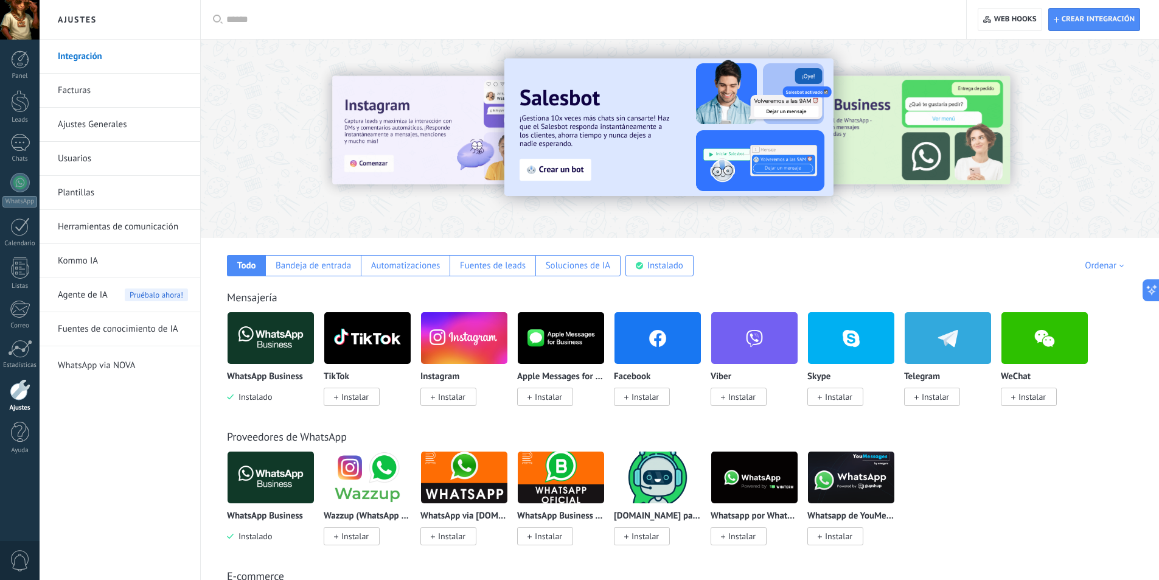
click at [229, 116] on div at bounding box center [680, 135] width 958 height 175
click at [21, 395] on div at bounding box center [20, 389] width 21 height 21
click at [467, 24] on input "text" at bounding box center [587, 19] width 723 height 13
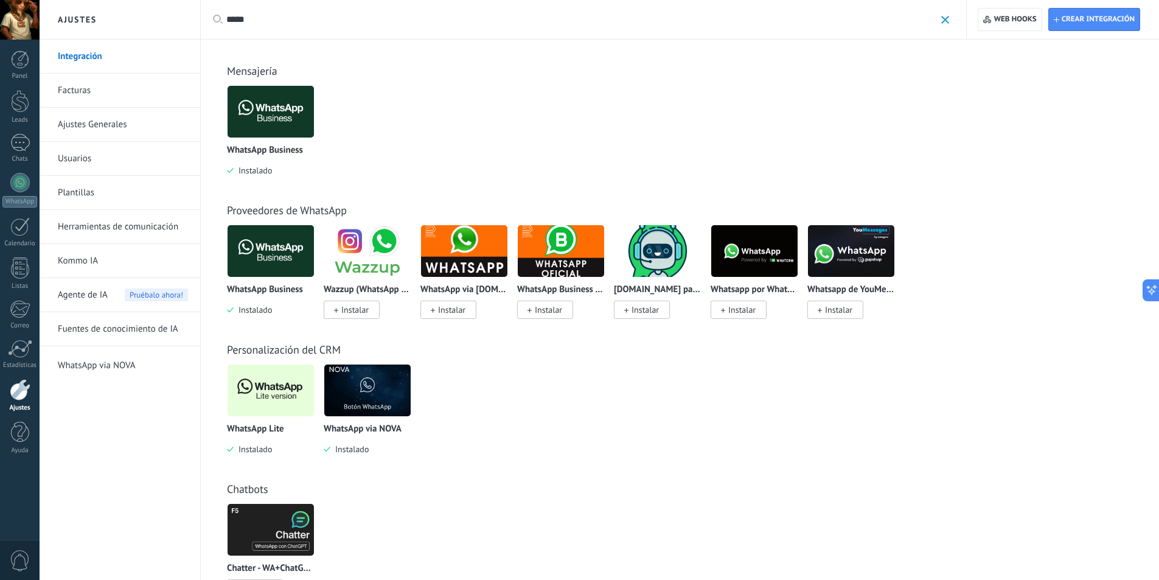
type input "*****"
click at [805, 386] on div "WhatsApp Lite Instalado Triggers by Komanda F5 Instalar Otras leads por contact…" at bounding box center [686, 418] width 919 height 109
click at [27, 142] on div at bounding box center [19, 143] width 19 height 18
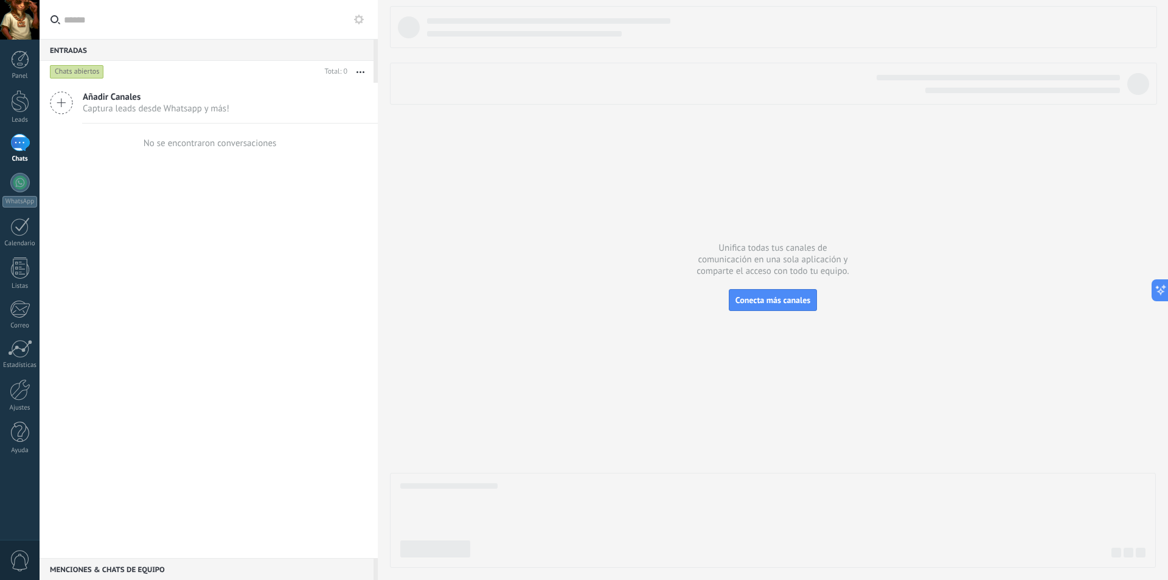
click at [519, 178] on div at bounding box center [773, 287] width 766 height 562
click at [188, 183] on div "Añadir Canales Captura leads desde Whatsapp y más! No se encontraron conversaci…" at bounding box center [209, 320] width 338 height 475
click at [9, 111] on link "Leads" at bounding box center [20, 107] width 40 height 34
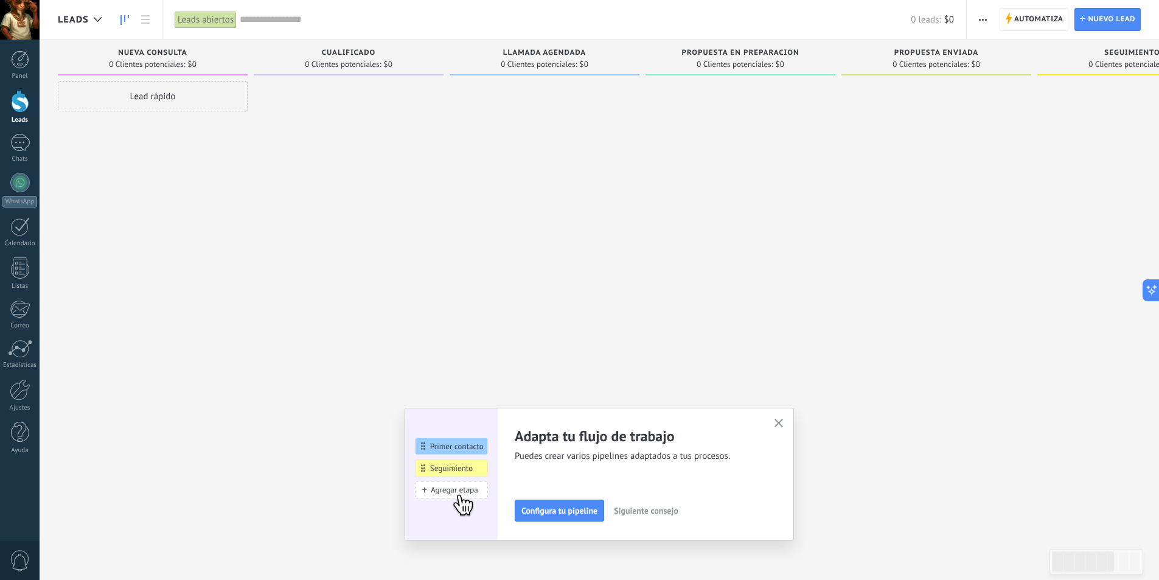
click at [387, 61] on span "$0" at bounding box center [388, 64] width 9 height 7
click at [335, 50] on span "Cualificado" at bounding box center [349, 53] width 54 height 9
click at [461, 68] on div "0 Clientes potenciales: $0" at bounding box center [545, 64] width 178 height 10
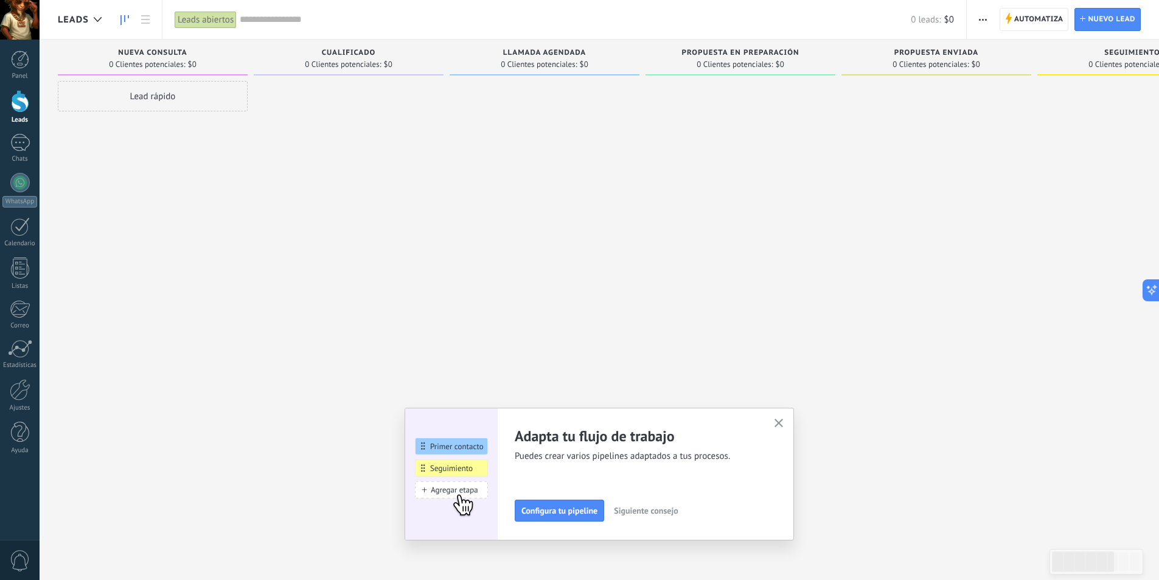
click at [422, 189] on div at bounding box center [349, 291] width 190 height 421
click at [988, 19] on button "button" at bounding box center [983, 19] width 18 height 23
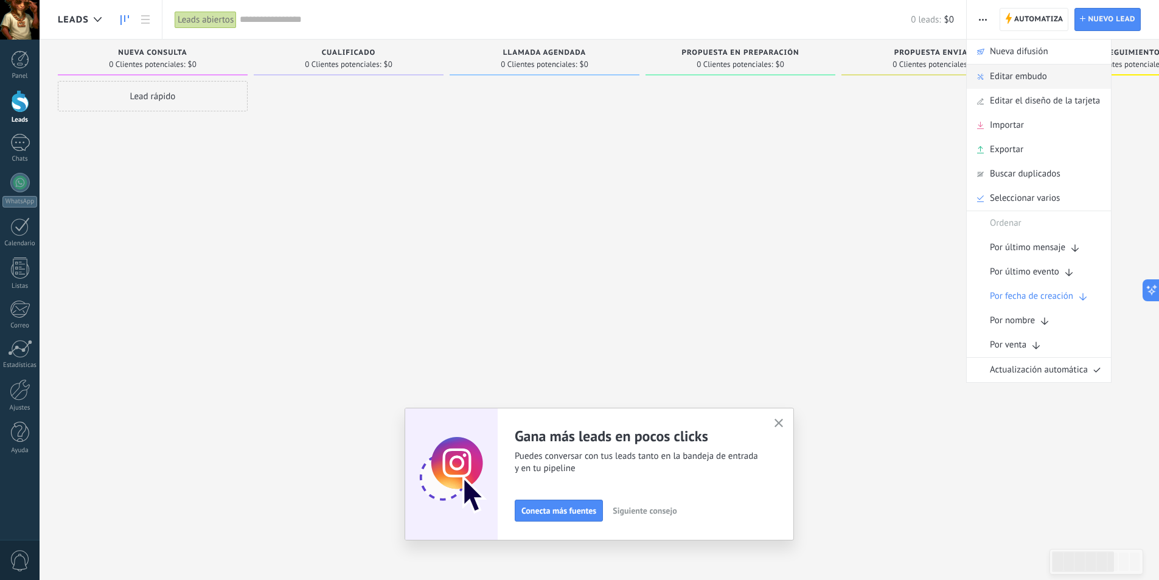
click at [1052, 75] on div "Editar embudo" at bounding box center [1039, 77] width 144 height 24
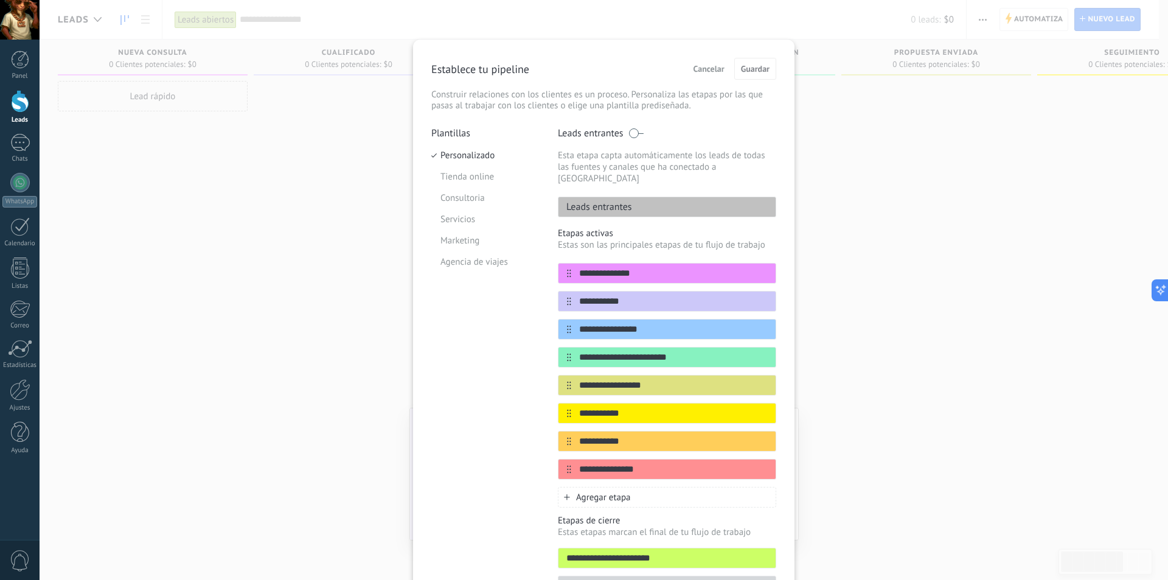
click at [633, 136] on span at bounding box center [636, 133] width 15 height 10
click at [631, 133] on span at bounding box center [636, 133] width 15 height 10
click at [479, 164] on li "Personalizado" at bounding box center [485, 155] width 108 height 21
click at [606, 201] on p "Leads entrantes" at bounding box center [596, 207] width 74 height 12
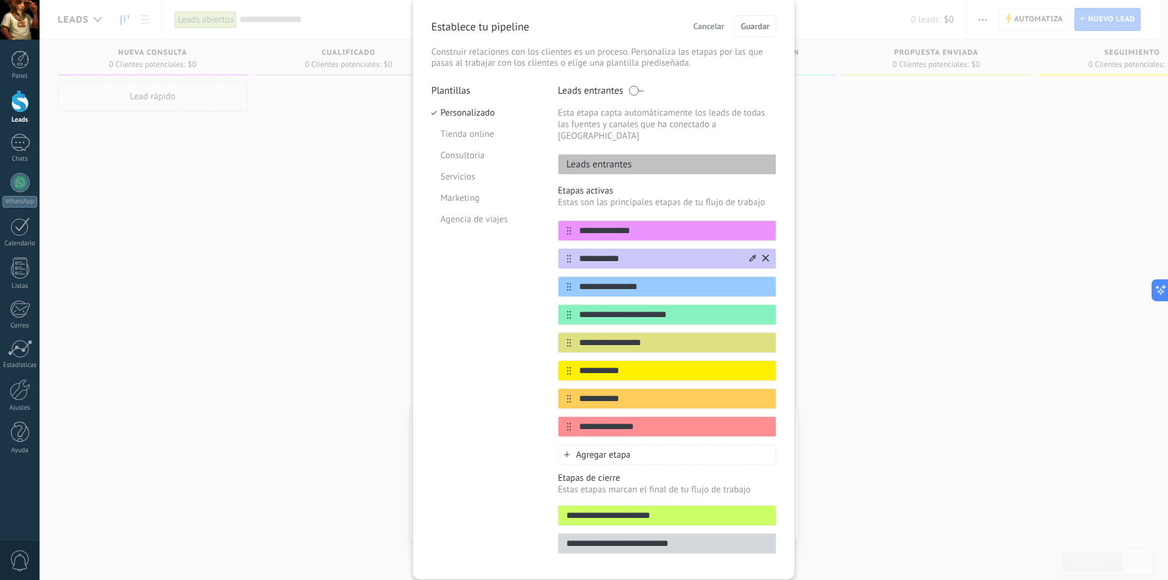
scroll to position [61, 0]
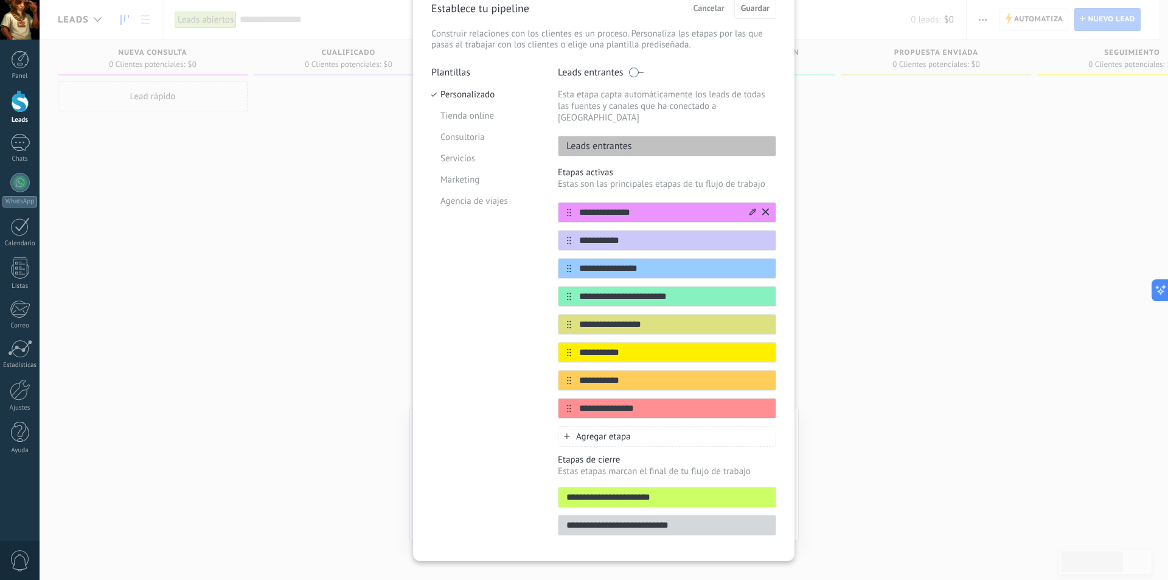
click at [663, 206] on input "**********" at bounding box center [659, 212] width 176 height 13
click at [678, 182] on div "**********" at bounding box center [667, 307] width 218 height 280
click at [750, 208] on icon at bounding box center [753, 211] width 7 height 7
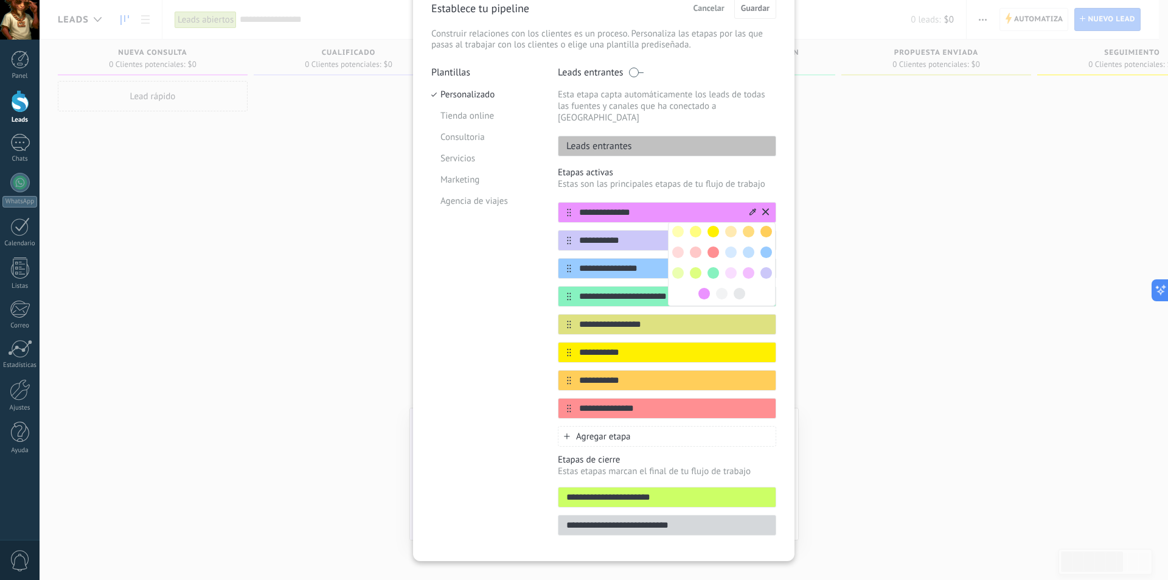
click at [703, 206] on input "**********" at bounding box center [659, 212] width 176 height 13
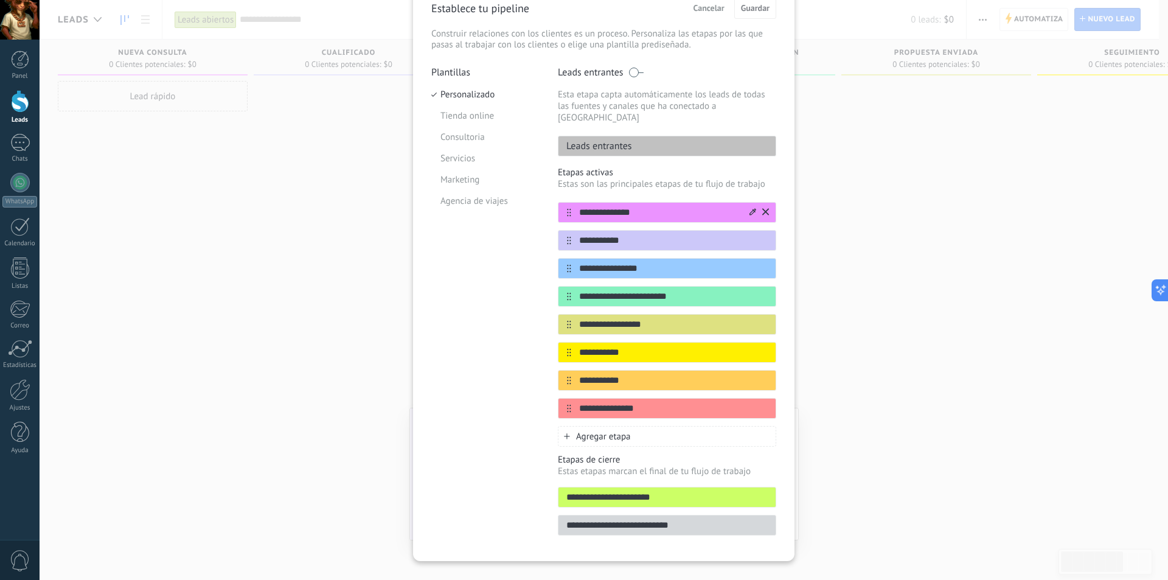
click at [703, 206] on input "**********" at bounding box center [659, 212] width 176 height 13
type input "*"
type input "********"
click at [636, 234] on input "**********" at bounding box center [659, 240] width 176 height 13
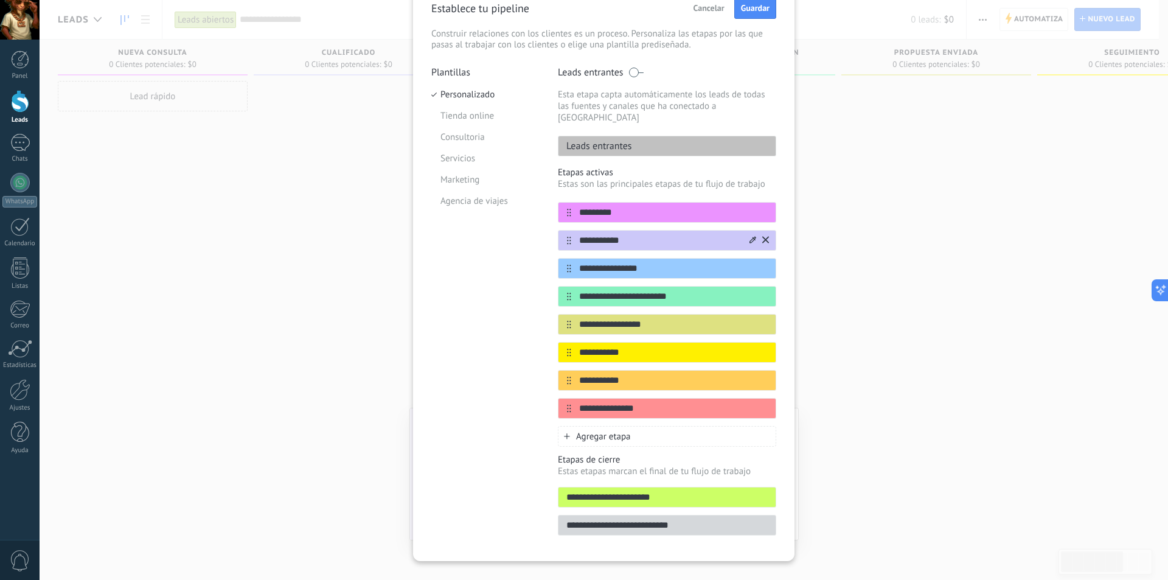
click at [636, 234] on input "**********" at bounding box center [659, 240] width 176 height 13
type input "**********"
click at [676, 262] on input "**********" at bounding box center [659, 268] width 176 height 13
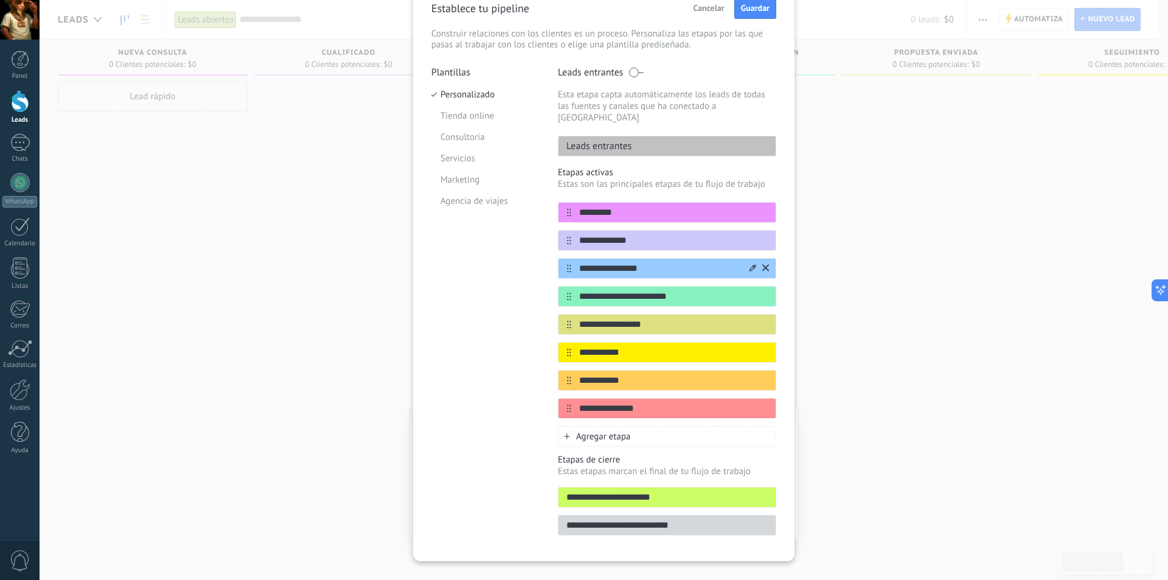
click at [676, 262] on input "**********" at bounding box center [659, 268] width 176 height 13
type input "*"
type input "**********"
click at [702, 290] on input "**********" at bounding box center [659, 296] width 176 height 13
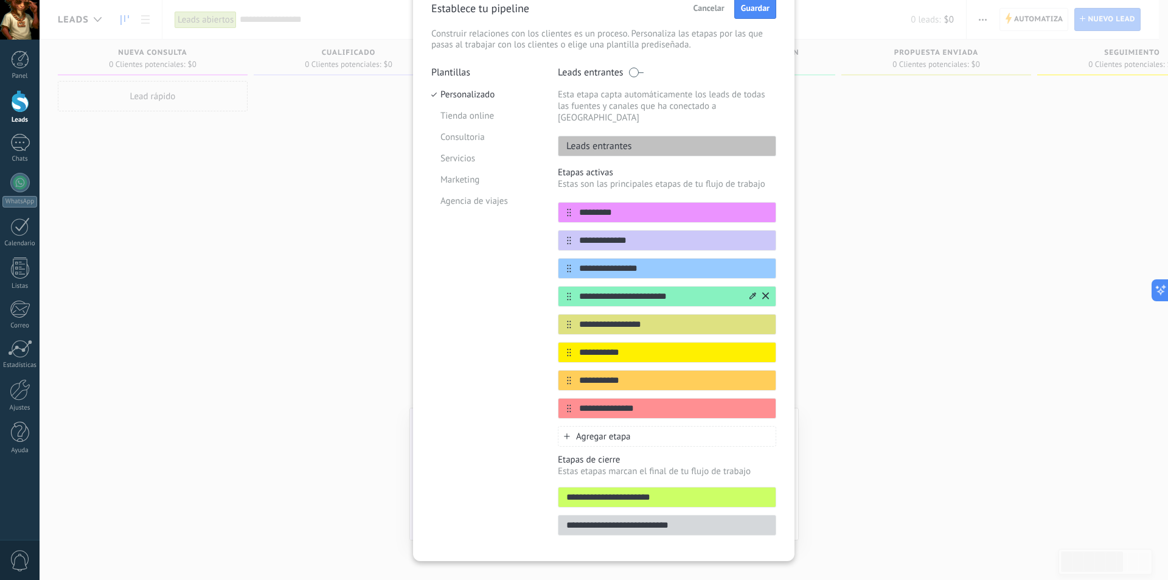
click at [702, 290] on input "**********" at bounding box center [659, 296] width 176 height 13
type input "*"
type input "**********"
click at [766, 404] on icon at bounding box center [765, 407] width 7 height 7
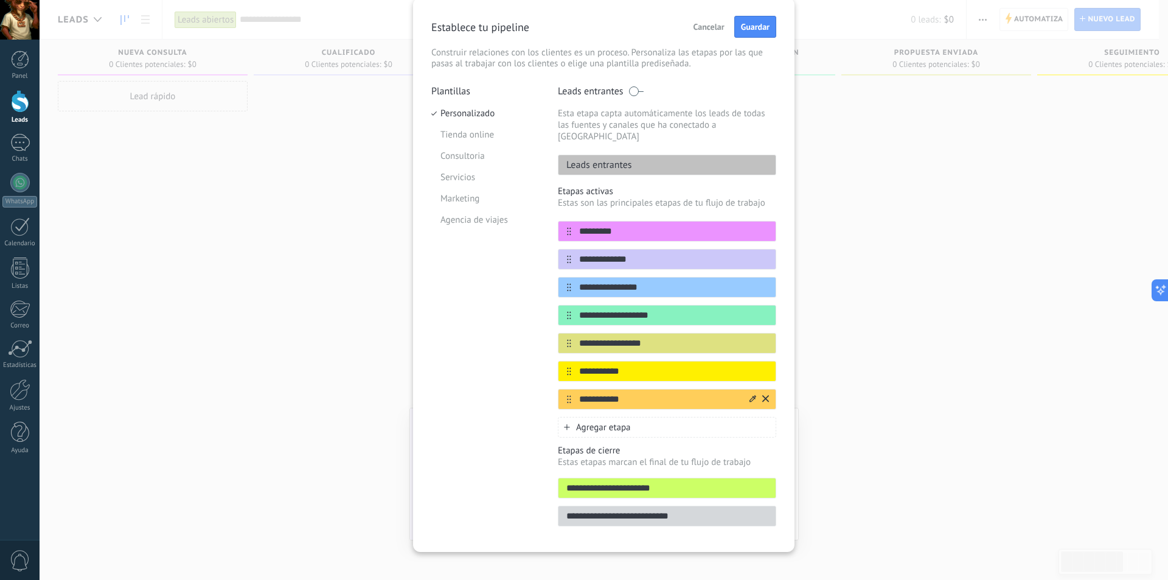
click at [763, 395] on icon at bounding box center [765, 398] width 7 height 7
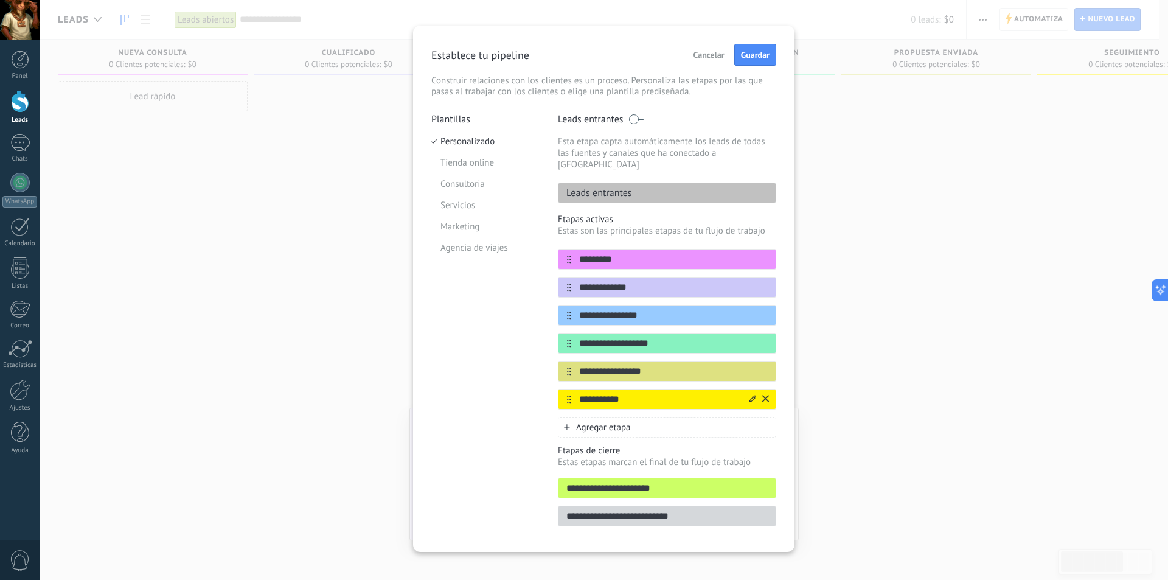
click at [769, 391] on div "**********" at bounding box center [667, 399] width 218 height 21
click at [766, 395] on icon at bounding box center [765, 398] width 7 height 7
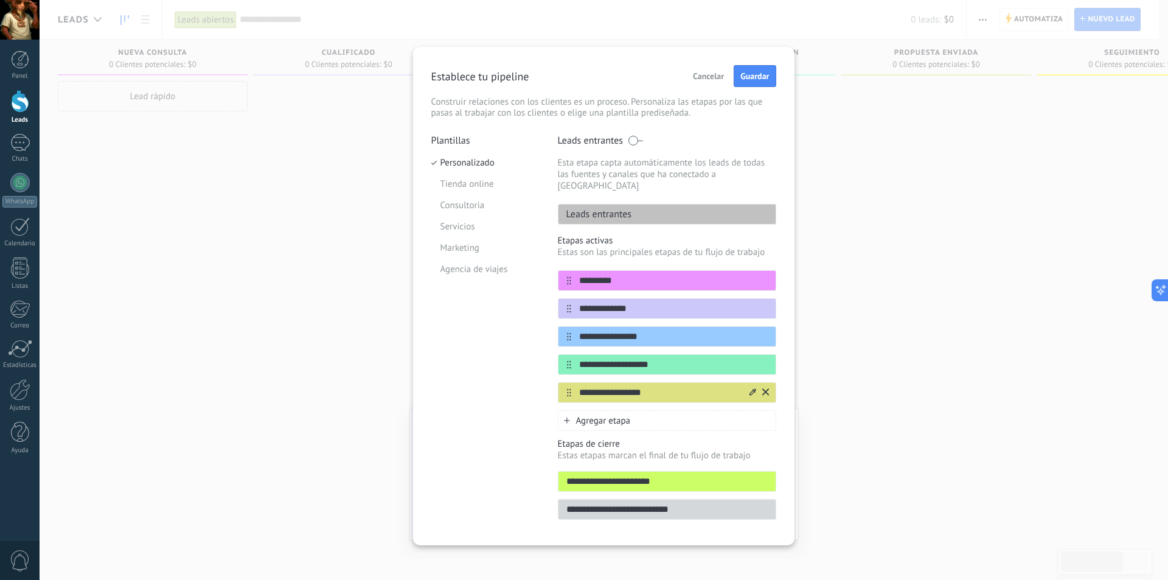
scroll to position [0, 0]
click at [766, 388] on icon at bounding box center [765, 391] width 7 height 7
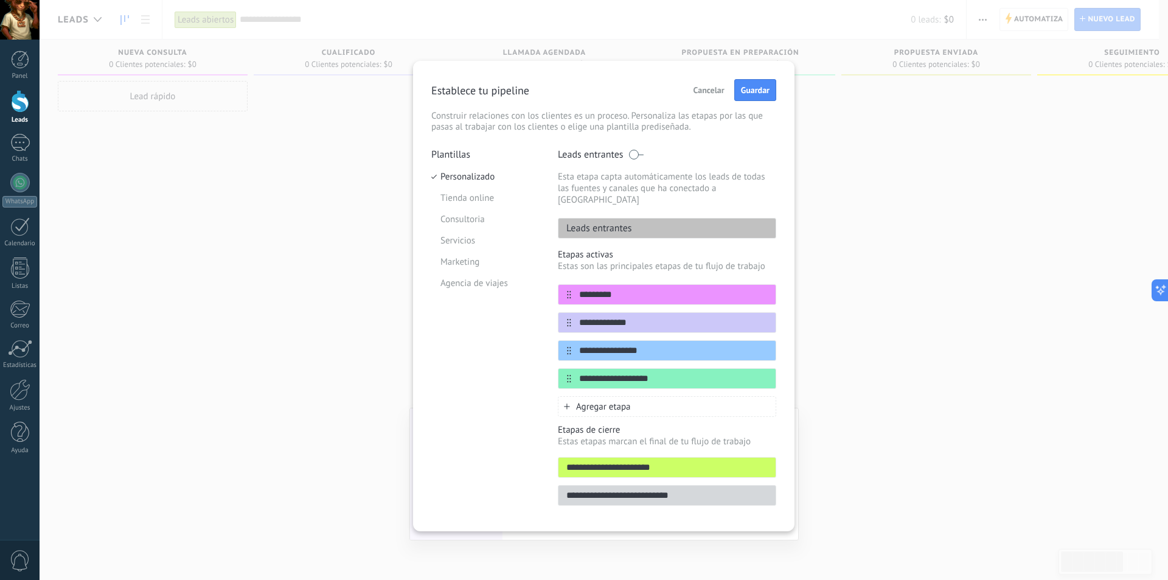
click at [487, 348] on div "Plantillas Personalizado Tienda online Consultoria Servicios Marketing Agencia …" at bounding box center [485, 330] width 108 height 365
click at [593, 222] on p "Leads entrantes" at bounding box center [596, 228] width 74 height 12
click at [632, 222] on p "Leads entrantes" at bounding box center [596, 228] width 74 height 12
click at [621, 461] on input "**********" at bounding box center [667, 467] width 217 height 13
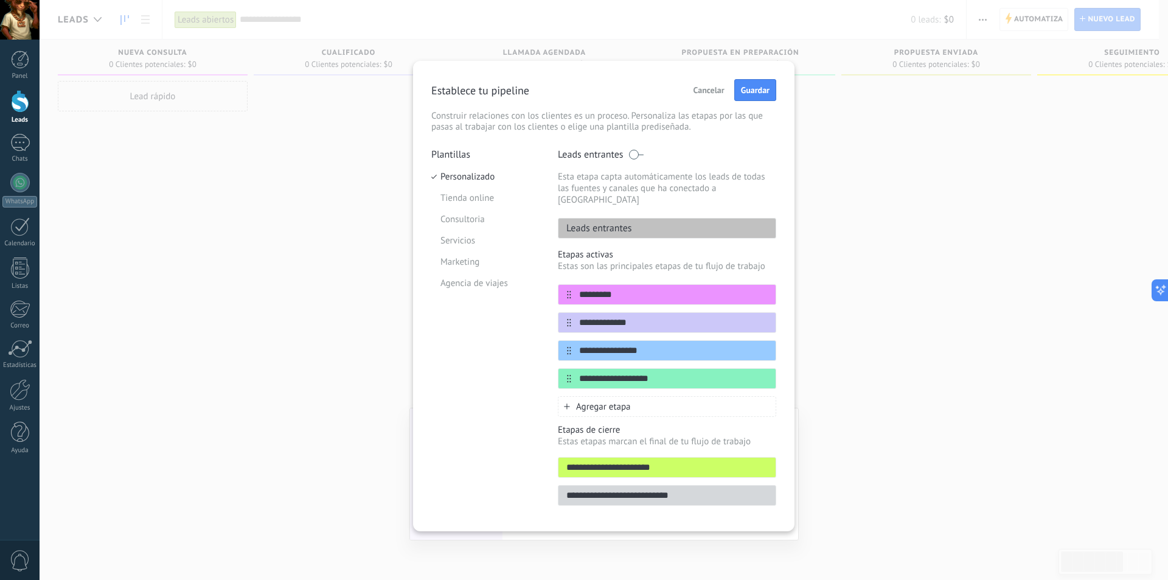
click at [621, 461] on input "**********" at bounding box center [667, 467] width 217 height 13
click at [707, 461] on input "**********" at bounding box center [667, 467] width 217 height 13
click at [745, 461] on input "**********" at bounding box center [667, 467] width 217 height 13
click at [744, 461] on input "**********" at bounding box center [667, 467] width 217 height 13
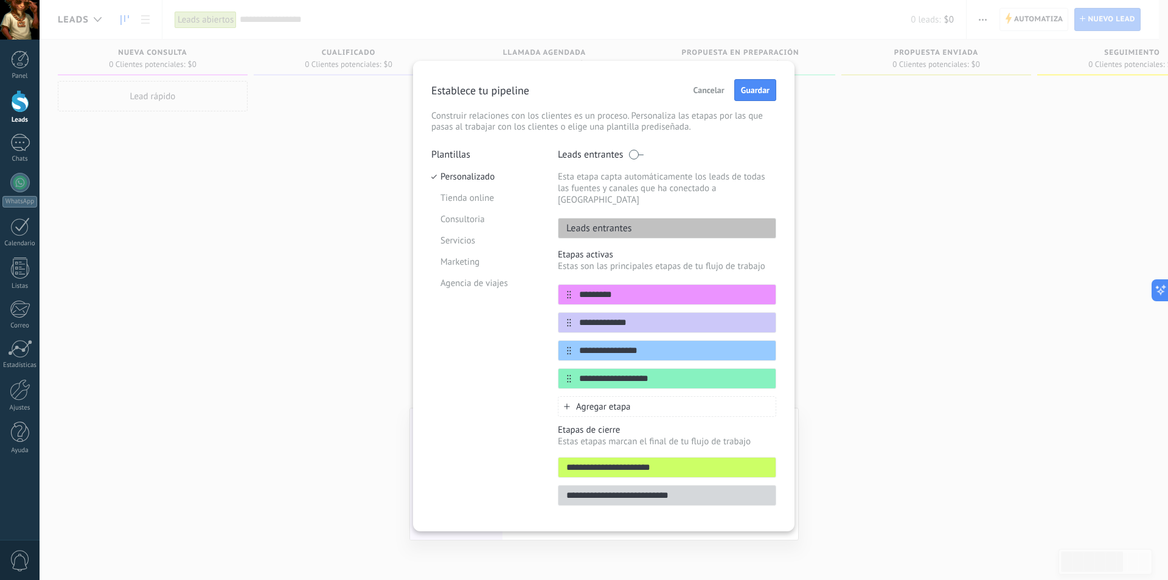
click at [744, 461] on input "**********" at bounding box center [667, 467] width 217 height 13
drag, startPoint x: 464, startPoint y: 462, endPoint x: 543, endPoint y: 480, distance: 81.1
click at [463, 463] on div "Plantillas Personalizado Tienda online Consultoria Servicios Marketing Agencia …" at bounding box center [485, 330] width 108 height 365
drag, startPoint x: 694, startPoint y: 474, endPoint x: 694, endPoint y: 483, distance: 8.5
click at [694, 485] on div "**********" at bounding box center [667, 495] width 218 height 21
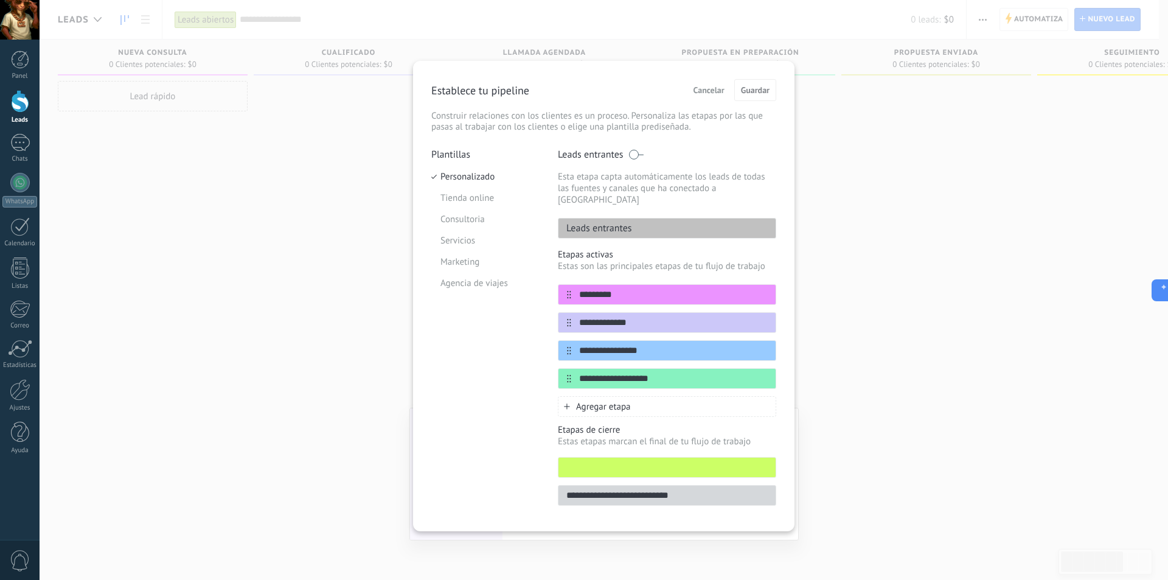
click at [693, 489] on input "**********" at bounding box center [667, 495] width 217 height 13
drag, startPoint x: 482, startPoint y: 417, endPoint x: 543, endPoint y: 351, distance: 90.0
click at [482, 416] on div "Plantillas Personalizado Tienda online Consultoria Servicios Marketing Agencia …" at bounding box center [485, 330] width 108 height 365
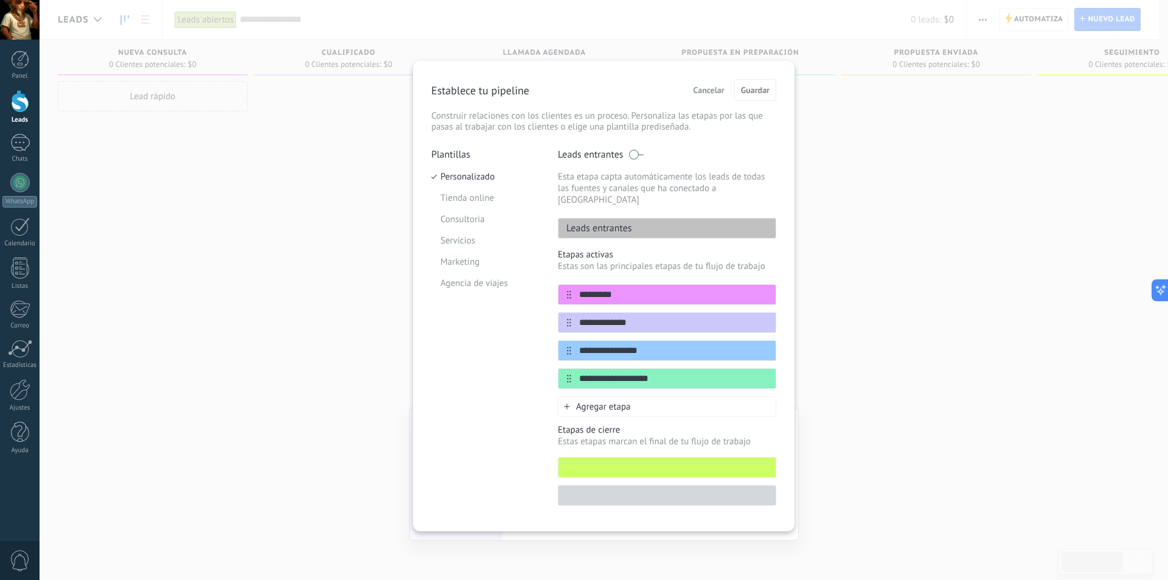
click at [639, 424] on p "Etapas de cierre" at bounding box center [667, 430] width 218 height 12
click at [630, 401] on span "Agregar etapa" at bounding box center [603, 407] width 55 height 12
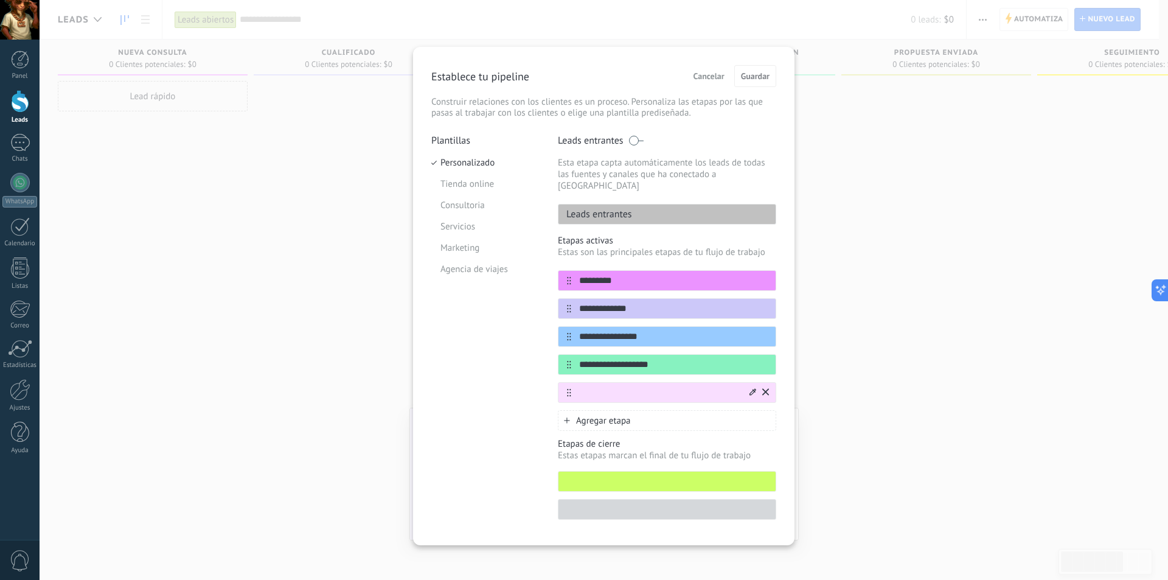
click at [769, 382] on div at bounding box center [667, 392] width 218 height 21
click at [766, 388] on icon at bounding box center [765, 391] width 7 height 7
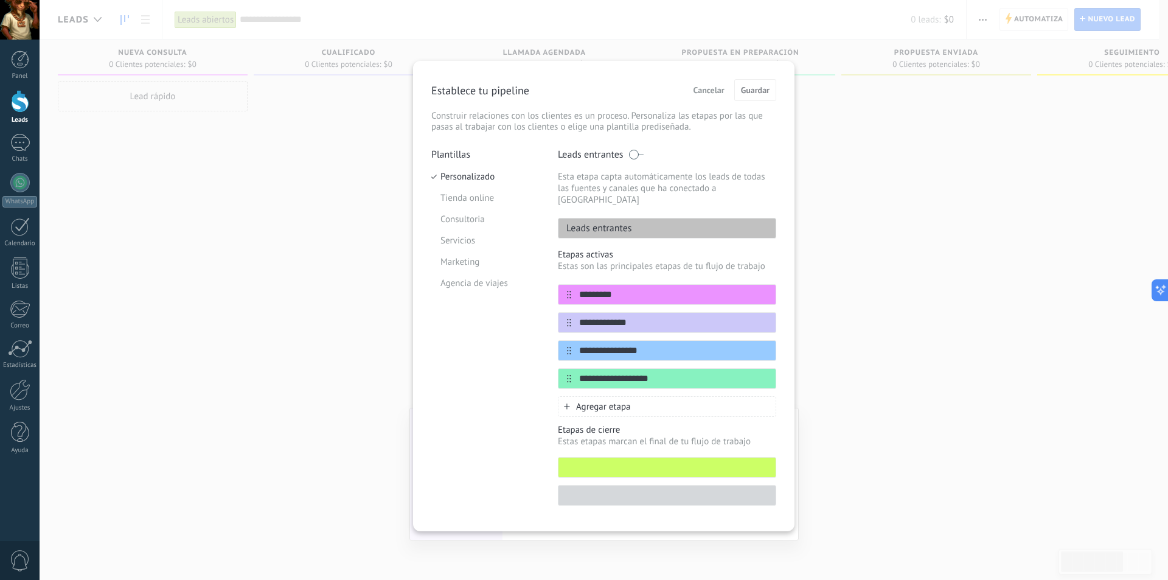
click at [642, 464] on div at bounding box center [667, 467] width 218 height 21
click at [643, 461] on input "text" at bounding box center [667, 467] width 217 height 13
type input "*"
click at [632, 155] on span at bounding box center [636, 155] width 15 height 10
click at [636, 153] on span at bounding box center [636, 155] width 15 height 10
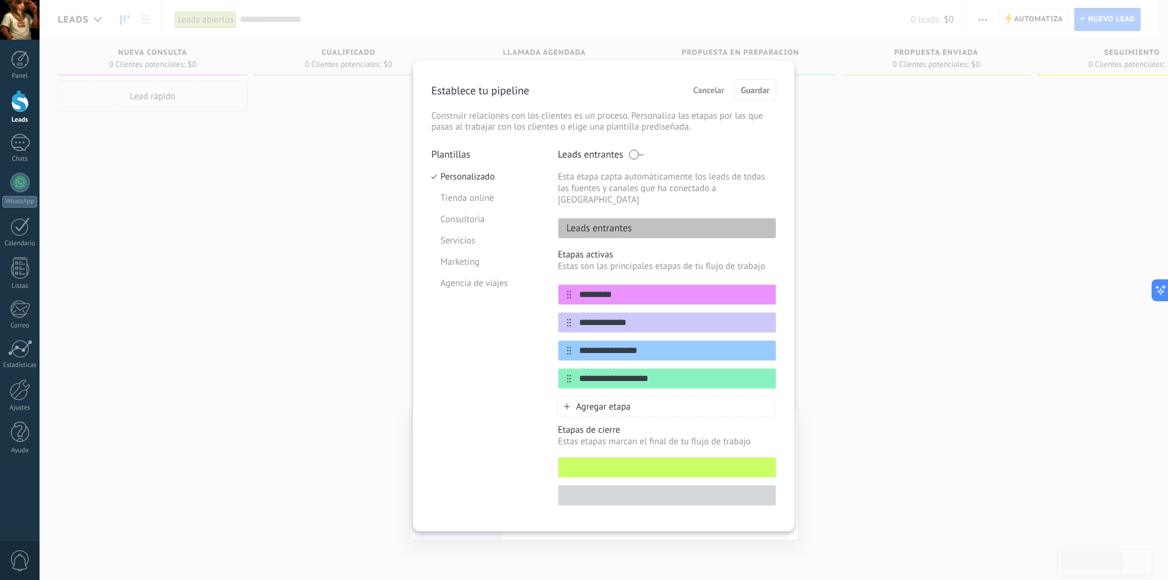
click at [627, 222] on p "Leads entrantes" at bounding box center [596, 228] width 74 height 12
click at [638, 155] on span at bounding box center [636, 155] width 15 height 10
click at [636, 218] on div "Leads entrantes" at bounding box center [667, 228] width 218 height 21
drag, startPoint x: 636, startPoint y: 208, endPoint x: 640, endPoint y: 220, distance: 12.1
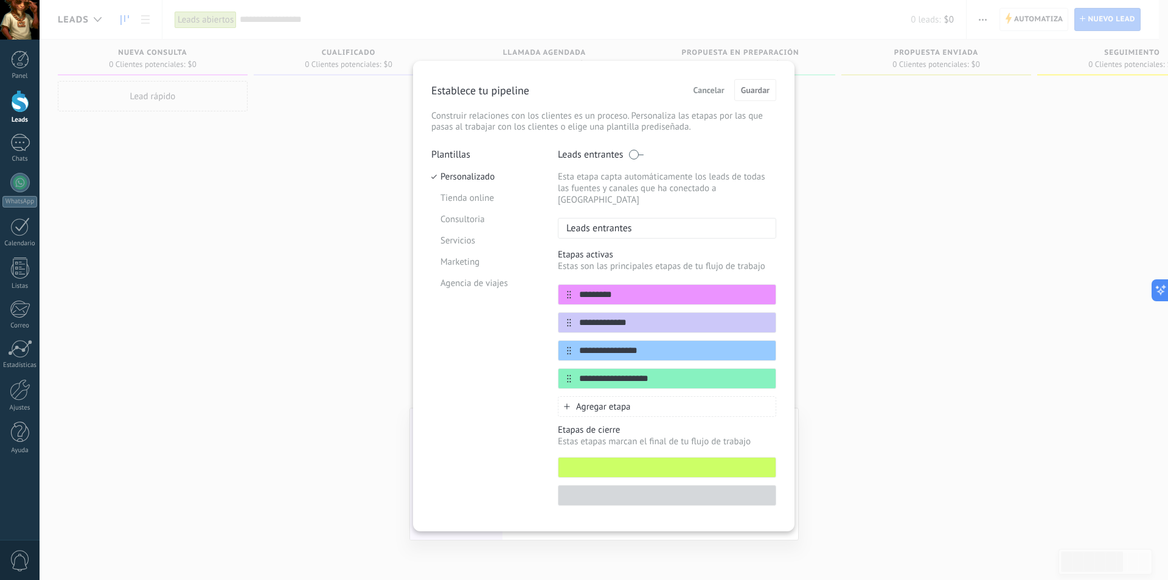
click at [639, 218] on div "Leads entrantes" at bounding box center [667, 228] width 218 height 21
click at [640, 220] on div "Leads entrantes" at bounding box center [667, 228] width 218 height 21
click at [639, 159] on label "Leads entrantes" at bounding box center [601, 154] width 86 height 12
click at [637, 152] on span at bounding box center [636, 155] width 15 height 10
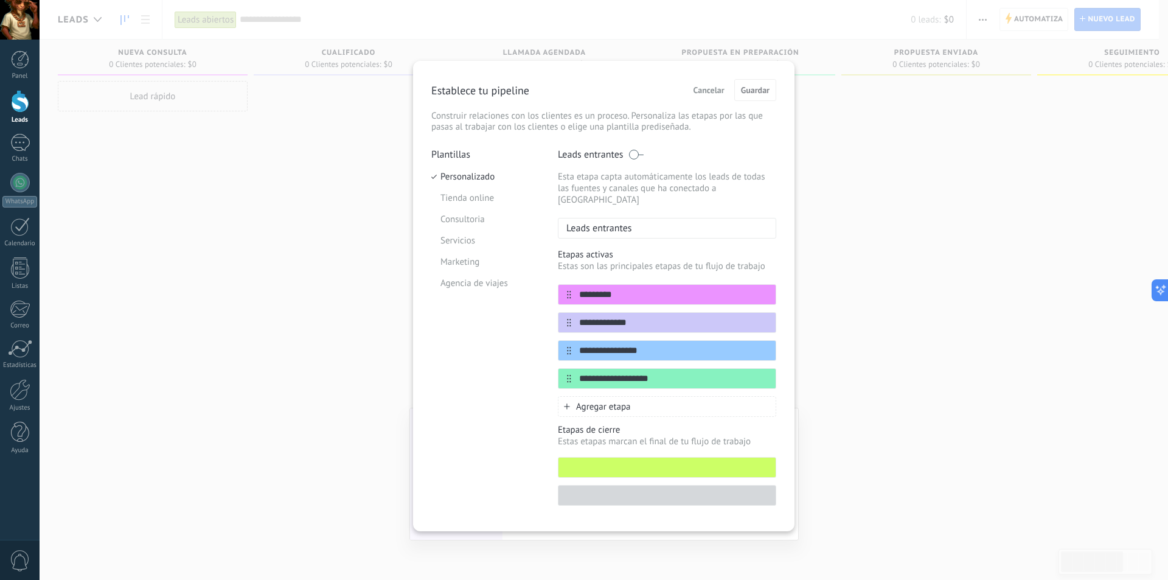
click at [640, 153] on span at bounding box center [636, 155] width 15 height 10
click at [625, 461] on input "text" at bounding box center [667, 467] width 217 height 13
click at [951, 89] on div "**********" at bounding box center [604, 290] width 1129 height 580
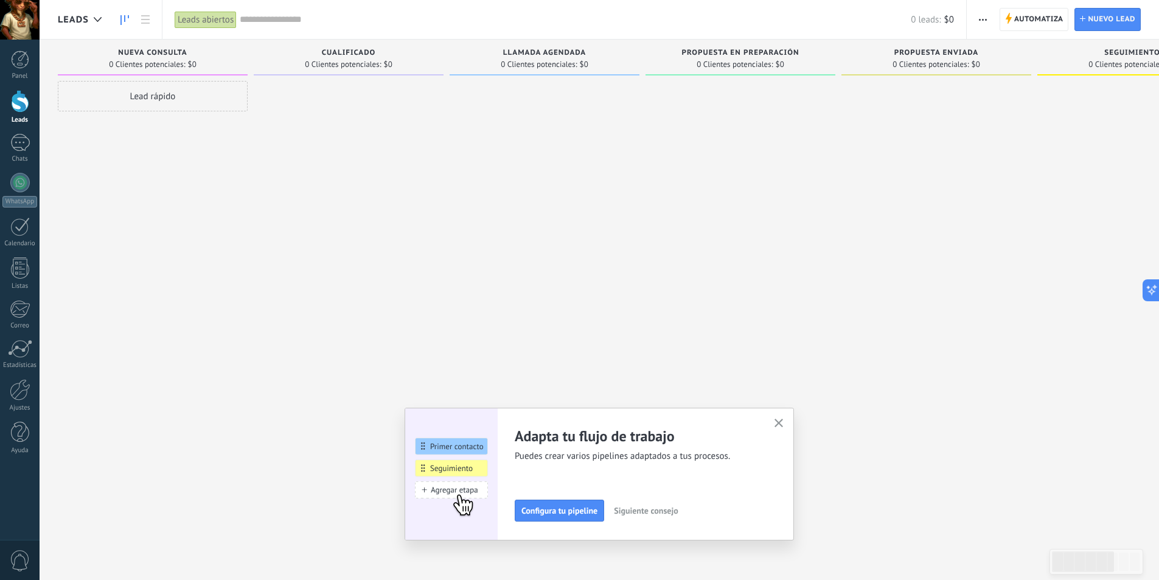
click at [857, 141] on div at bounding box center [937, 291] width 190 height 421
click at [571, 514] on span "Configura tu pipeline" at bounding box center [560, 510] width 76 height 9
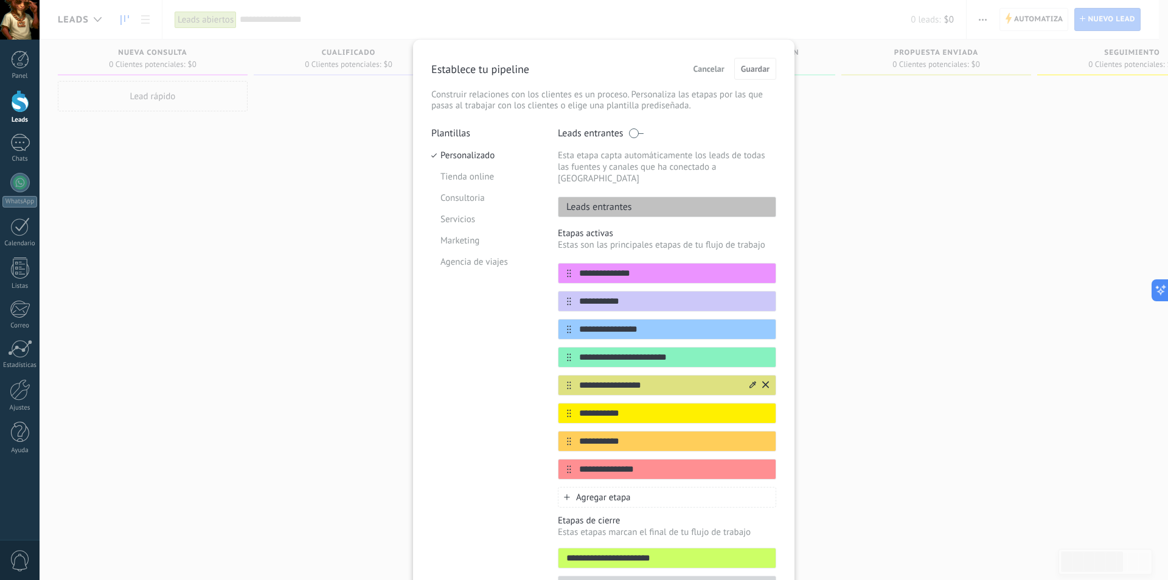
click at [763, 381] on icon at bounding box center [765, 384] width 7 height 7
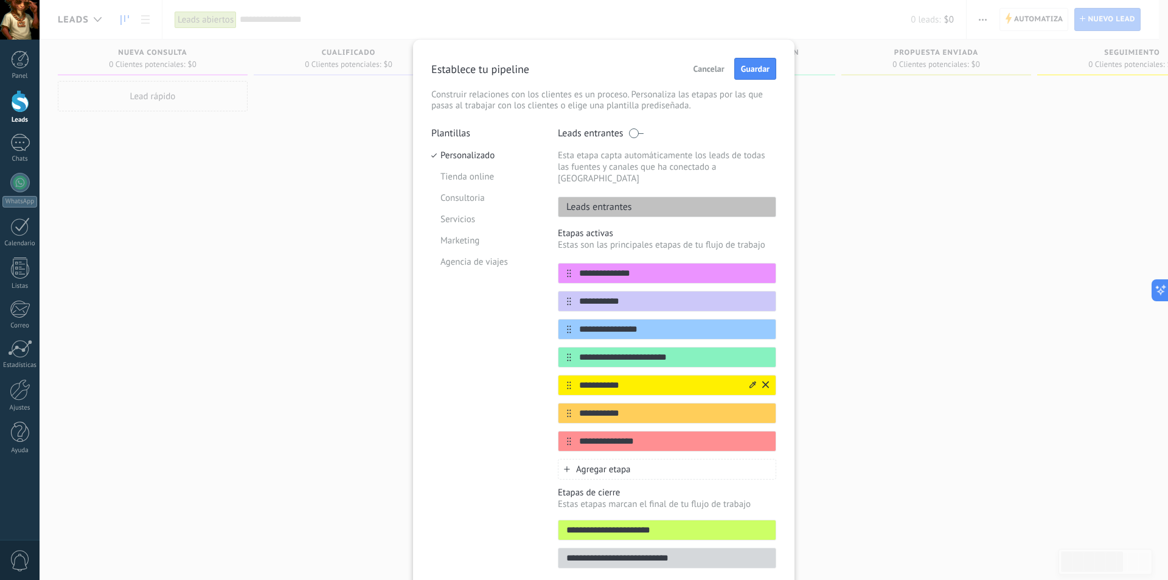
click at [763, 381] on icon at bounding box center [765, 384] width 7 height 7
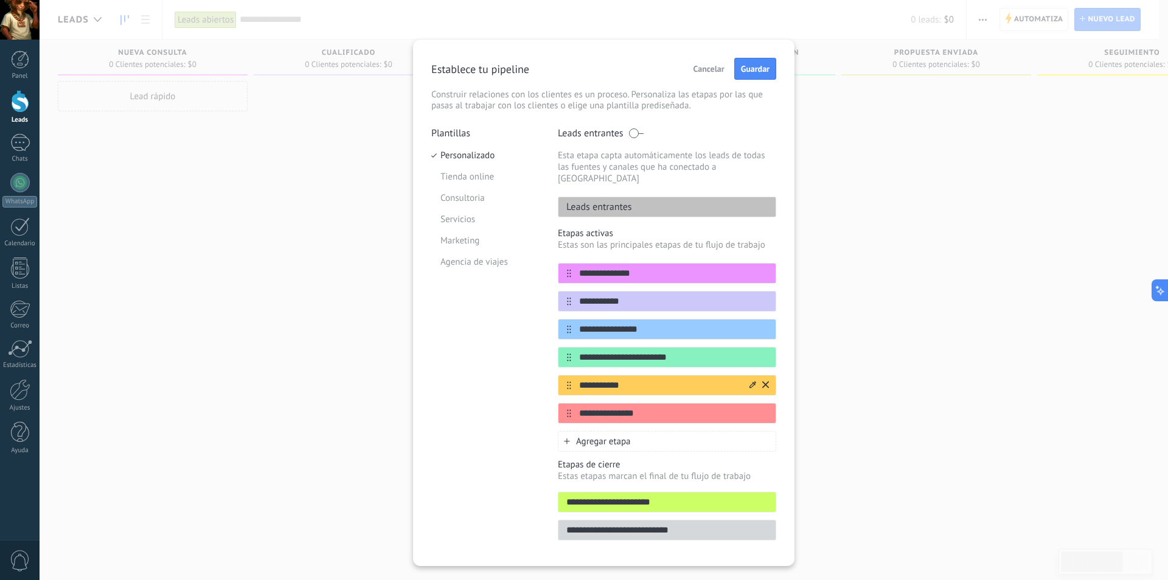
click at [765, 381] on icon at bounding box center [765, 384] width 7 height 7
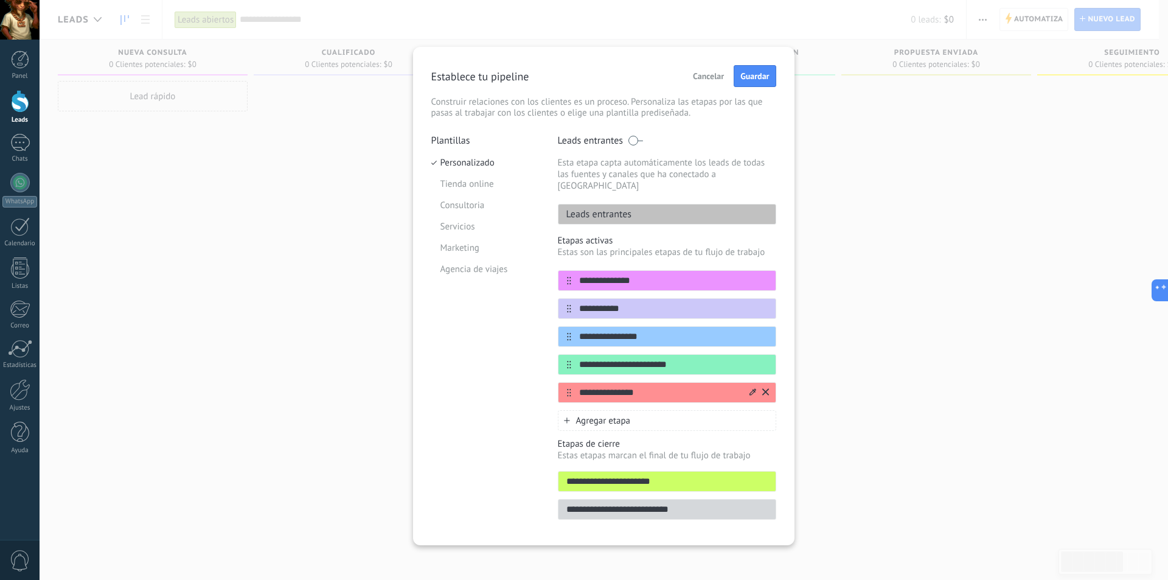
click at [764, 388] on icon at bounding box center [765, 391] width 7 height 7
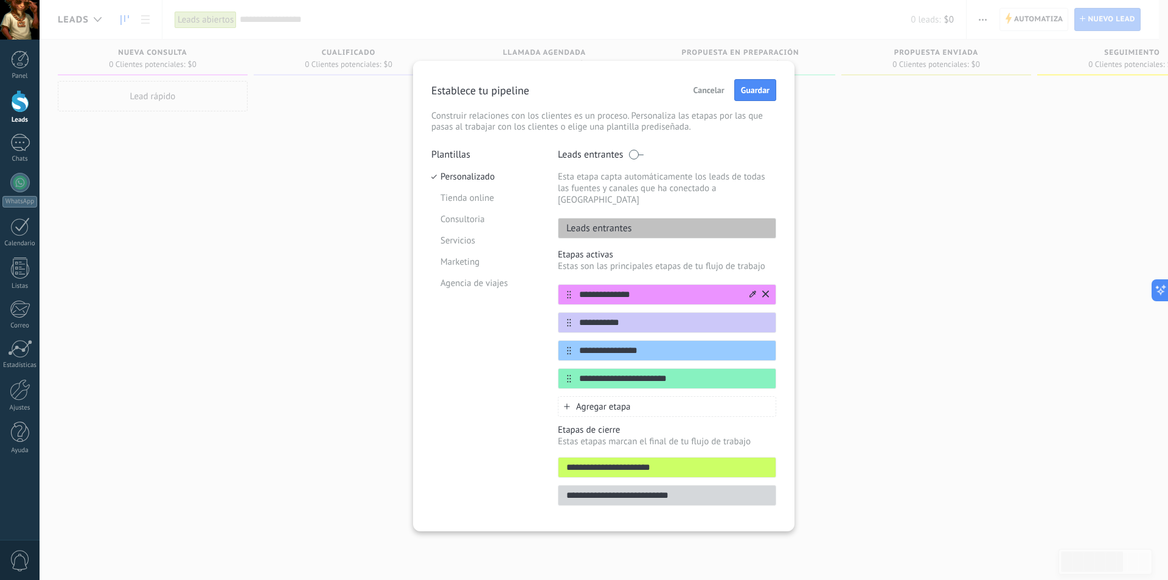
click at [689, 288] on input "**********" at bounding box center [659, 294] width 176 height 13
type input "*"
type input "********"
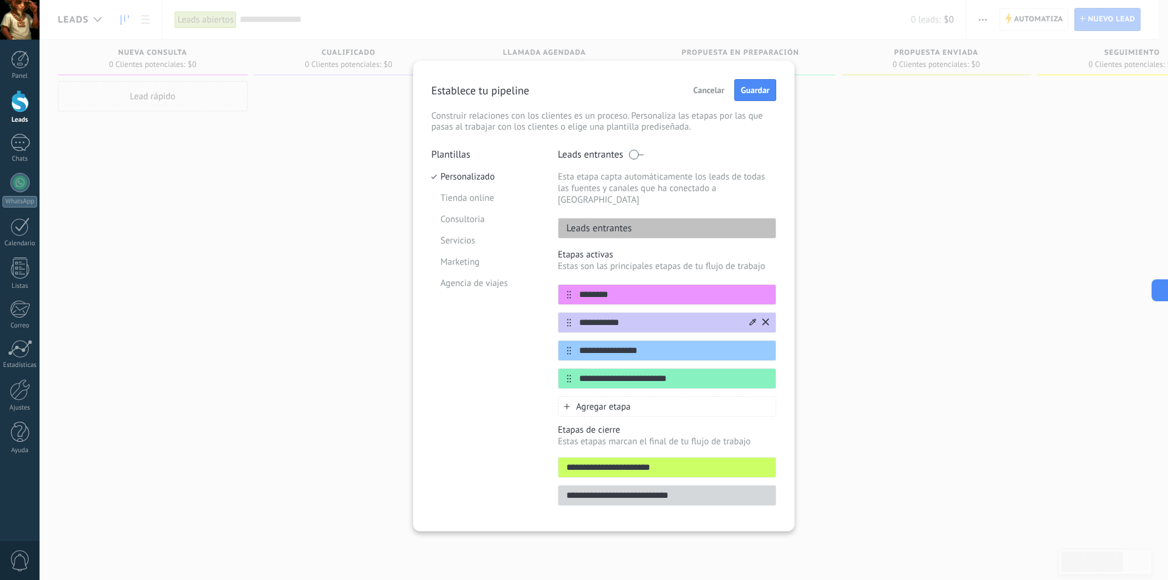
click at [664, 316] on input "**********" at bounding box center [659, 322] width 176 height 13
type input "**********"
click at [666, 347] on div "**********" at bounding box center [667, 350] width 218 height 21
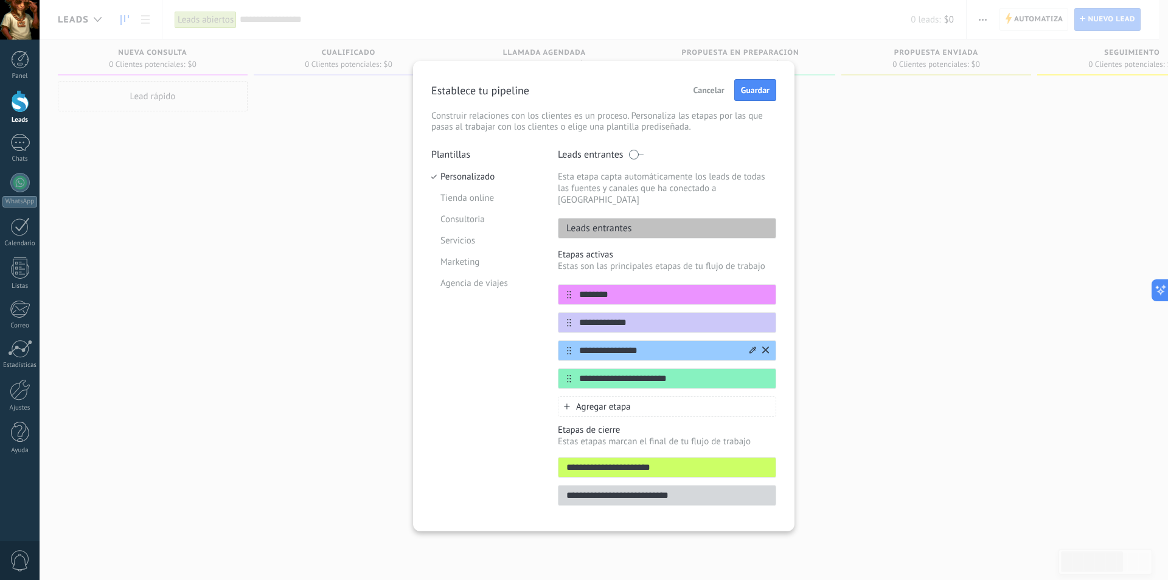
click at [671, 344] on input "**********" at bounding box center [659, 350] width 176 height 13
type input "**********"
click at [702, 372] on input "**********" at bounding box center [659, 378] width 176 height 13
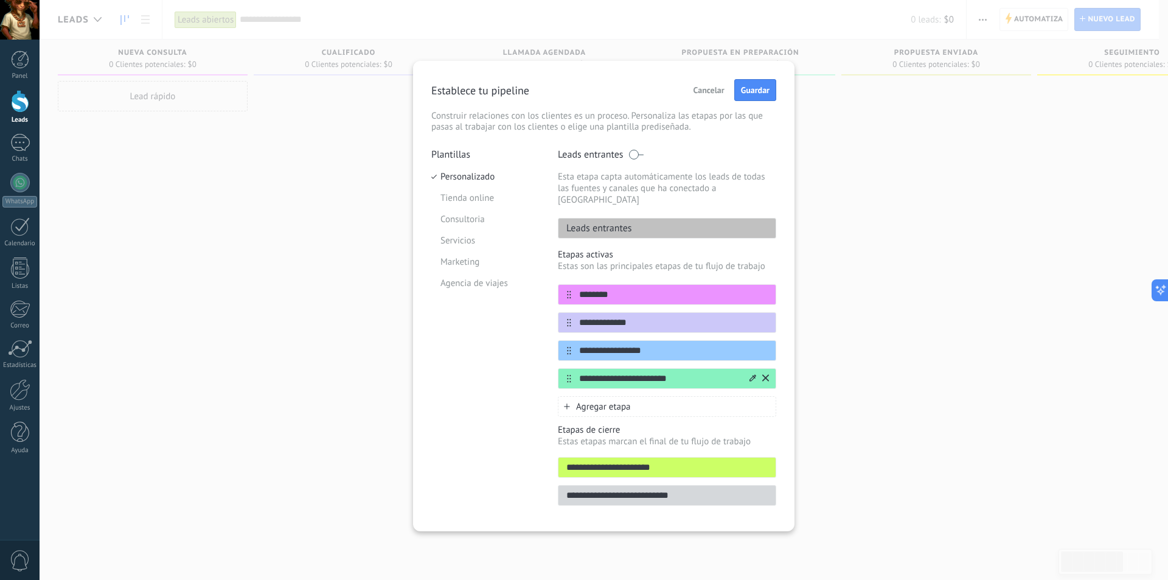
click at [702, 372] on input "**********" at bounding box center [659, 378] width 176 height 13
type input "*"
type input "**********"
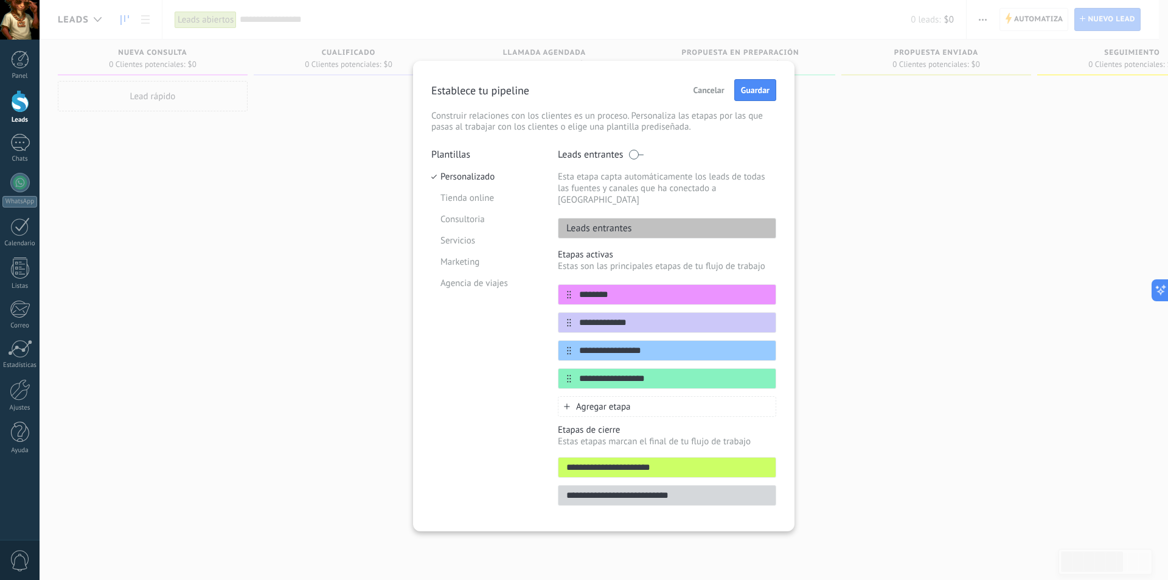
click at [730, 461] on input "**********" at bounding box center [667, 467] width 217 height 13
click at [686, 462] on div at bounding box center [667, 467] width 218 height 21
click at [686, 461] on input "text" at bounding box center [667, 467] width 217 height 13
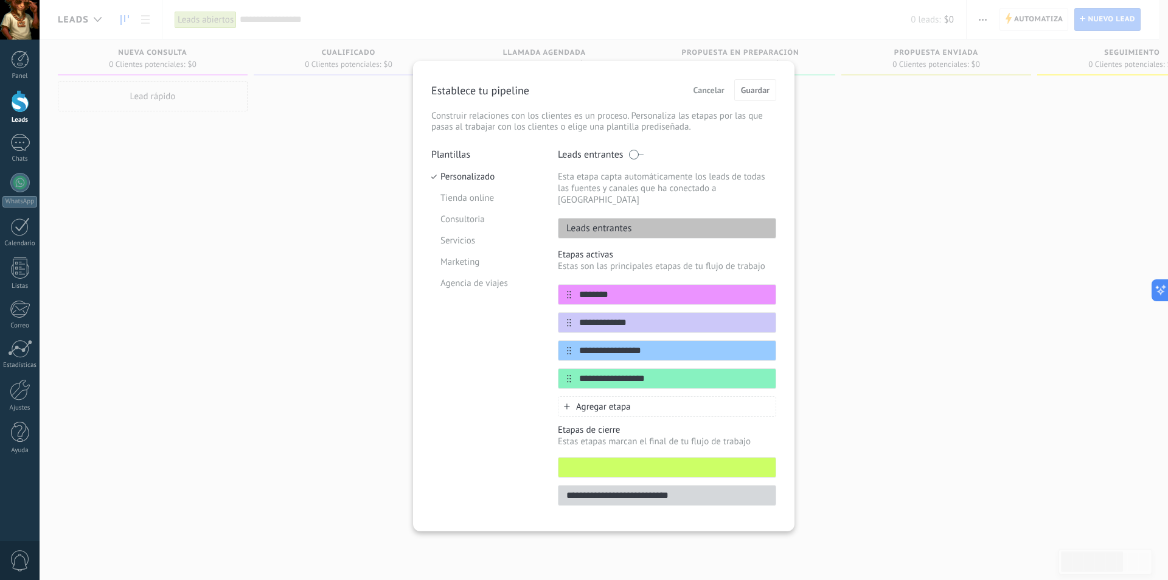
click at [687, 463] on div at bounding box center [667, 467] width 218 height 21
click at [689, 461] on input "text" at bounding box center [667, 467] width 217 height 13
type input "*"
type input "***"
click at [748, 489] on input "**********" at bounding box center [667, 495] width 217 height 13
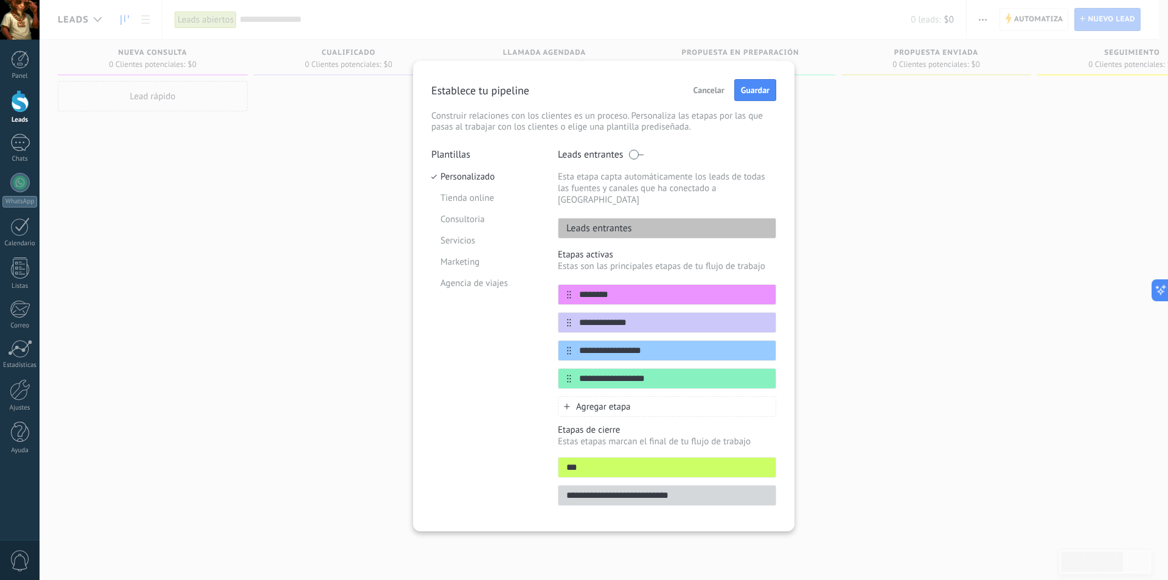
click at [748, 489] on input "**********" at bounding box center [667, 495] width 217 height 13
type input "****"
click at [762, 87] on span "Guardar" at bounding box center [755, 90] width 29 height 9
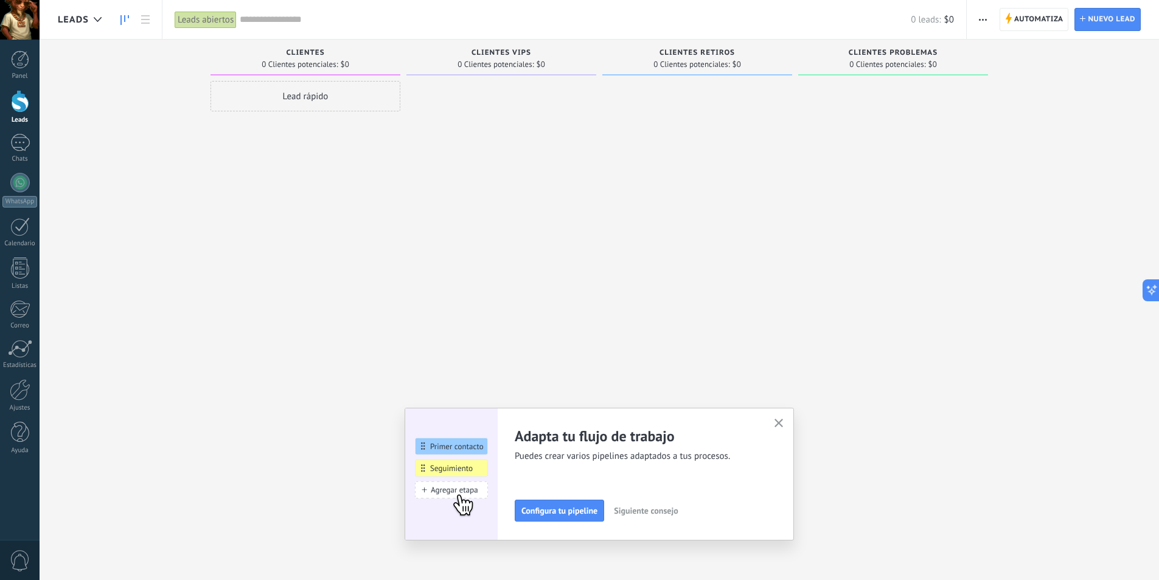
click at [626, 147] on div at bounding box center [697, 291] width 190 height 421
click at [32, 156] on div "Chats" at bounding box center [19, 159] width 35 height 8
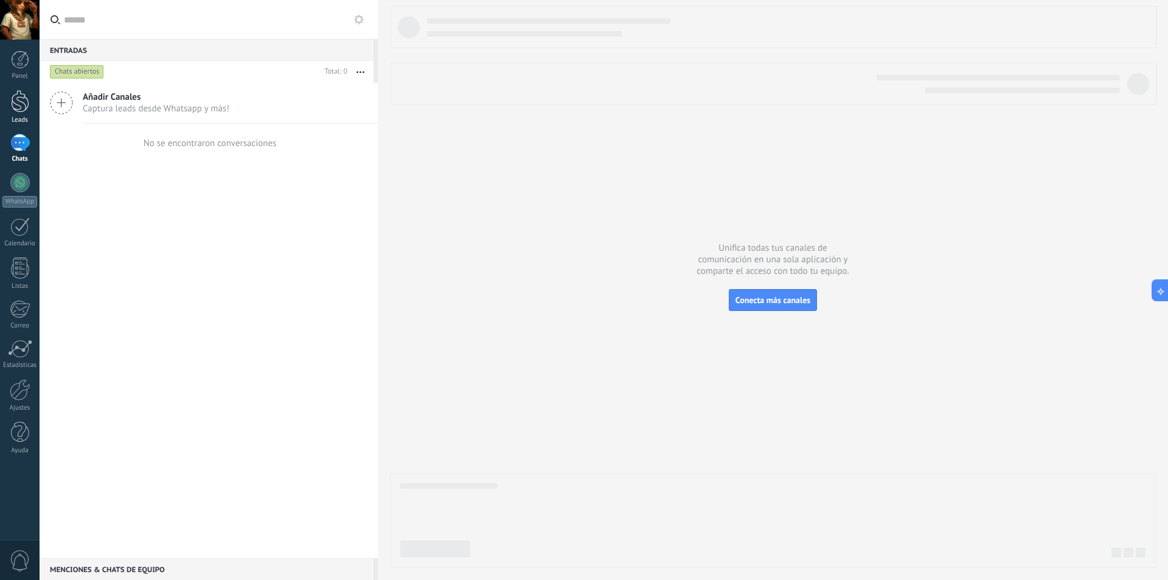
click at [16, 113] on link "Leads" at bounding box center [20, 107] width 40 height 34
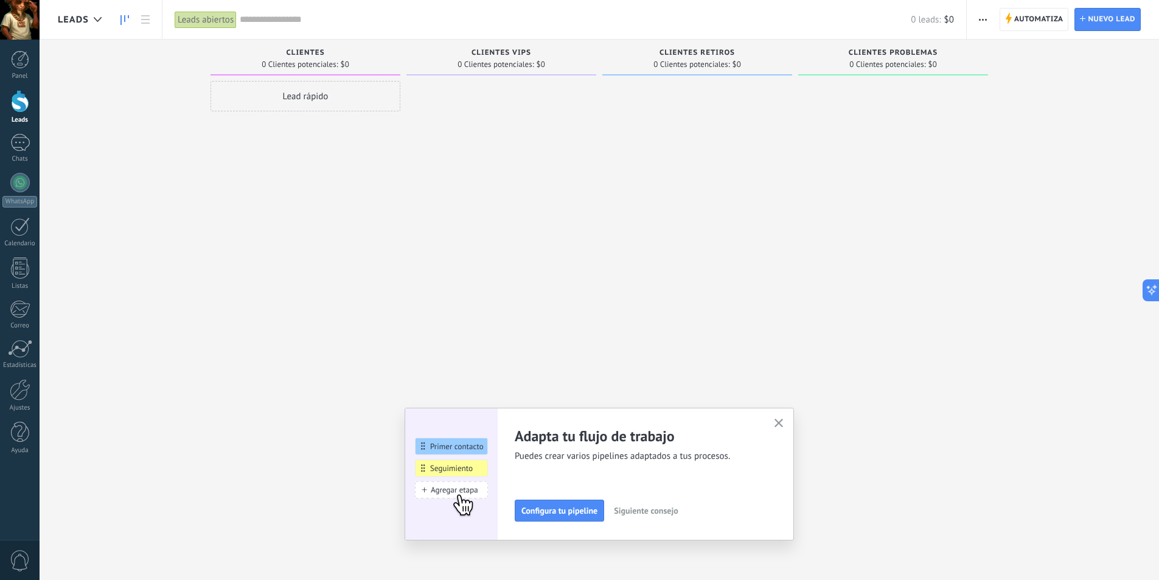
click at [783, 423] on use "button" at bounding box center [779, 423] width 9 height 9
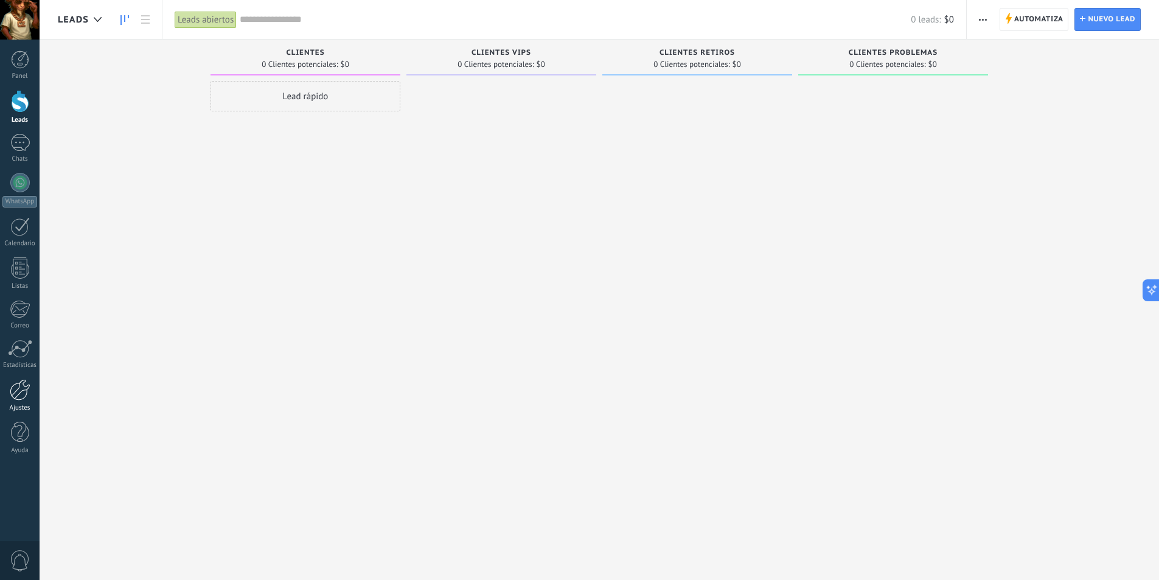
click at [21, 390] on div at bounding box center [20, 389] width 21 height 21
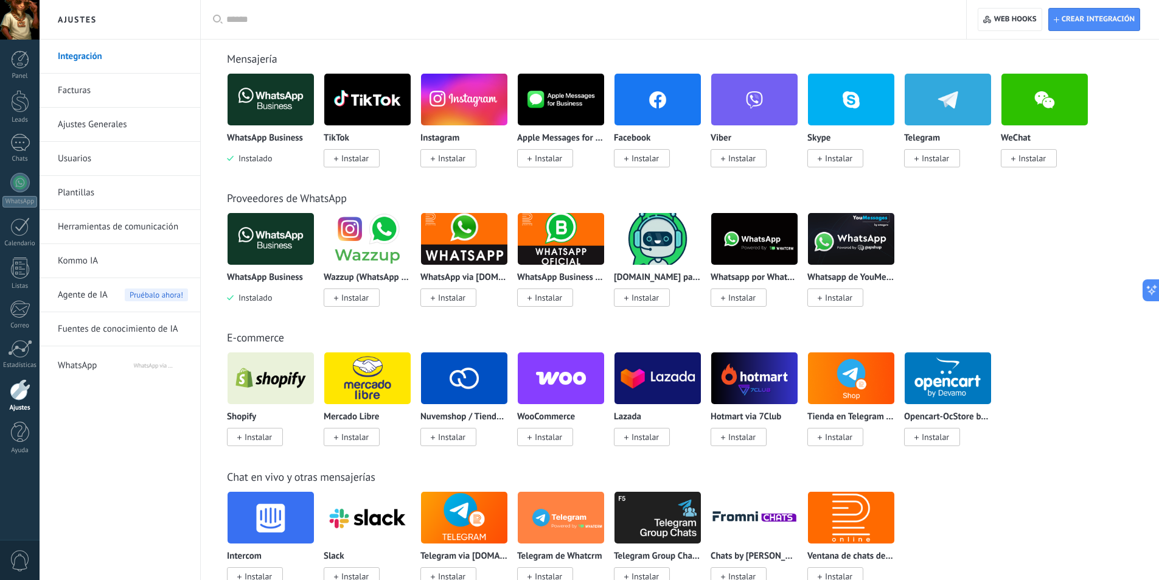
scroll to position [122, 0]
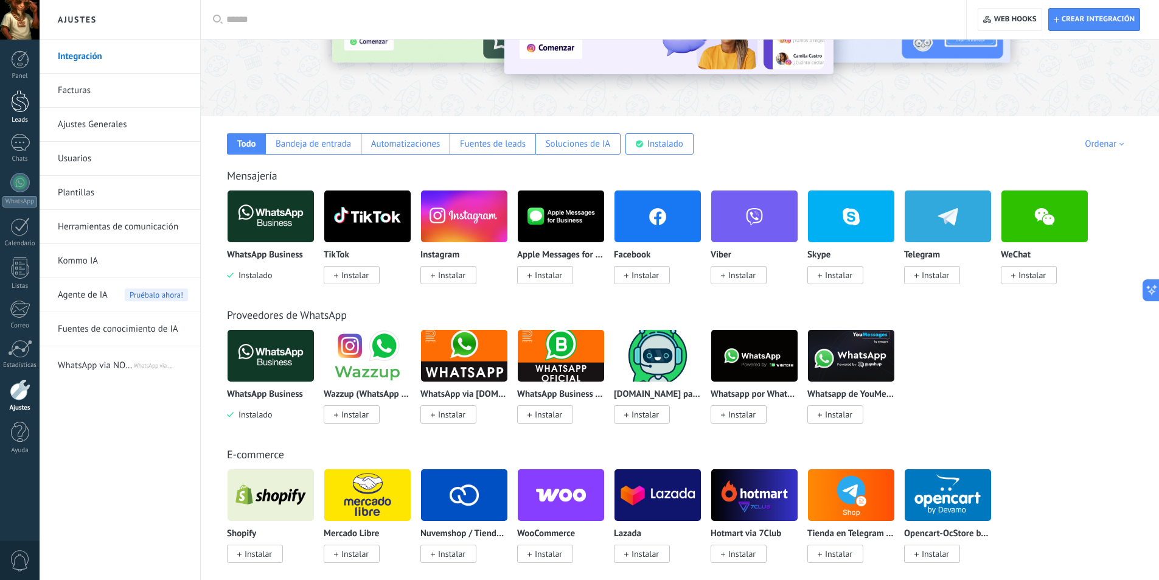
click at [24, 108] on div at bounding box center [20, 101] width 18 height 23
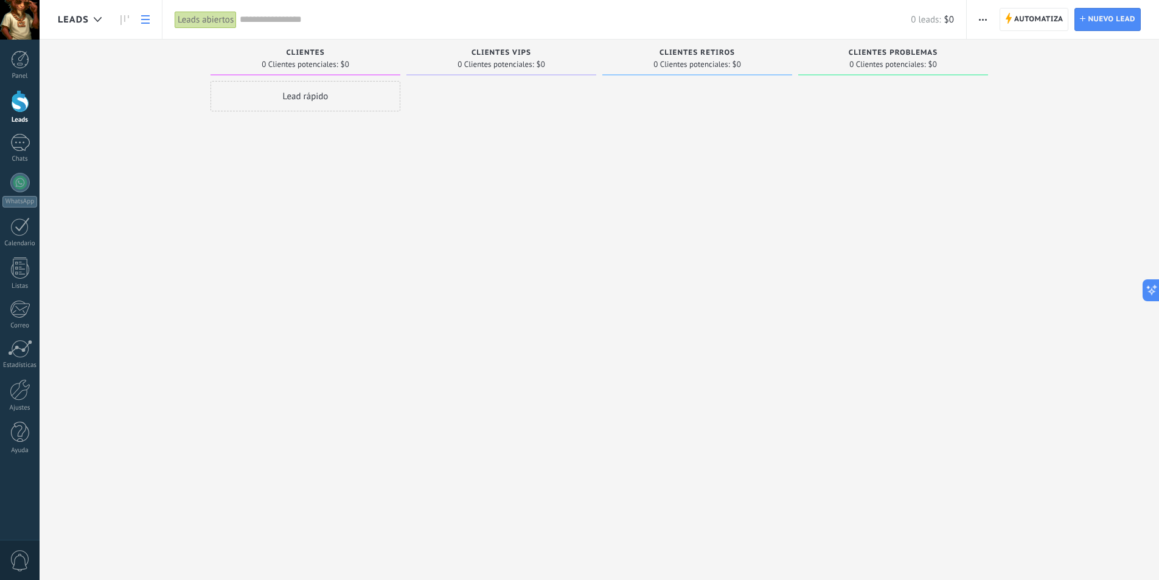
click at [148, 21] on icon at bounding box center [145, 19] width 9 height 9
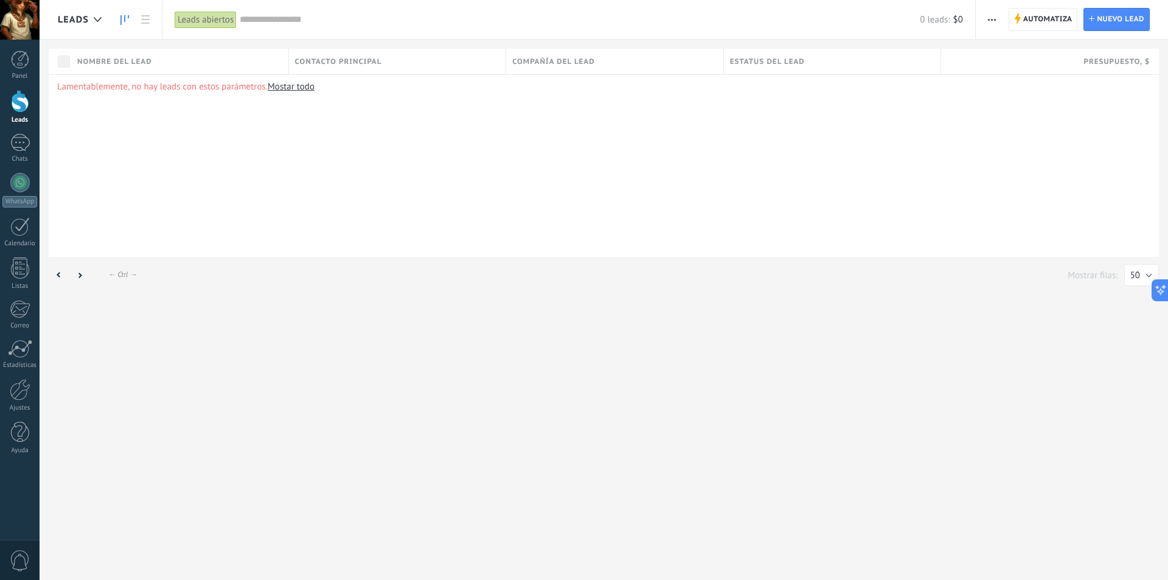
click at [132, 19] on link at bounding box center [124, 20] width 21 height 24
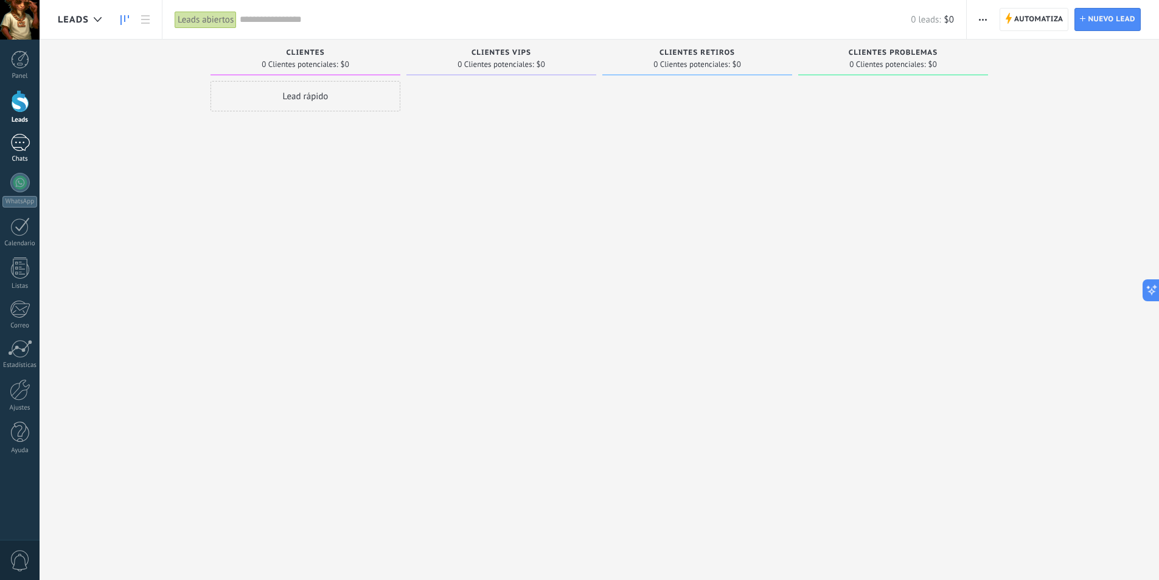
drag, startPoint x: 21, startPoint y: 148, endPoint x: 27, endPoint y: 142, distance: 8.2
click at [22, 148] on div at bounding box center [19, 143] width 19 height 18
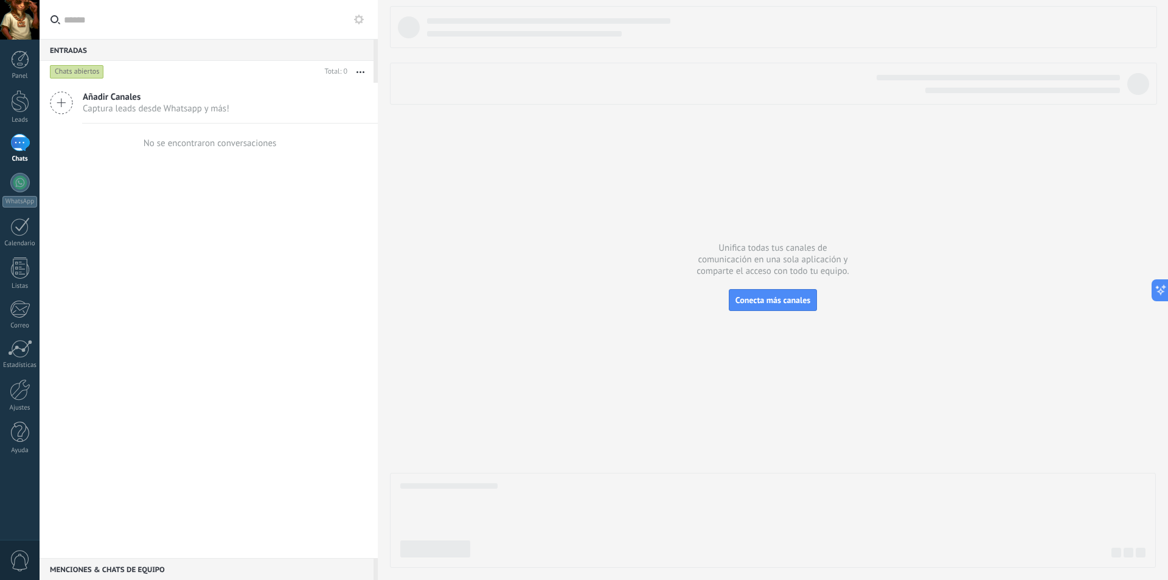
click at [366, 69] on button "button" at bounding box center [360, 72] width 26 height 22
click at [89, 217] on div "Añadir Canales Captura leads desde Whatsapp y más! No se encontraron conversaci…" at bounding box center [209, 320] width 338 height 475
click at [68, 108] on icon at bounding box center [61, 102] width 23 height 23
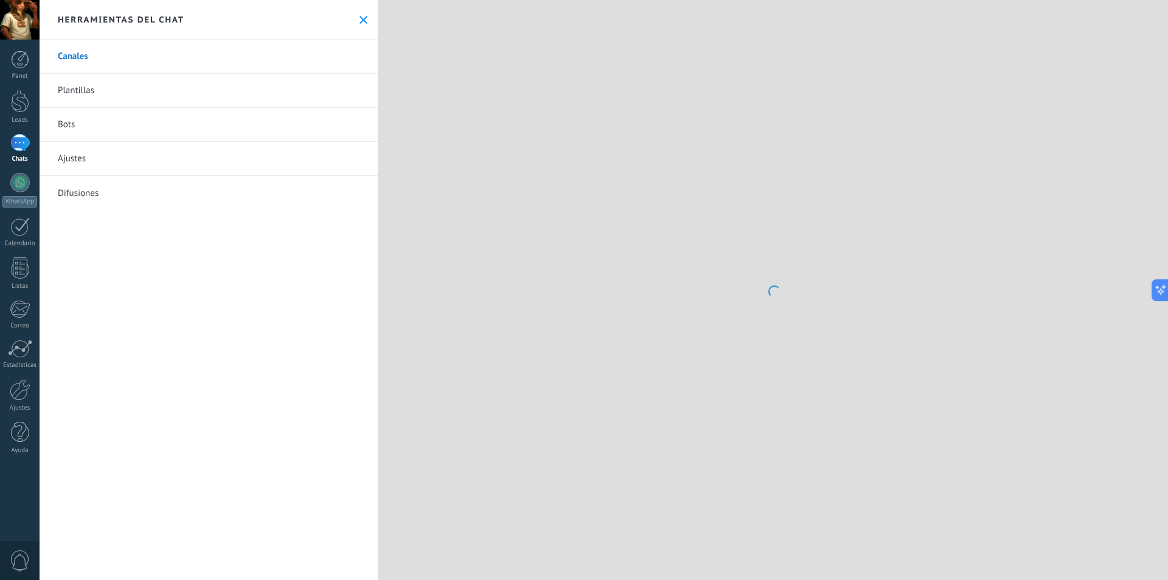
click at [361, 23] on icon at bounding box center [364, 20] width 8 height 8
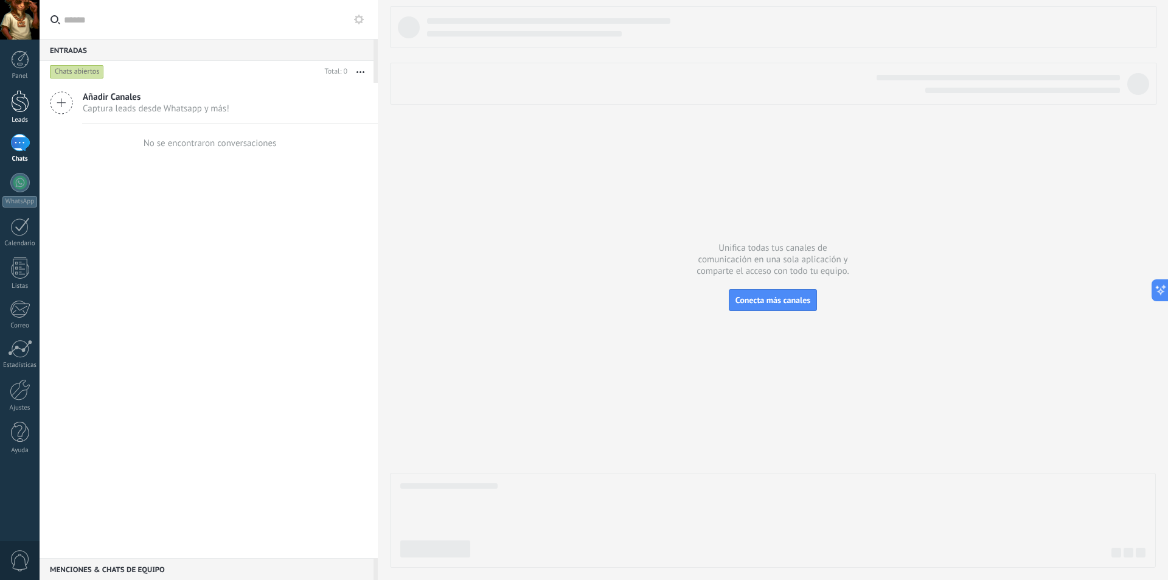
click at [19, 100] on div at bounding box center [20, 101] width 18 height 23
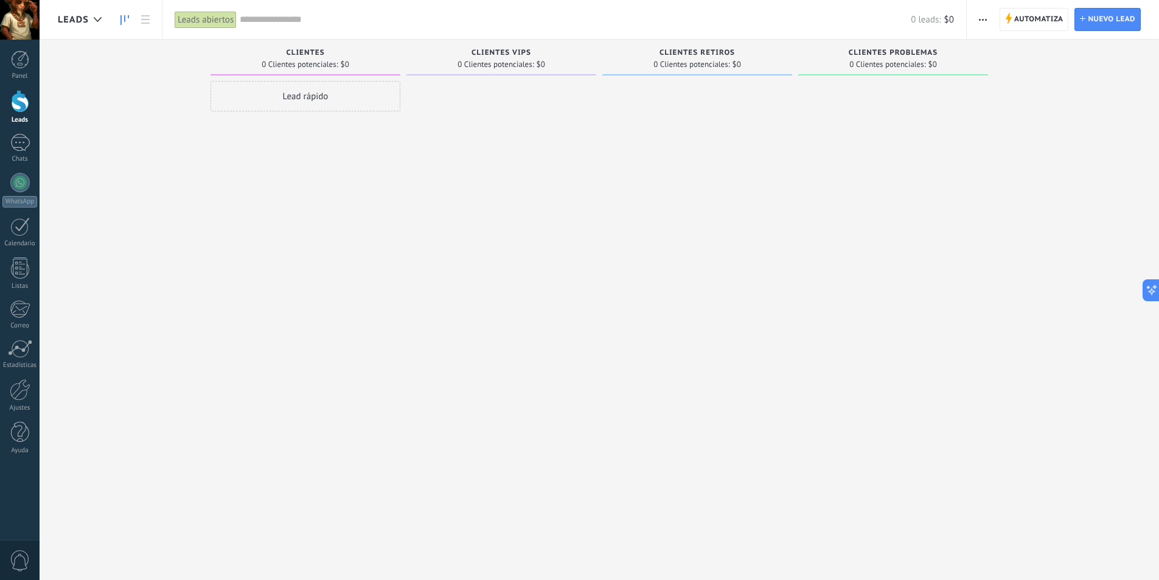
click at [991, 23] on button "button" at bounding box center [983, 19] width 18 height 23
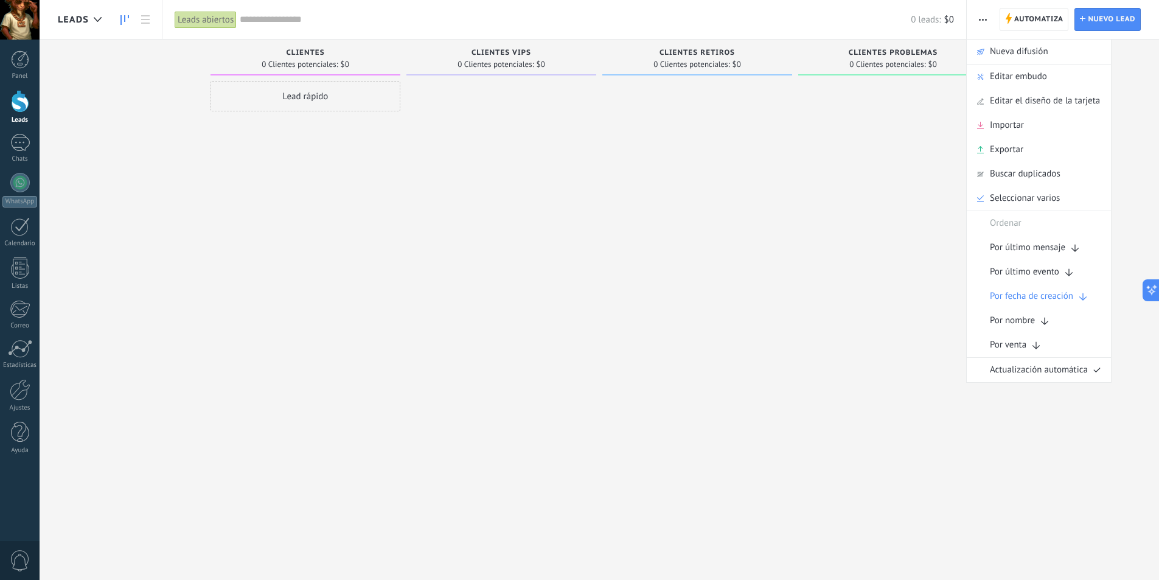
click at [909, 135] on div at bounding box center [893, 291] width 190 height 421
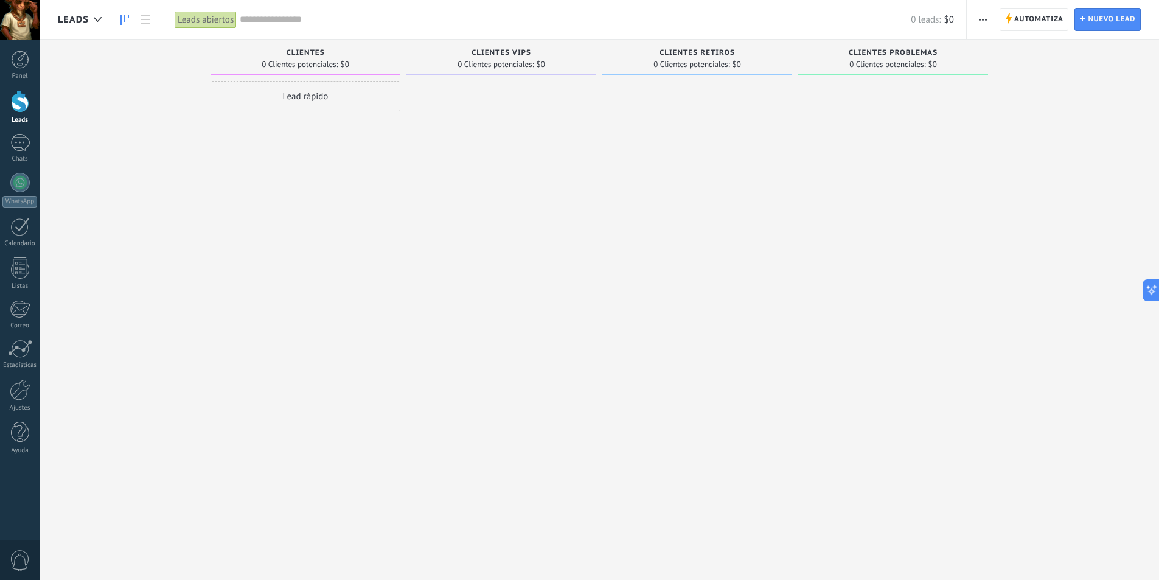
click at [379, 16] on input "text" at bounding box center [575, 19] width 671 height 13
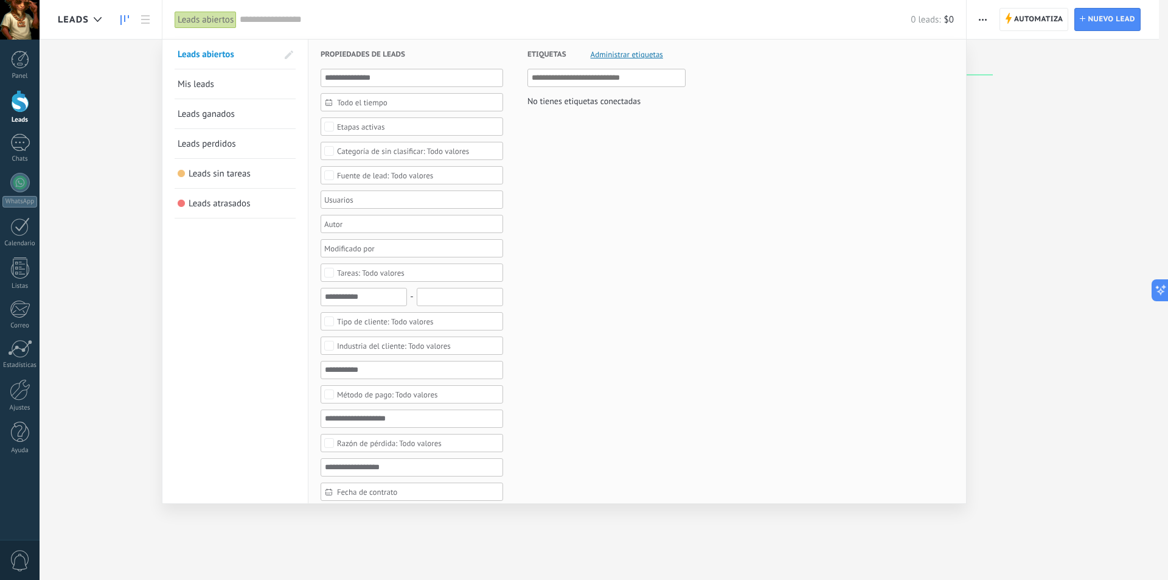
click at [379, 16] on input "text" at bounding box center [575, 19] width 671 height 13
click at [1076, 92] on div at bounding box center [584, 290] width 1168 height 580
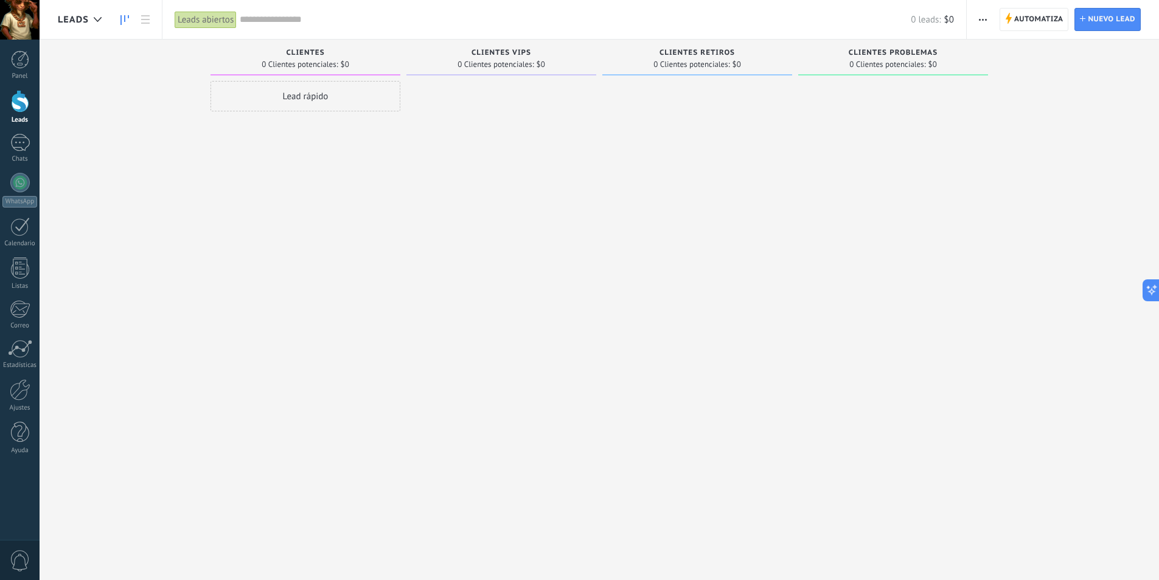
click at [229, 267] on div "Lead rápido" at bounding box center [306, 291] width 190 height 421
click at [31, 145] on link "Chats" at bounding box center [20, 148] width 40 height 29
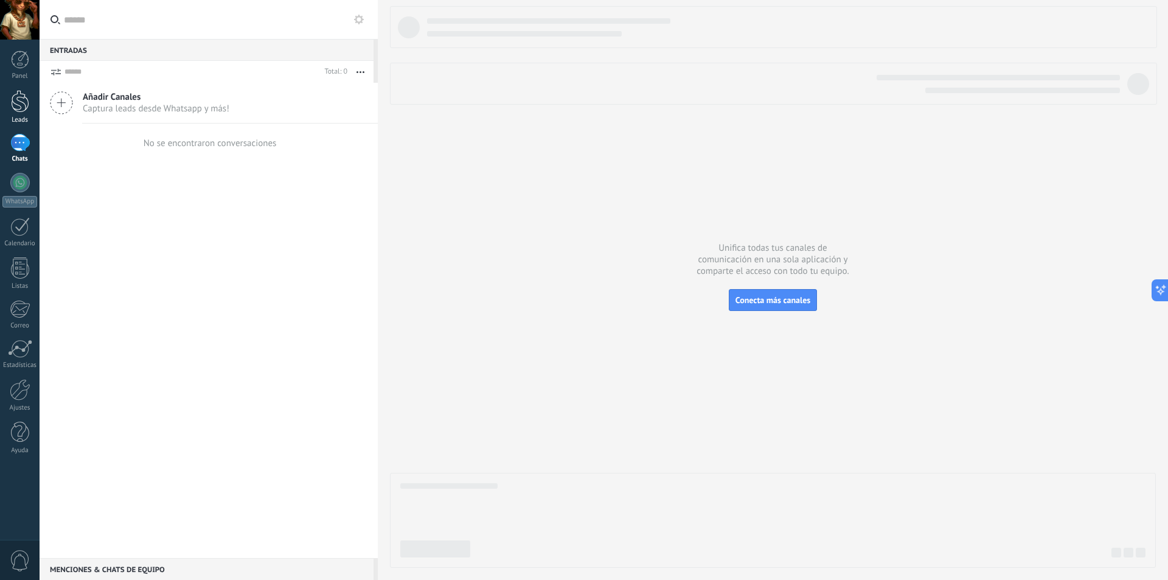
click at [19, 106] on div at bounding box center [20, 101] width 18 height 23
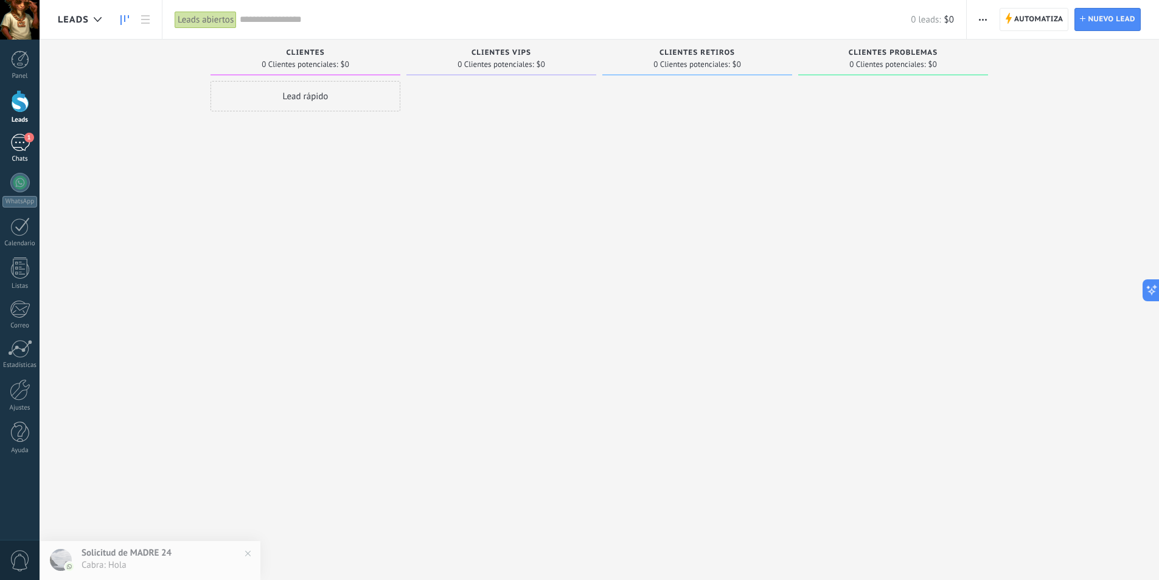
click at [29, 148] on div "1" at bounding box center [19, 143] width 19 height 18
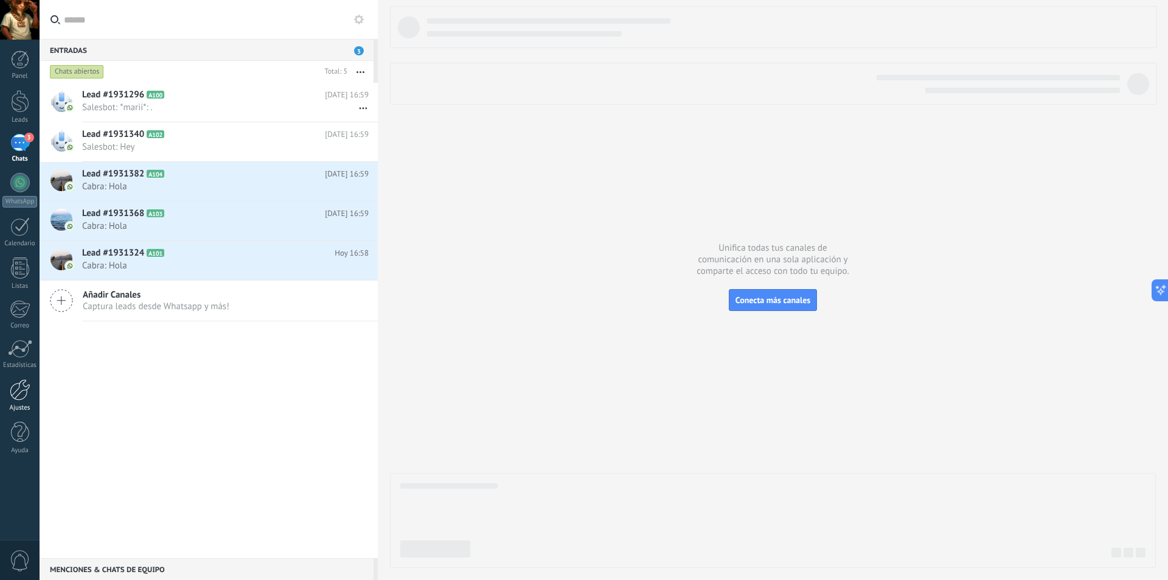
click at [21, 393] on div at bounding box center [20, 389] width 21 height 21
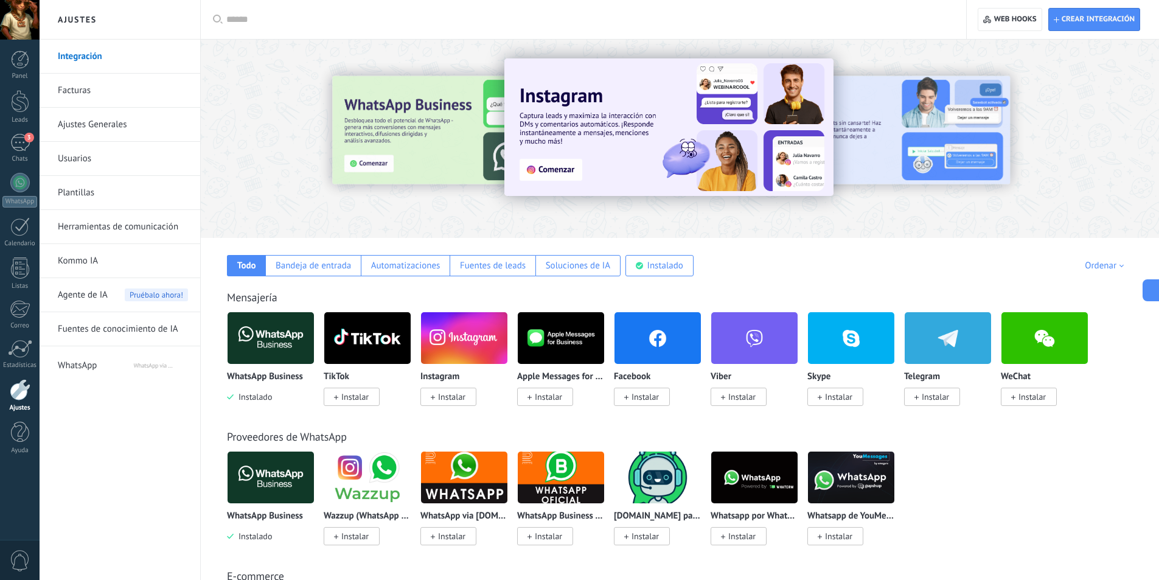
click at [128, 162] on link "Usuarios" at bounding box center [123, 159] width 130 height 34
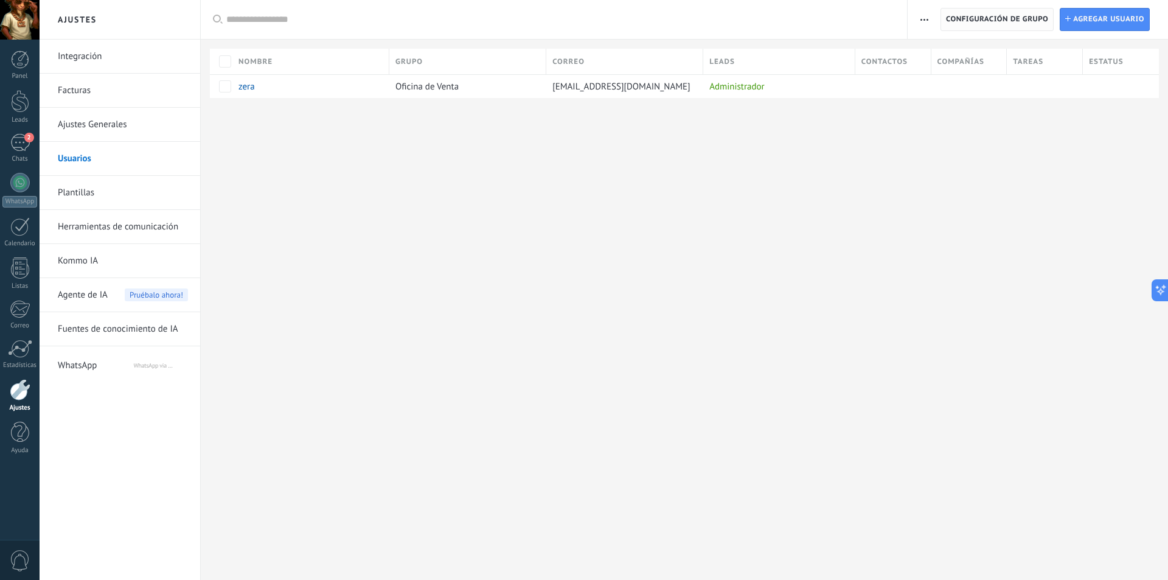
click at [1011, 18] on span "Configuración de grupo" at bounding box center [997, 20] width 102 height 22
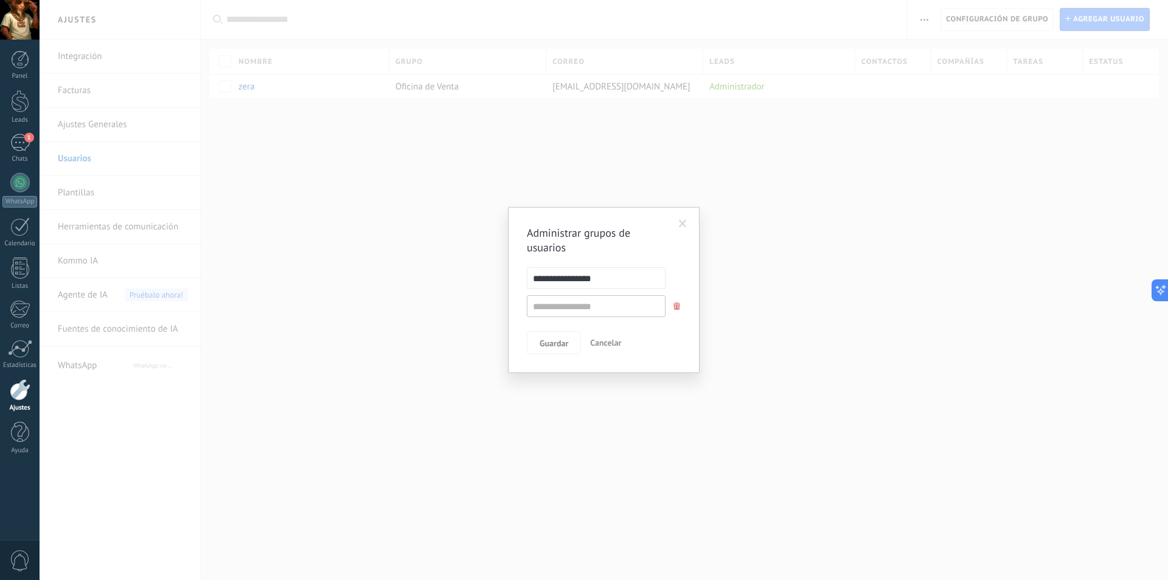
click at [683, 226] on span at bounding box center [683, 224] width 8 height 9
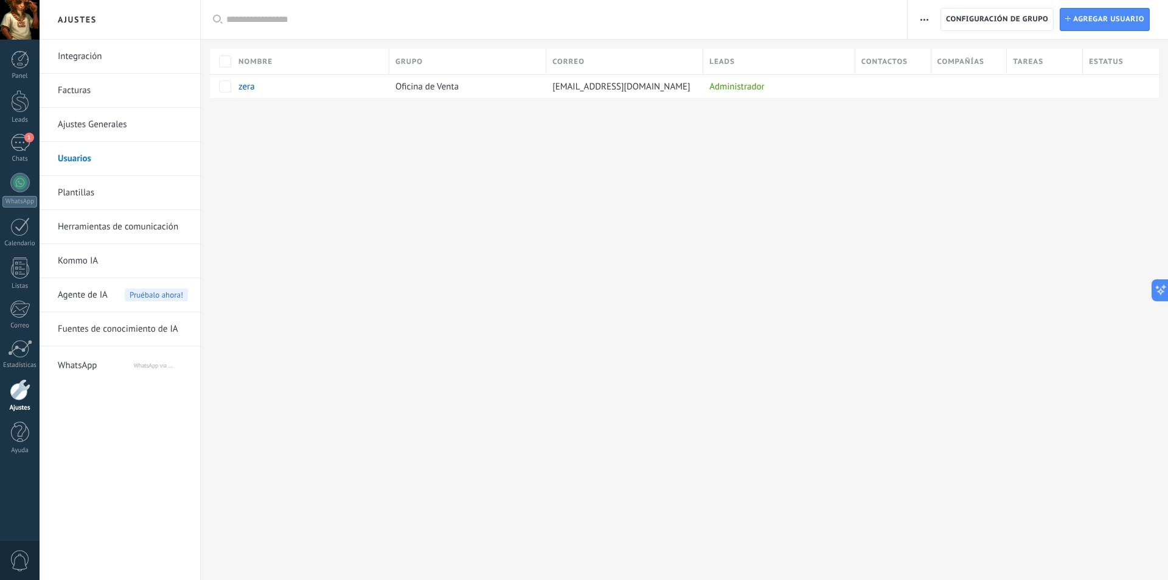
click at [1134, 7] on div "Registro de autorización Lista blanca de direcciones IP Límites de actividade C…" at bounding box center [1038, 19] width 260 height 39
click at [1127, 21] on span "Agregar usuario" at bounding box center [1108, 20] width 71 height 22
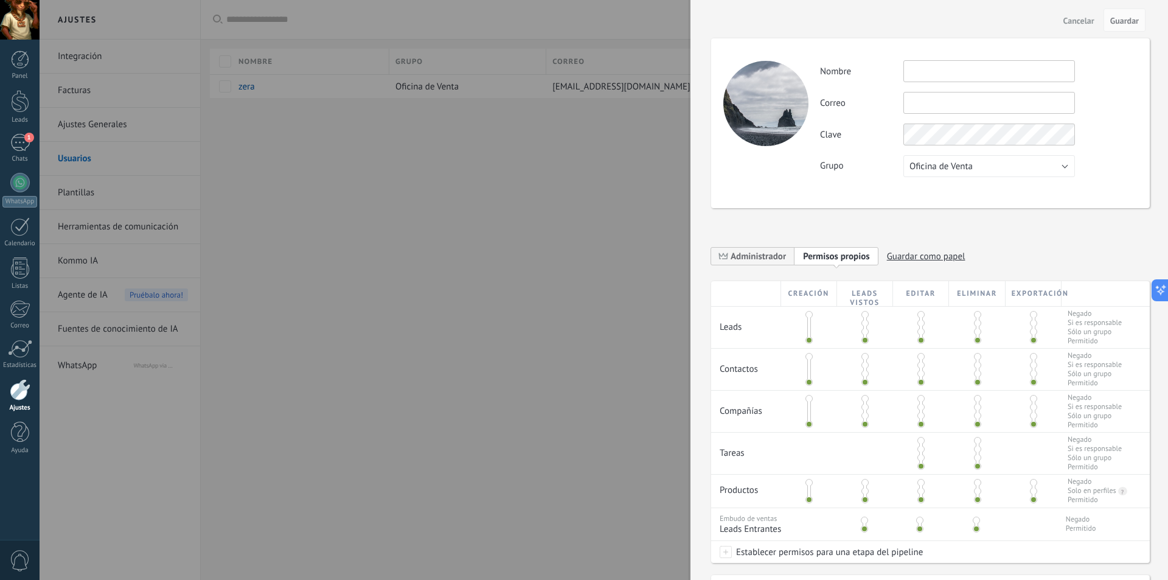
click at [943, 78] on input "text" at bounding box center [990, 71] width 172 height 22
click at [949, 112] on input "text" at bounding box center [990, 103] width 172 height 22
click at [913, 215] on div "**********" at bounding box center [930, 346] width 439 height 665
click at [963, 172] on span "Oficina de Venta" at bounding box center [941, 167] width 63 height 12
click at [956, 186] on span "Usuarios libres" at bounding box center [983, 187] width 175 height 12
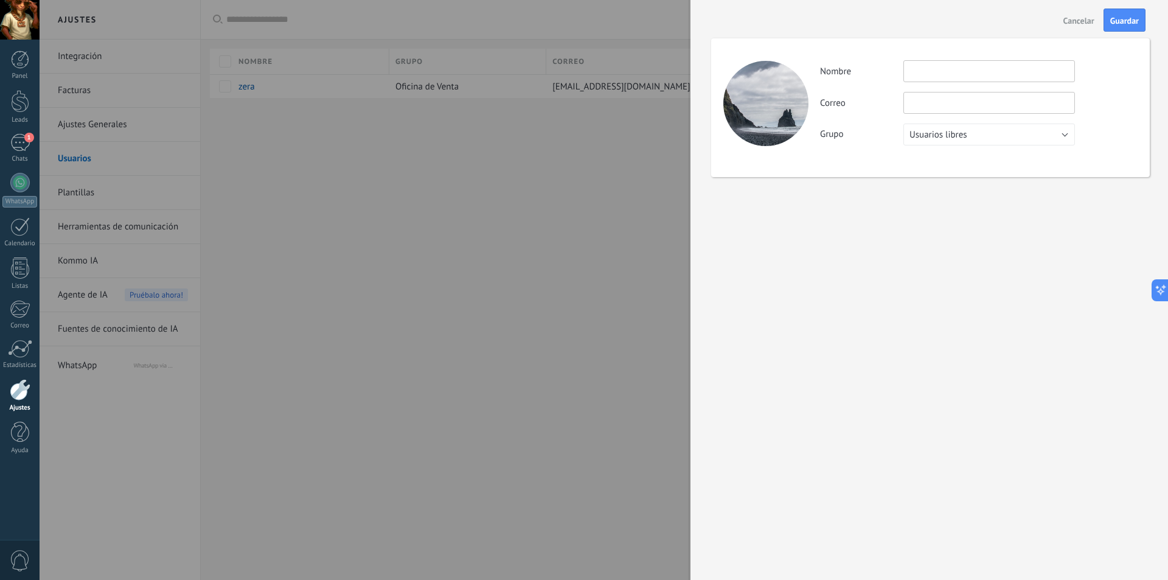
click at [943, 70] on input "text" at bounding box center [990, 71] width 172 height 22
click at [1083, 24] on span "Cancelar" at bounding box center [1079, 20] width 31 height 9
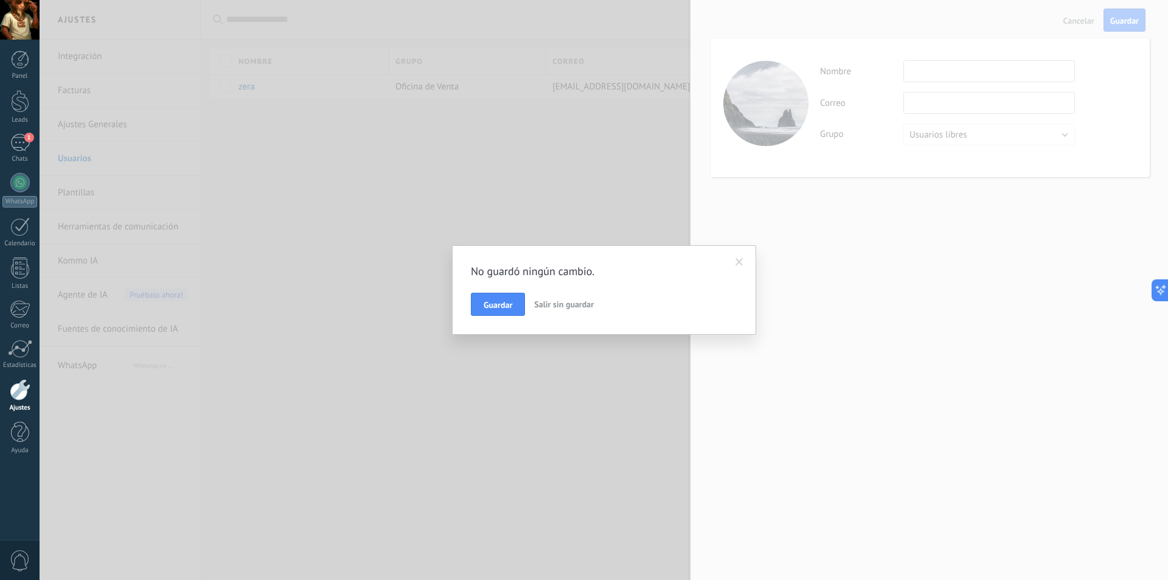
click at [566, 300] on span "Salir sin guardar" at bounding box center [564, 304] width 60 height 11
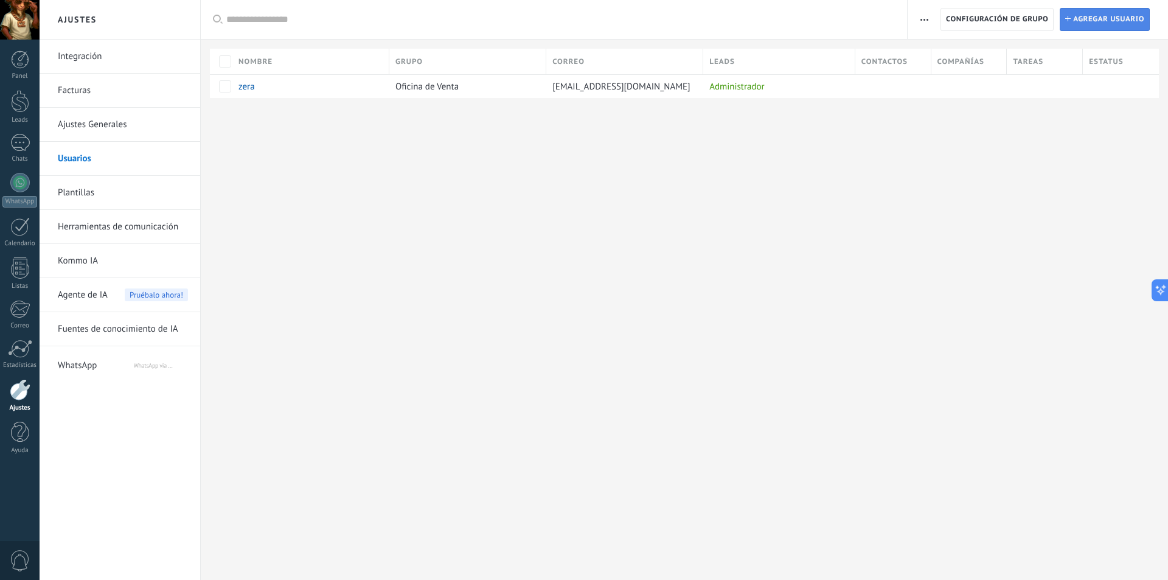
click at [1085, 19] on span "Agregar usuario" at bounding box center [1108, 20] width 71 height 22
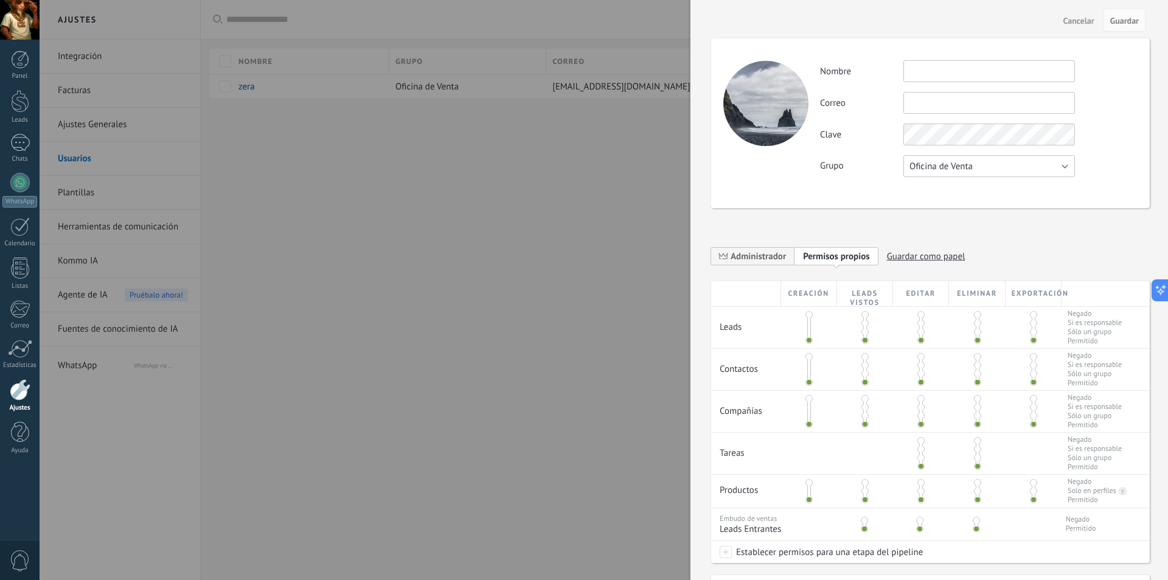
click at [965, 173] on button "Oficina de Venta" at bounding box center [990, 166] width 172 height 22
click at [944, 187] on span "Usuarios libres" at bounding box center [983, 187] width 175 height 12
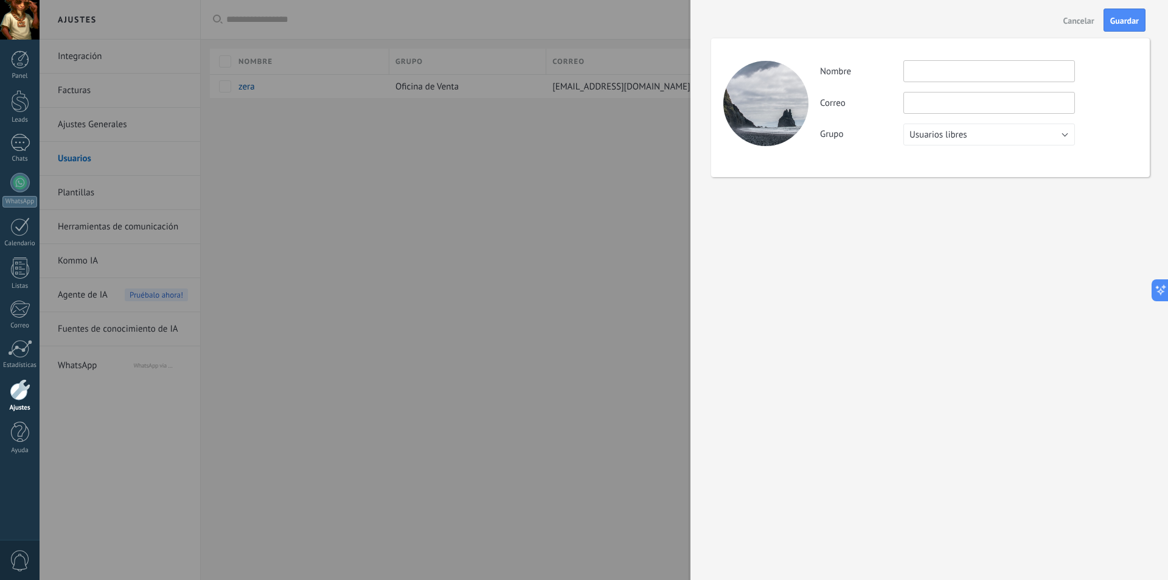
click at [955, 71] on input "text" at bounding box center [990, 71] width 172 height 22
click at [921, 43] on div "Actividad Nombre Correo No puedes editar este correo porque el usuario tiene la…" at bounding box center [930, 107] width 439 height 139
click at [944, 99] on input "text" at bounding box center [990, 103] width 172 height 22
type input "**********"
click at [1025, 72] on input "text" at bounding box center [990, 71] width 172 height 22
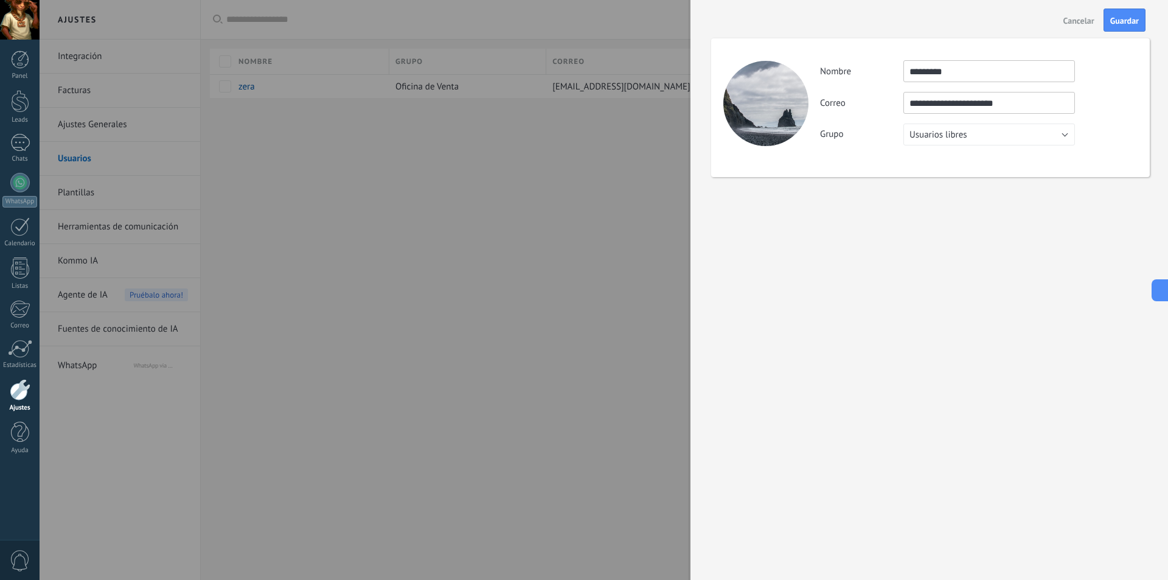
type input "********"
click at [931, 128] on button "Usuarios libres" at bounding box center [990, 135] width 172 height 22
click at [828, 160] on div "**********" at bounding box center [930, 107] width 439 height 139
click at [1126, 21] on span "Guardar" at bounding box center [1125, 20] width 29 height 9
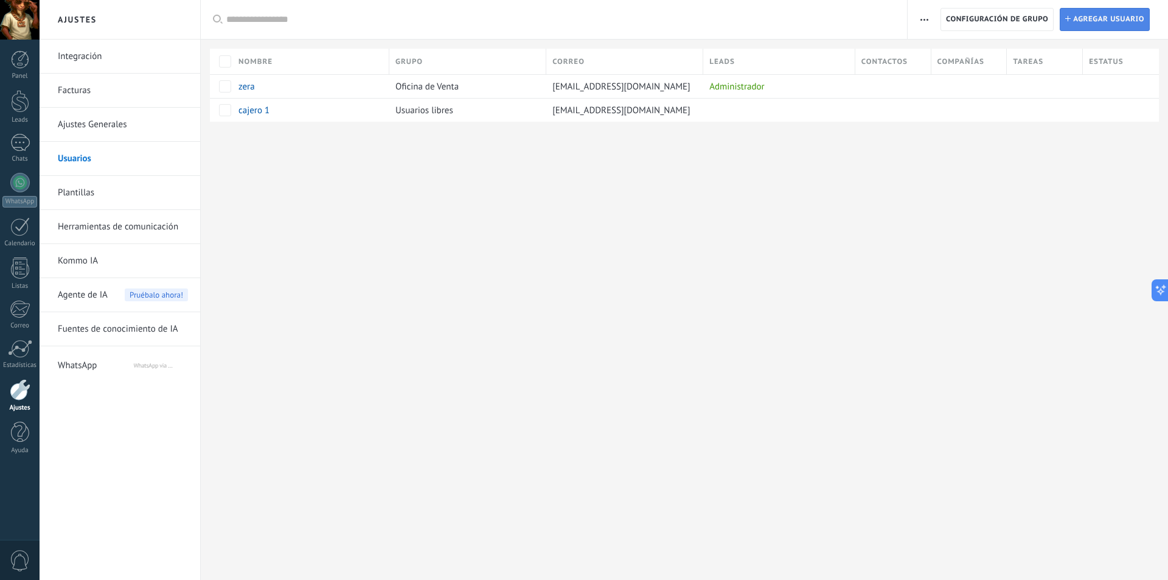
click at [1115, 20] on span "Agregar usuario" at bounding box center [1108, 20] width 71 height 22
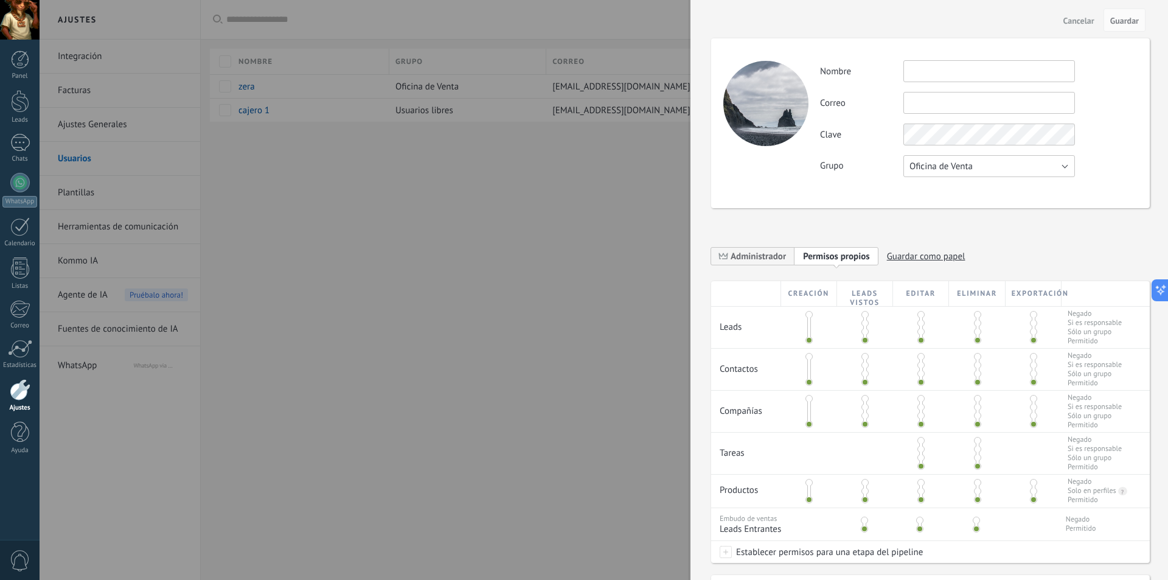
click at [1015, 164] on button "Oficina de Venta" at bounding box center [990, 166] width 172 height 22
click at [968, 194] on li "Usuarios libres" at bounding box center [985, 186] width 178 height 21
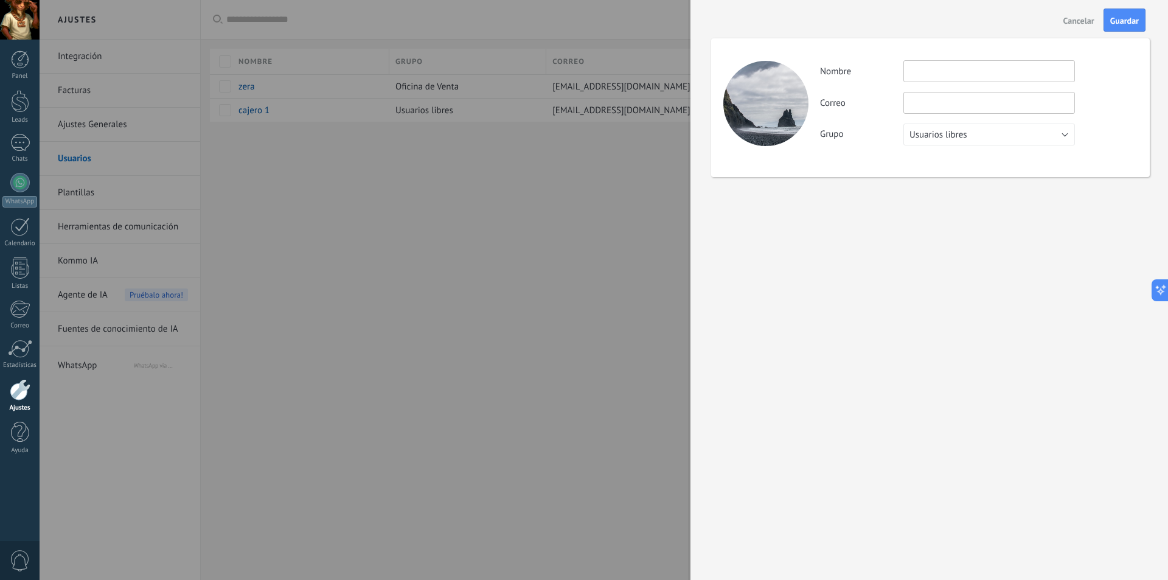
click at [965, 95] on input "text" at bounding box center [990, 103] width 172 height 22
type input "**********"
click at [939, 79] on input "text" at bounding box center [990, 71] width 172 height 22
type input "********"
click at [1115, 10] on button "Guardar" at bounding box center [1125, 20] width 42 height 23
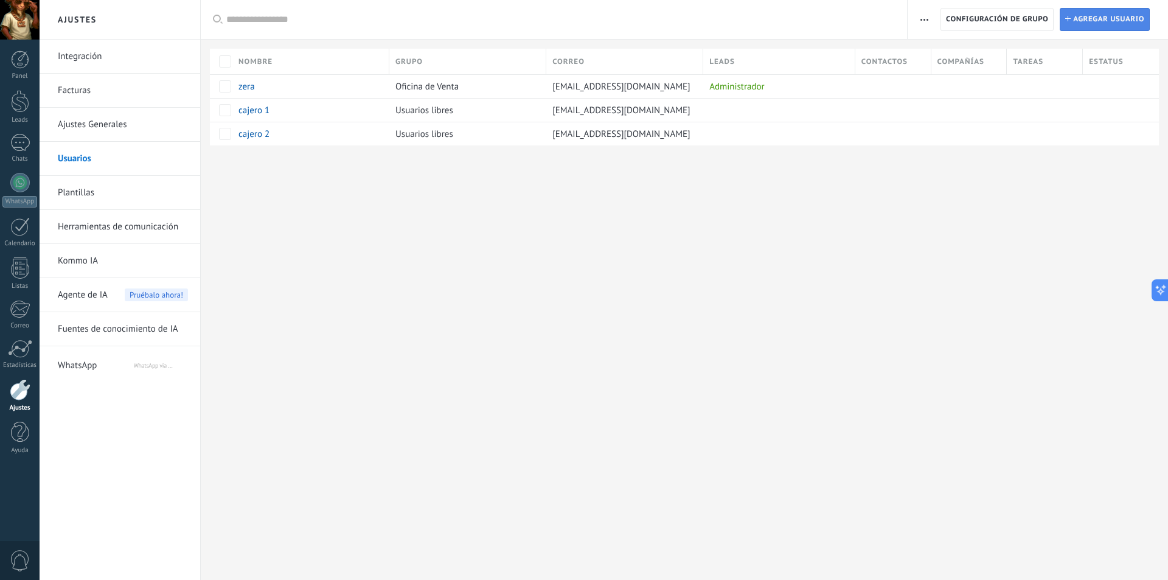
click at [1068, 23] on link "Instalar Agregar usuario" at bounding box center [1105, 19] width 90 height 23
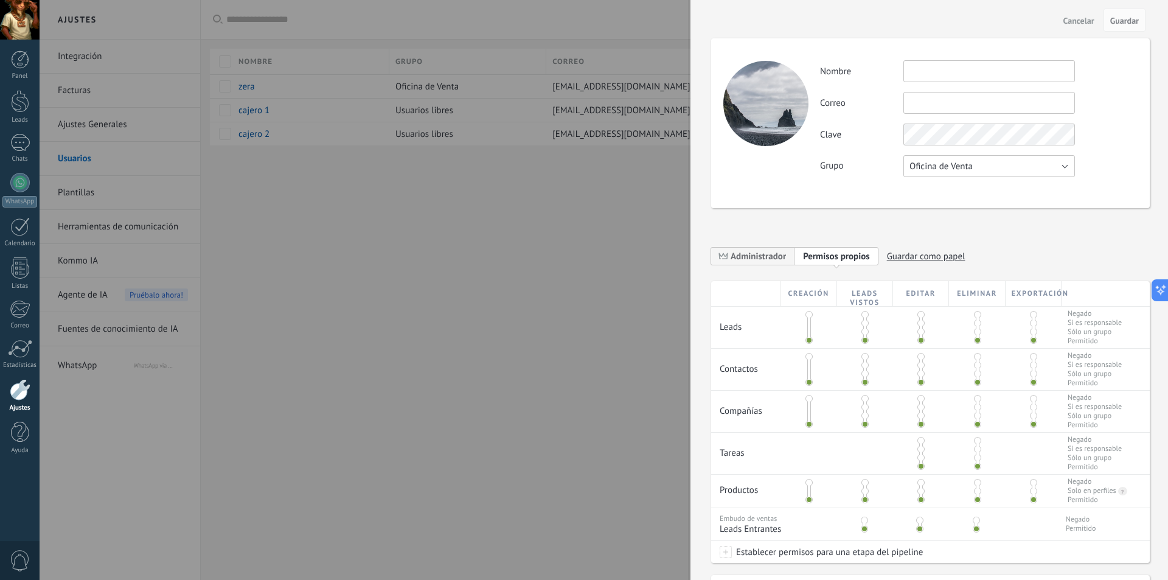
click at [957, 172] on button "Oficina de Venta" at bounding box center [990, 166] width 172 height 22
click at [945, 97] on input "text" at bounding box center [990, 103] width 172 height 22
click at [969, 109] on input "text" at bounding box center [990, 103] width 172 height 22
type input "**********"
click at [945, 79] on input "text" at bounding box center [990, 71] width 172 height 22
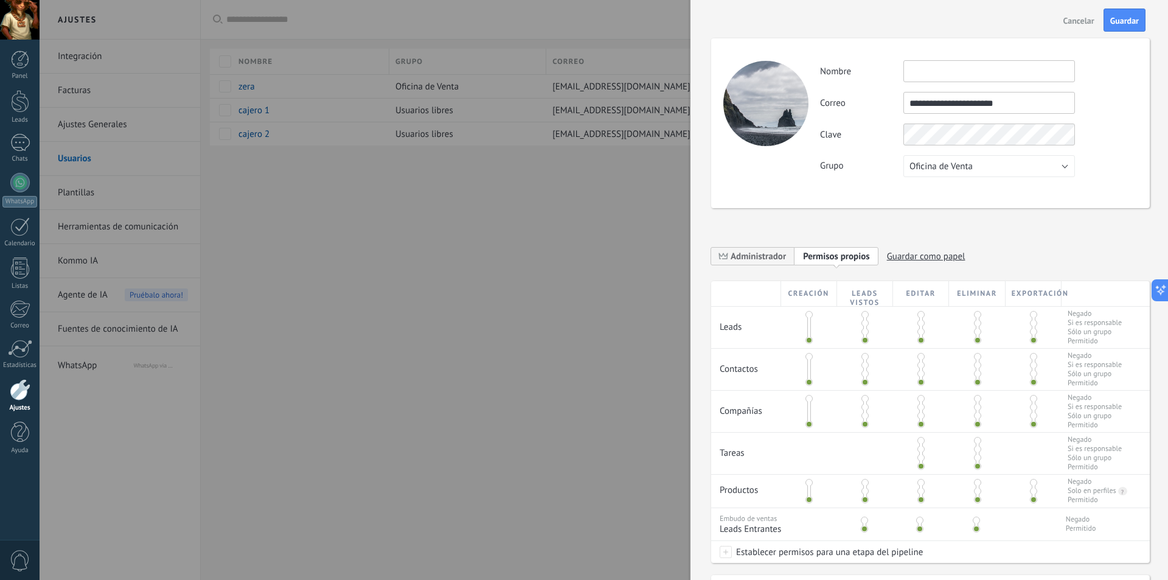
click at [968, 67] on input "text" at bounding box center [990, 71] width 172 height 22
type input "********"
click at [1116, 23] on span "Guardar" at bounding box center [1125, 20] width 29 height 9
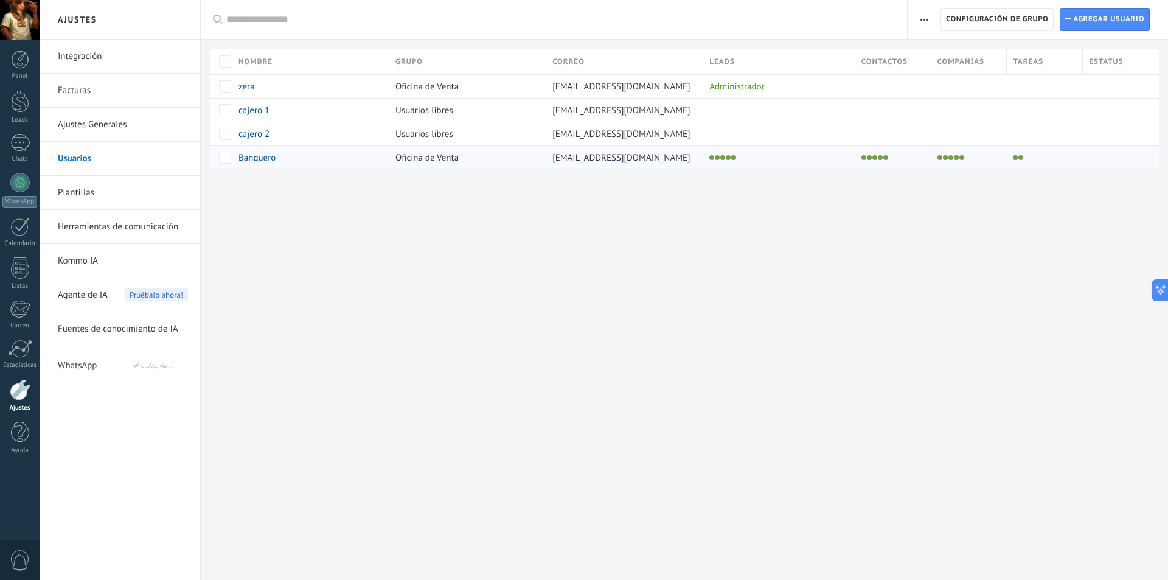
click at [915, 164] on div at bounding box center [891, 157] width 70 height 17
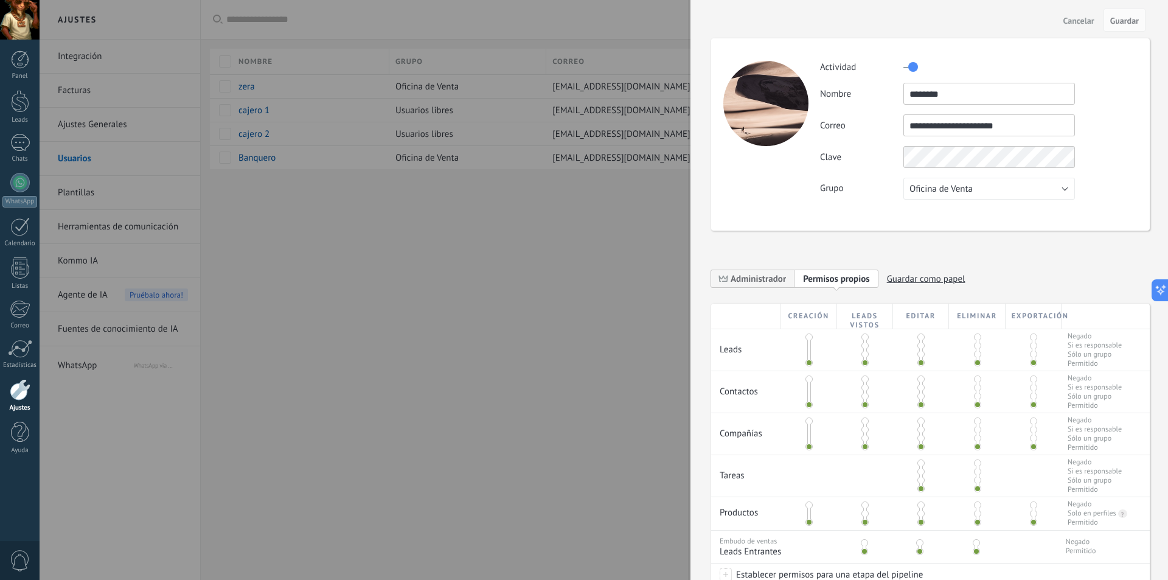
click at [551, 159] on div at bounding box center [584, 290] width 1168 height 580
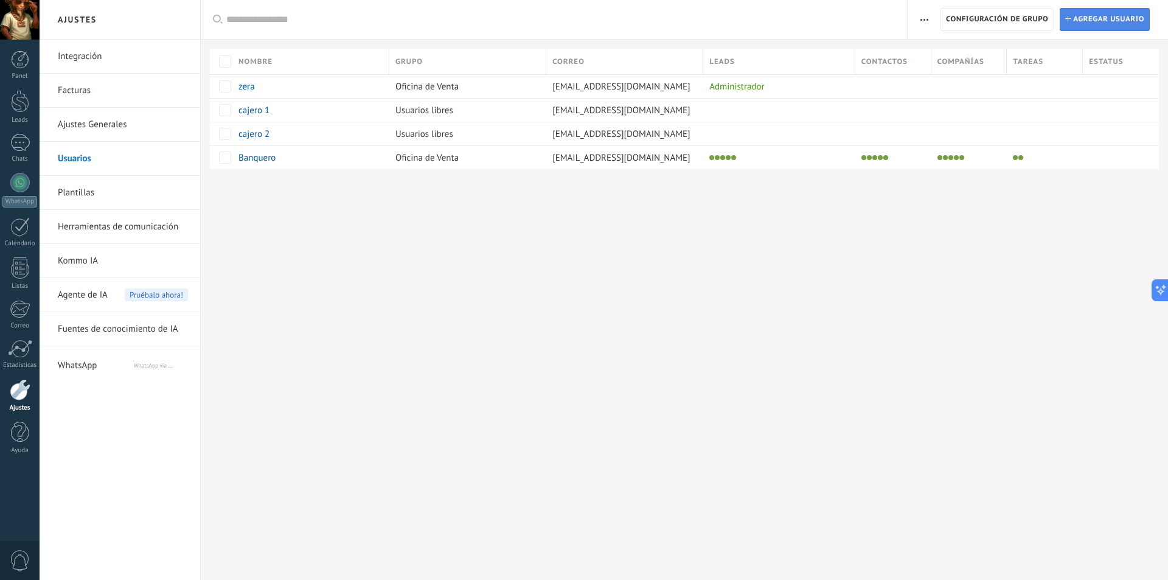
click at [1089, 17] on span "Agregar usuario" at bounding box center [1108, 20] width 71 height 22
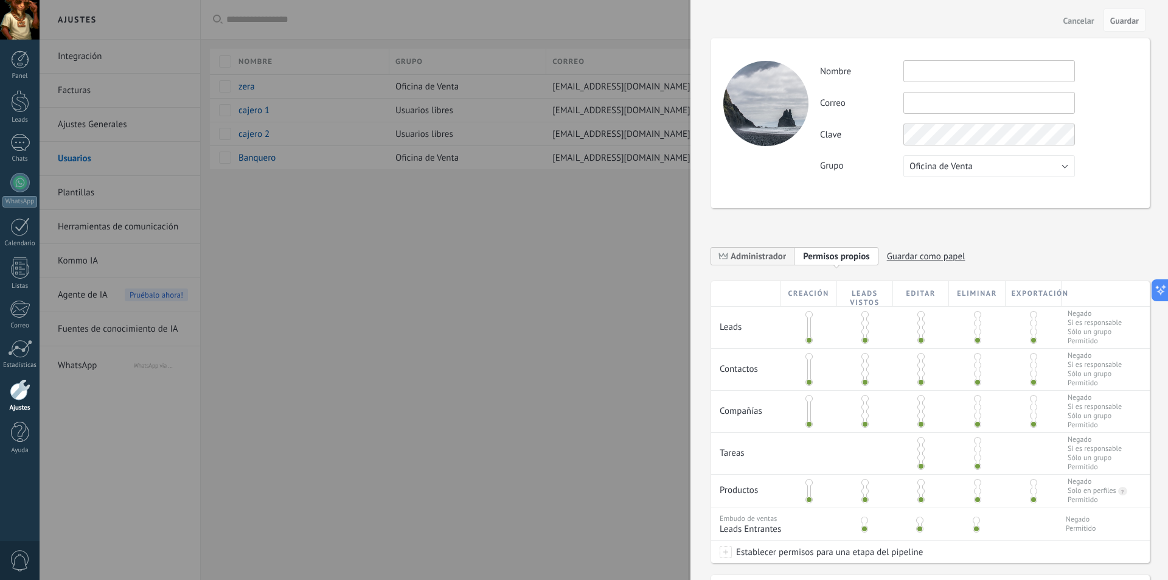
click at [963, 74] on input "text" at bounding box center [990, 71] width 172 height 22
click at [976, 105] on input "text" at bounding box center [990, 103] width 172 height 22
type input "**********"
click at [999, 71] on input "text" at bounding box center [990, 71] width 172 height 22
type input "**********"
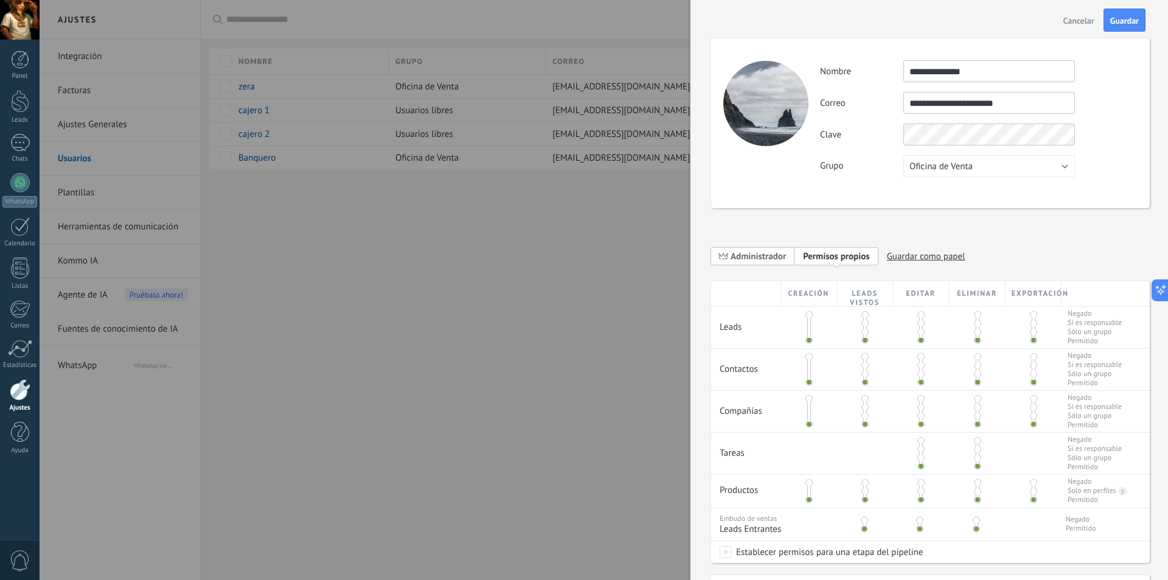
click at [762, 256] on span "Administrador" at bounding box center [758, 257] width 55 height 12
click at [1115, 23] on span "Guardar" at bounding box center [1125, 20] width 29 height 9
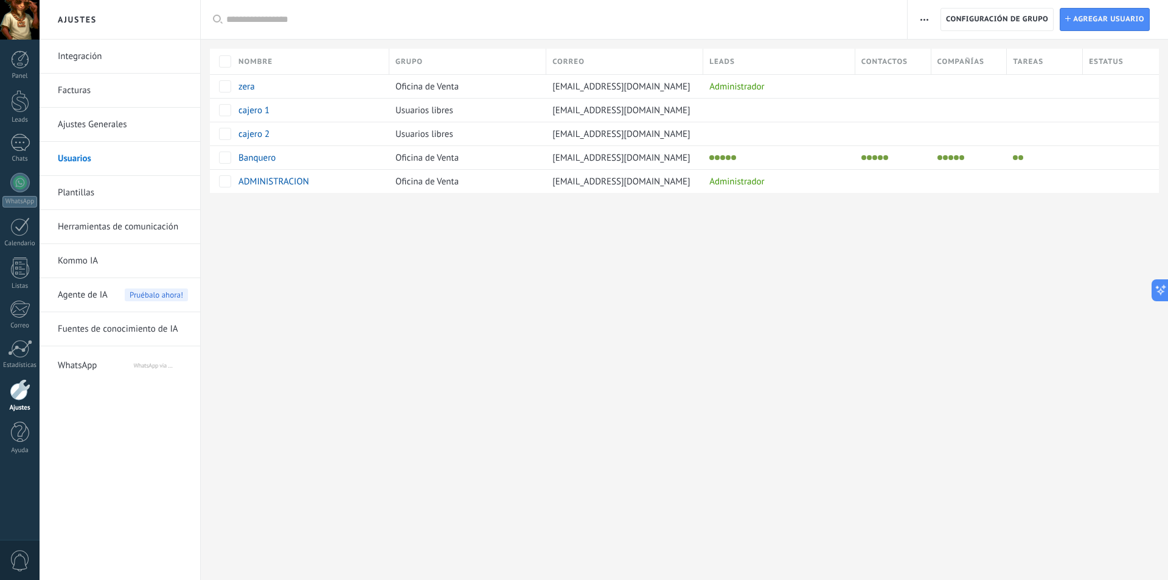
click at [933, 269] on div "Ajustes Integración Facturas Ajustes Generales Usuarios Plantillas Herramientas…" at bounding box center [604, 290] width 1129 height 580
click at [707, 296] on div "Ajustes Integración Facturas Ajustes Generales Usuarios Plantillas Herramientas…" at bounding box center [604, 290] width 1129 height 580
click at [455, 104] on div "Usuarios libres" at bounding box center [464, 110] width 151 height 23
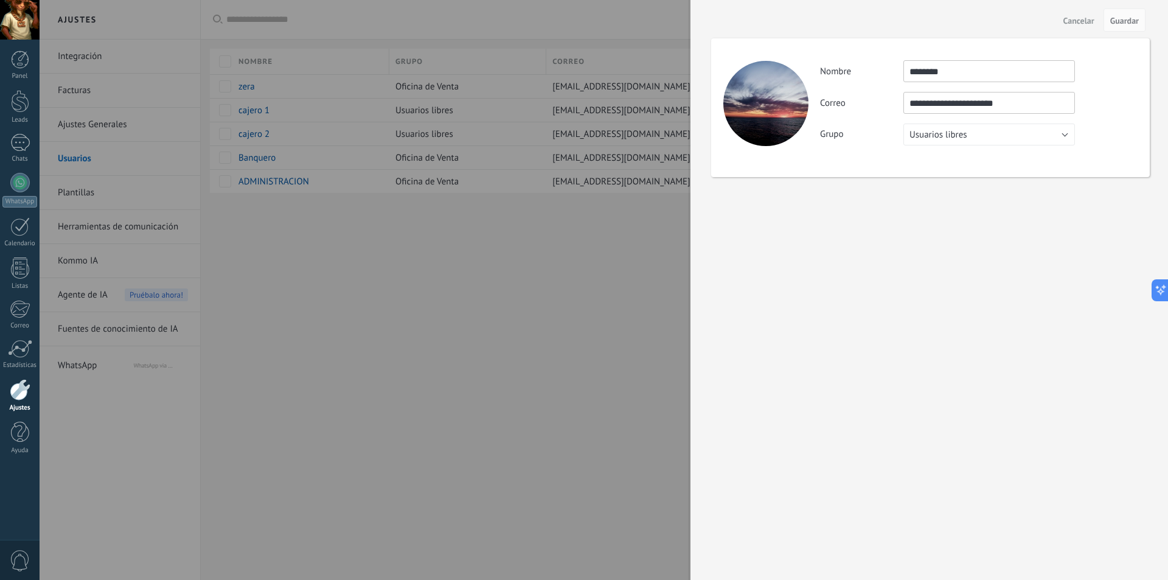
click at [399, 375] on div at bounding box center [584, 290] width 1168 height 580
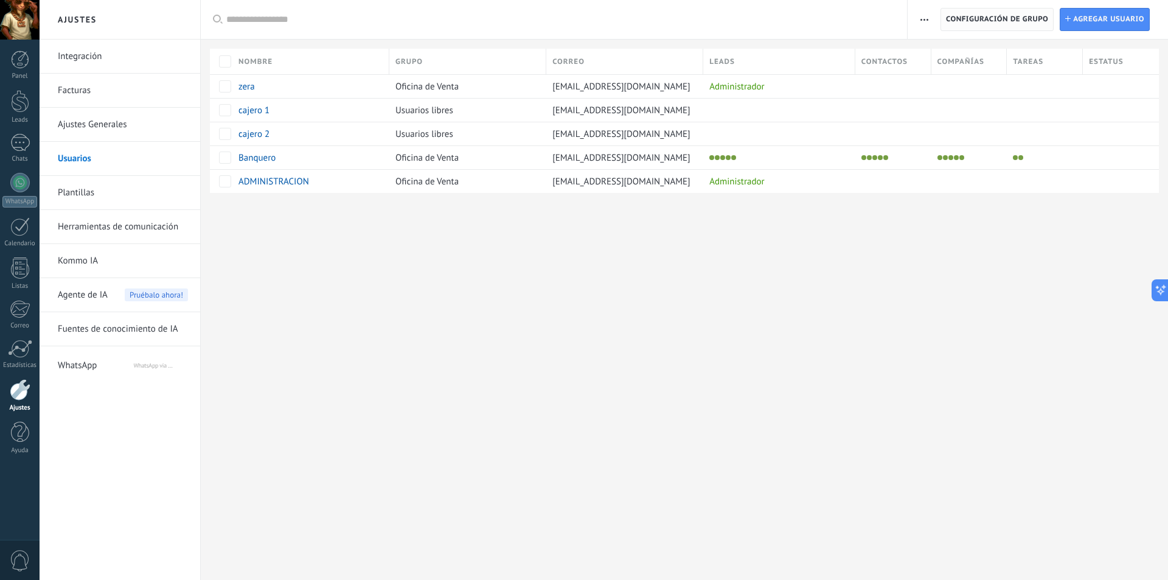
click at [1012, 21] on span "Configuración de grupo" at bounding box center [997, 20] width 102 height 22
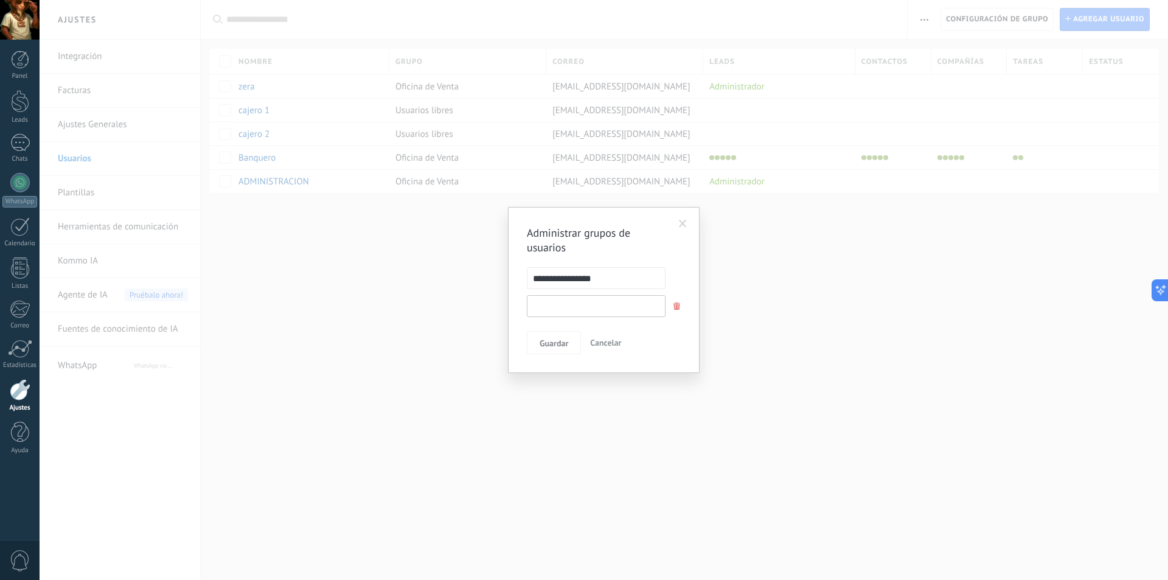
click at [580, 308] on input "text" at bounding box center [596, 306] width 139 height 22
click at [681, 225] on span at bounding box center [683, 224] width 8 height 9
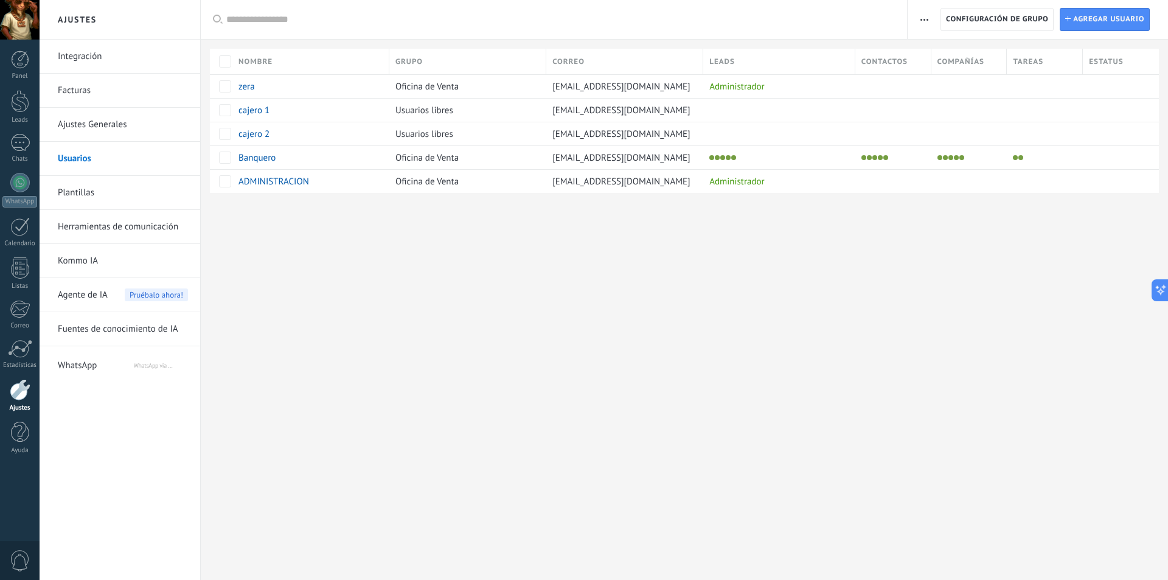
click at [917, 26] on button "button" at bounding box center [925, 19] width 18 height 23
click at [995, 52] on span "Registro de autorización" at bounding box center [978, 52] width 94 height 24
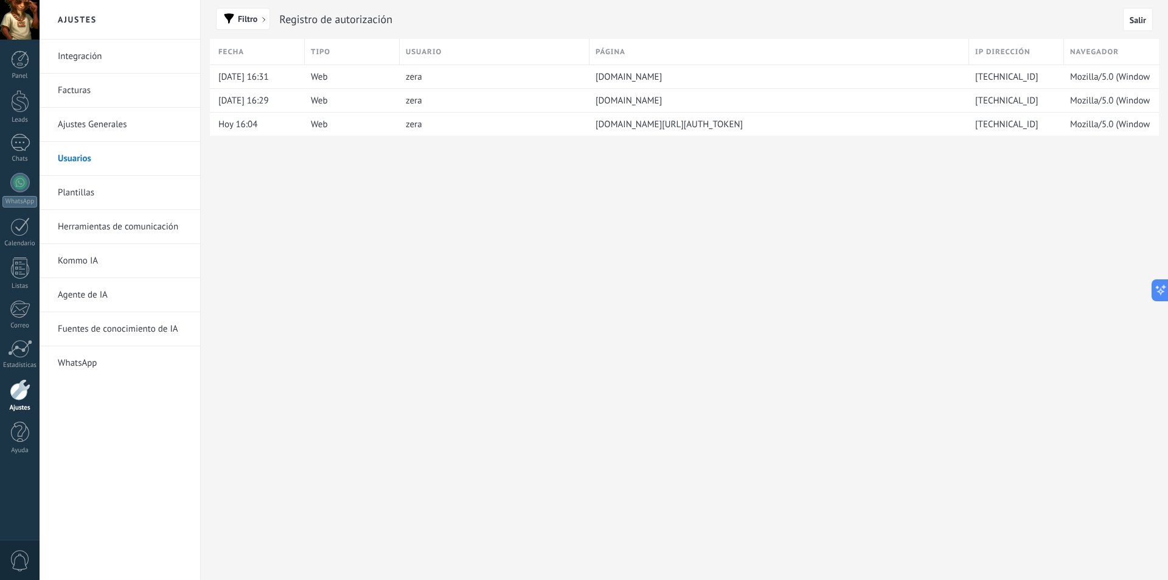
drag, startPoint x: 565, startPoint y: 190, endPoint x: 439, endPoint y: 157, distance: 130.9
click at [562, 190] on div "Ajustes Integración Facturas Ajustes Generales Usuarios Plantillas Herramientas…" at bounding box center [604, 290] width 1129 height 580
click at [19, 71] on link "Panel" at bounding box center [20, 66] width 40 height 30
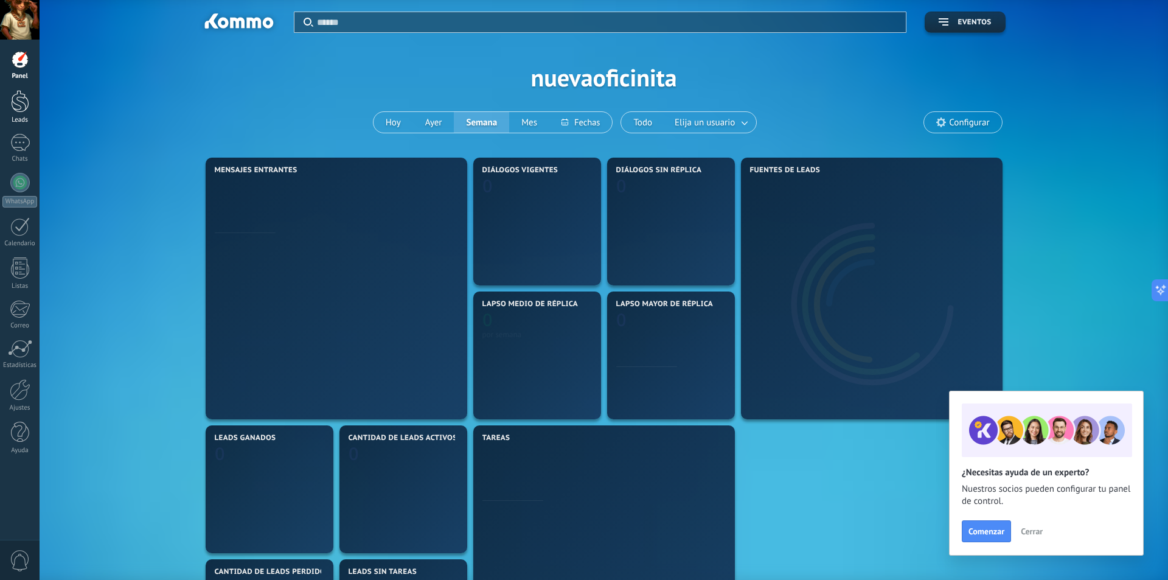
click at [29, 99] on link "Leads" at bounding box center [20, 107] width 40 height 34
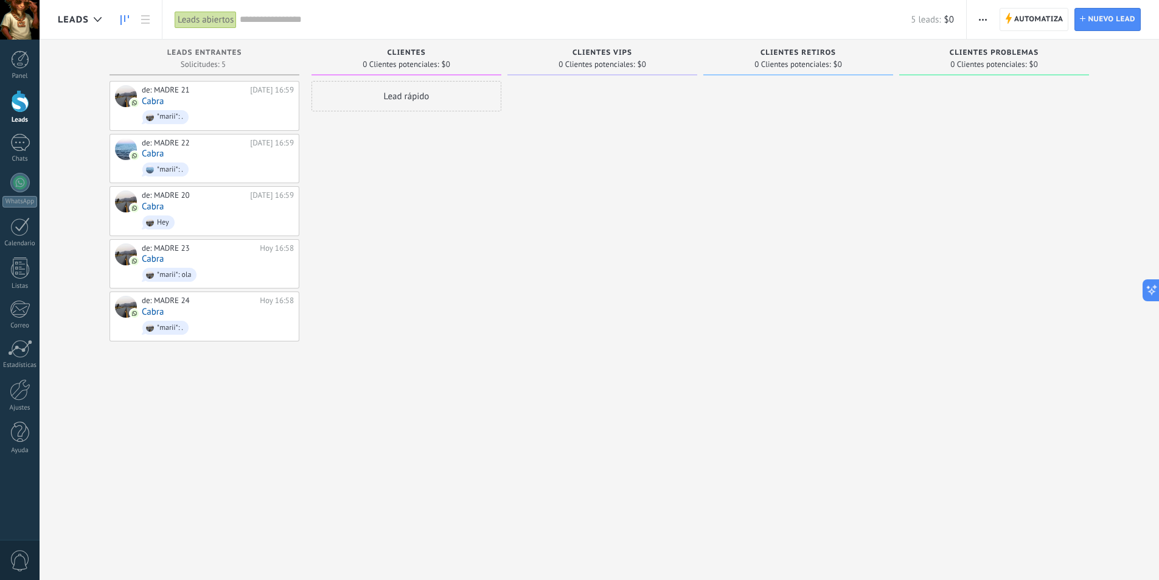
click at [403, 162] on div "Lead rápido" at bounding box center [407, 291] width 190 height 421
click at [427, 154] on div "Lead rápido" at bounding box center [407, 291] width 190 height 421
click at [979, 13] on button "button" at bounding box center [983, 19] width 18 height 23
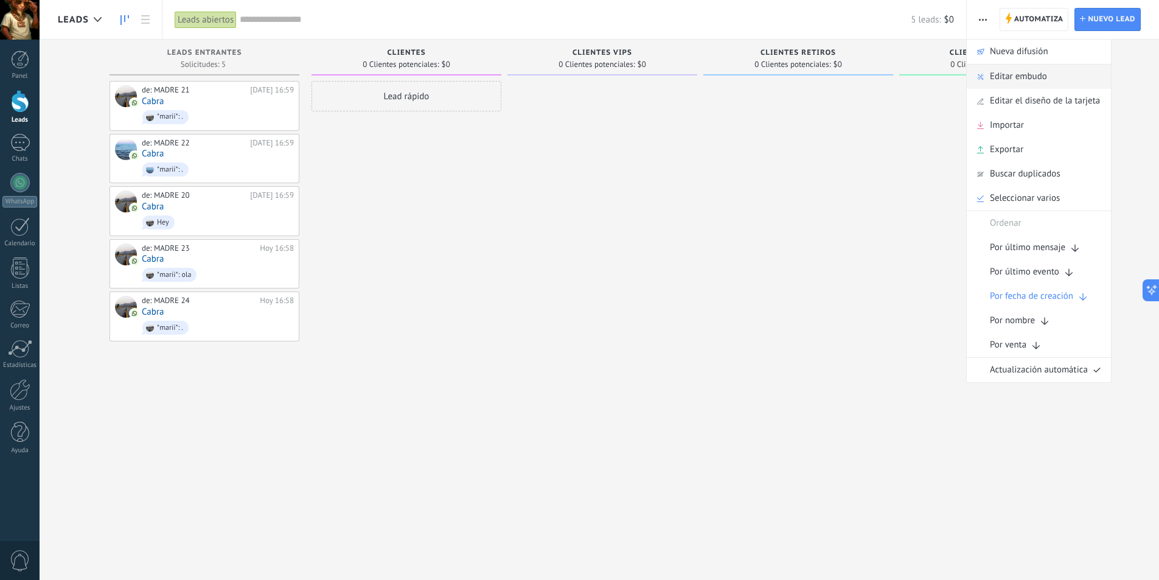
click at [1035, 79] on span "Editar embudo" at bounding box center [1018, 77] width 57 height 24
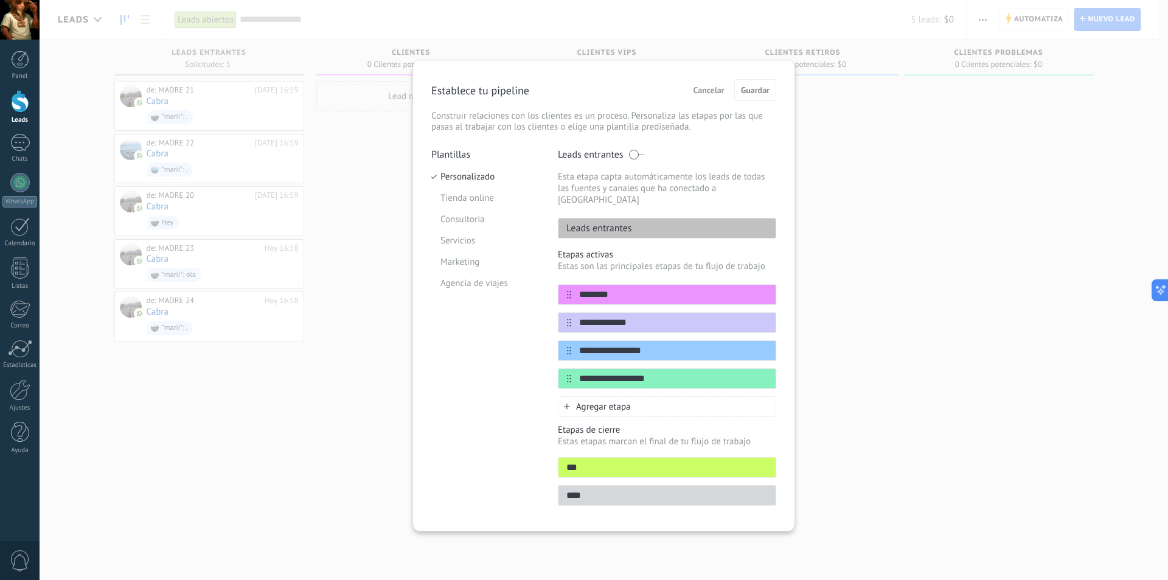
click at [632, 396] on div "Agregar etapa" at bounding box center [667, 406] width 218 height 21
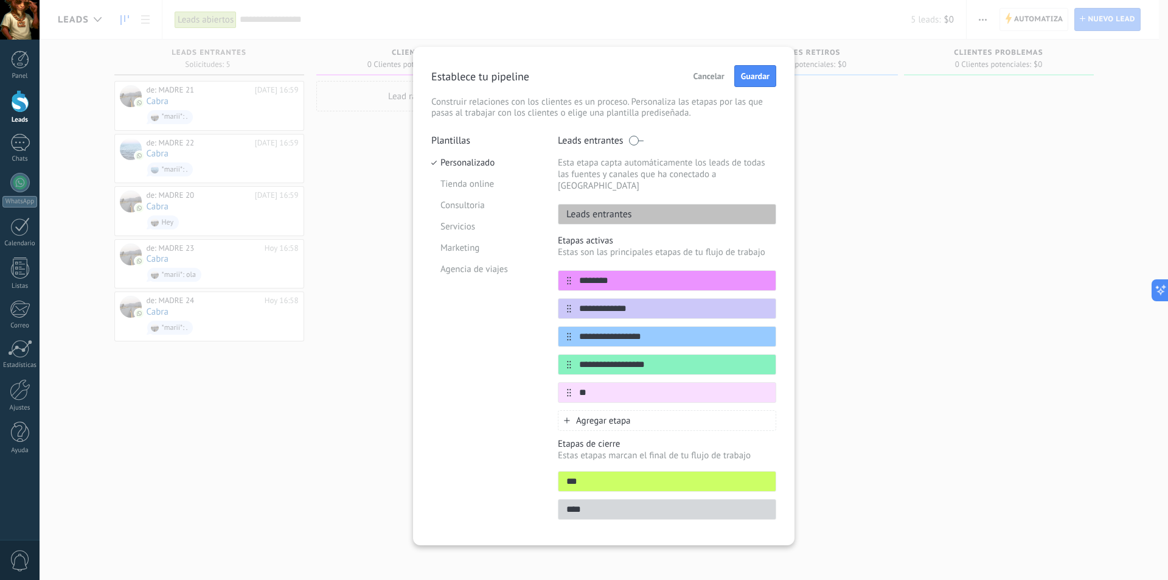
type input "*"
type input "**********"
click at [347, 96] on div "**********" at bounding box center [604, 290] width 1129 height 580
